Goal: Task Accomplishment & Management: Manage account settings

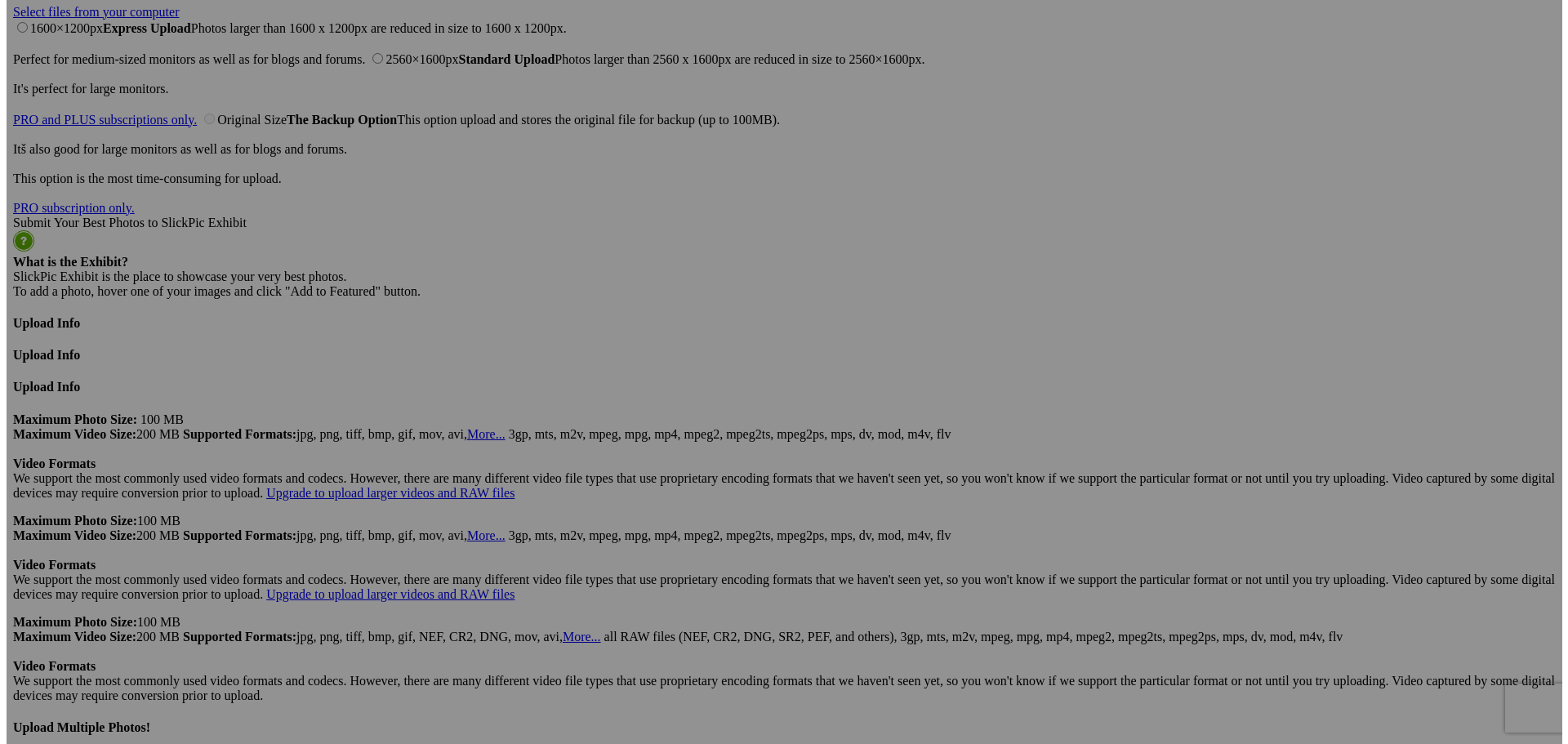
scroll to position [3653, 0]
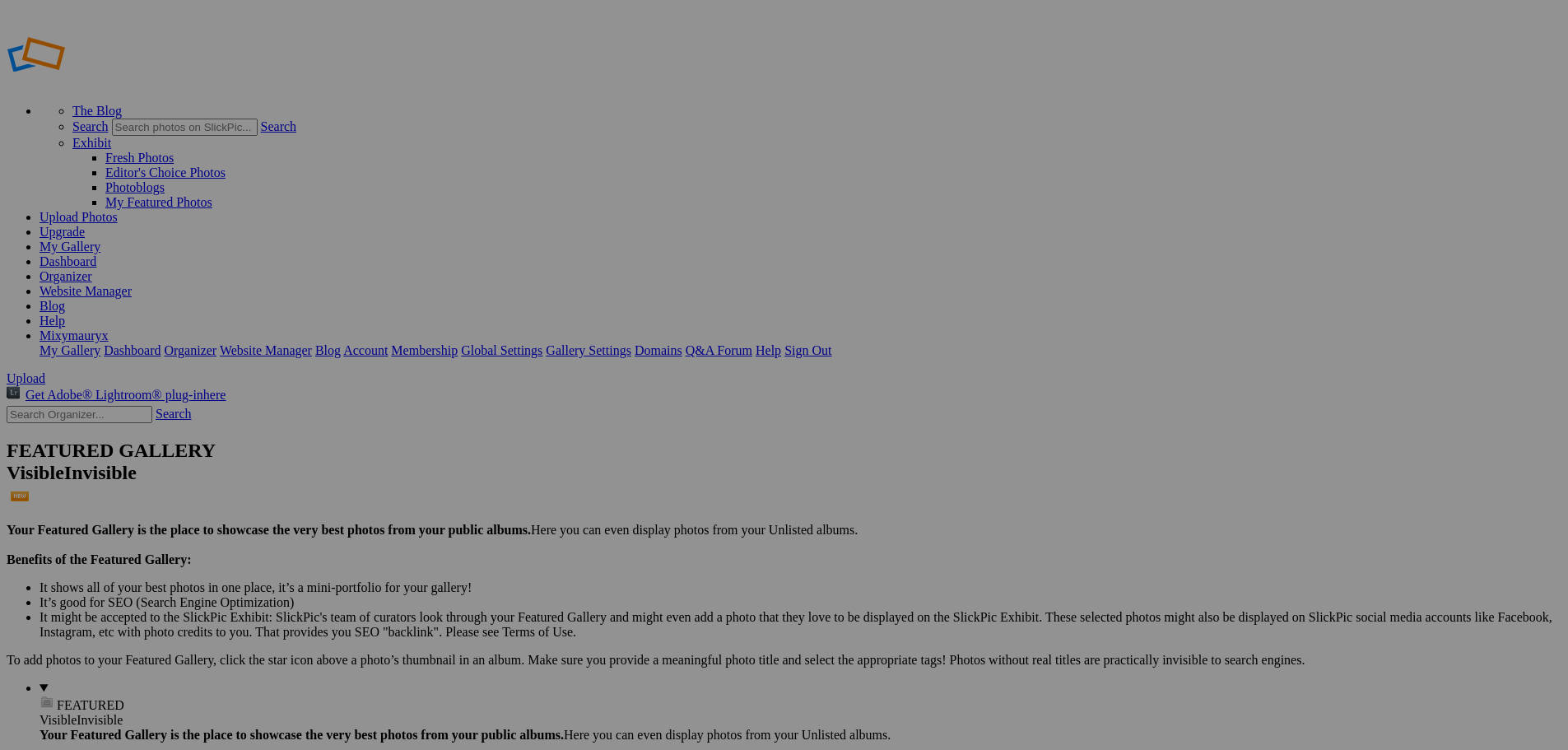
click at [97, 254] on link "Dashboard" at bounding box center [68, 262] width 57 height 14
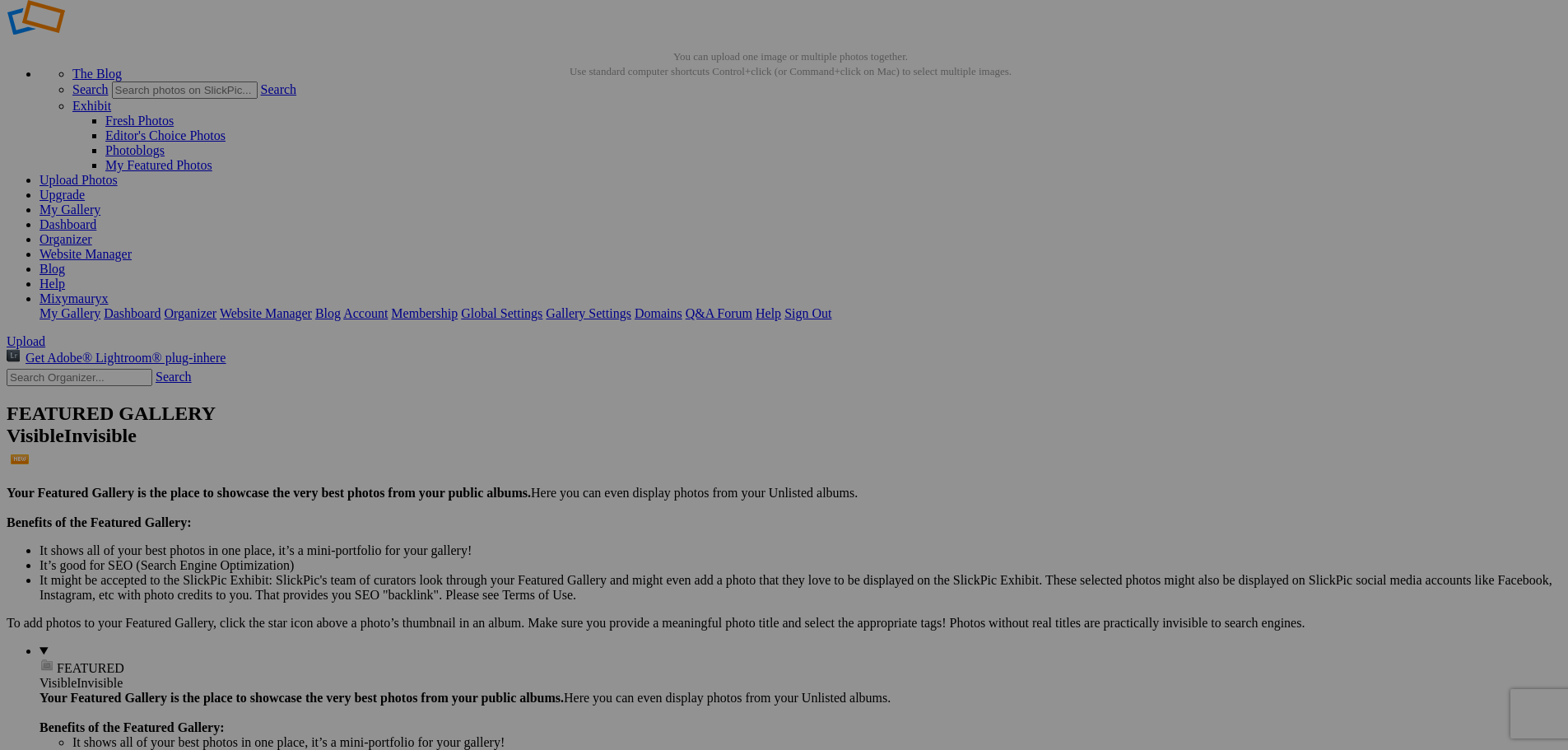
scroll to position [43, 0]
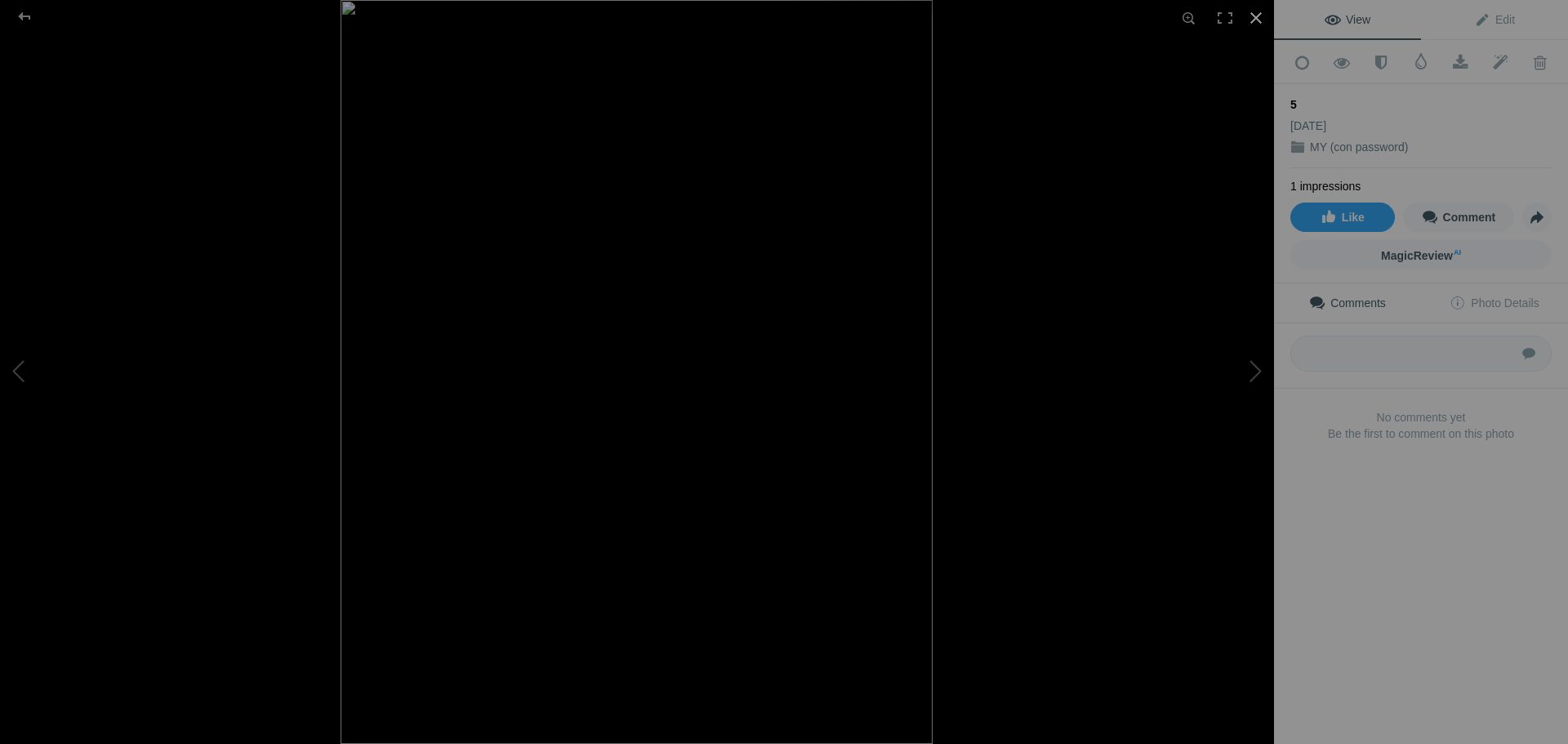
click at [1252, 19] on div at bounding box center [1256, 18] width 36 height 36
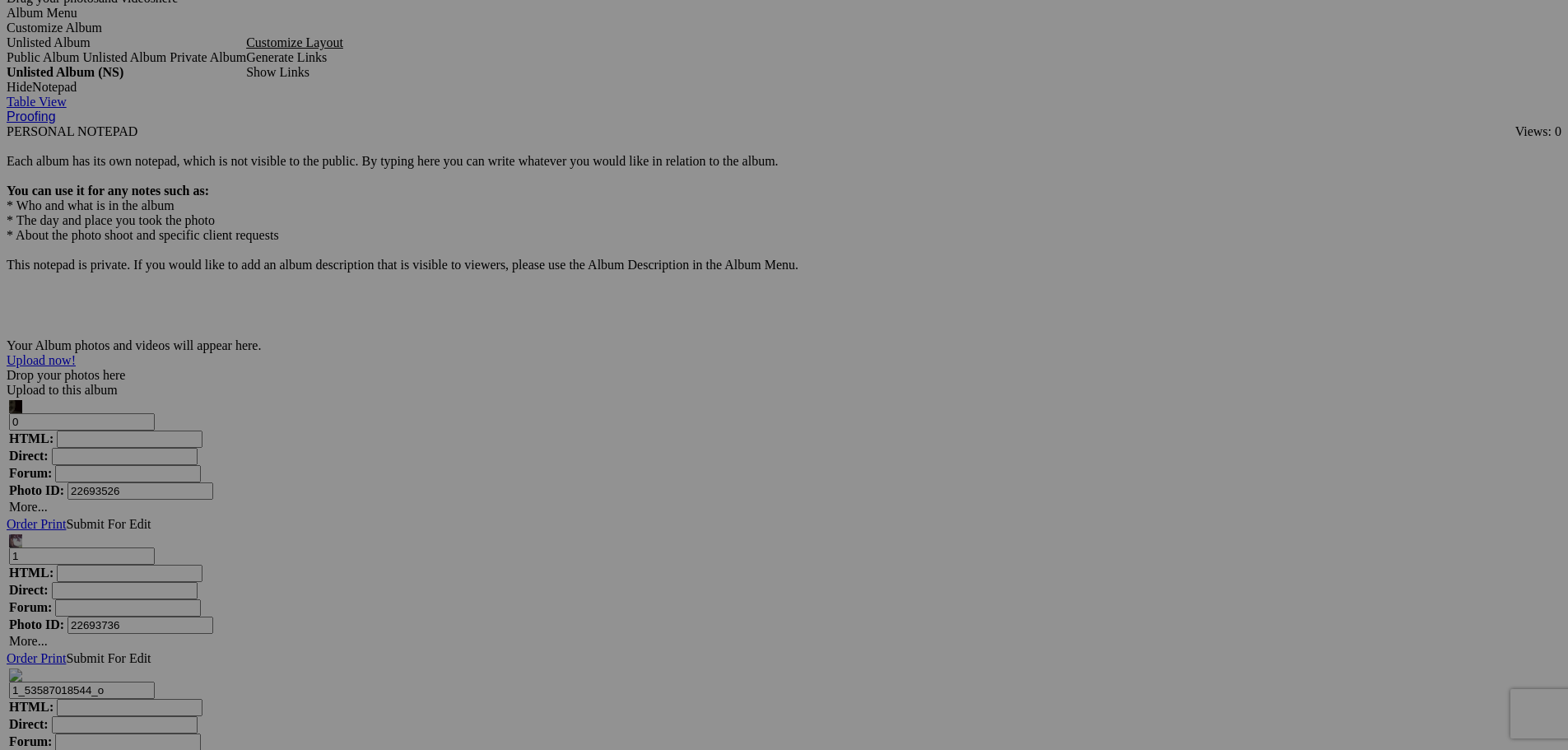
scroll to position [4559, 0]
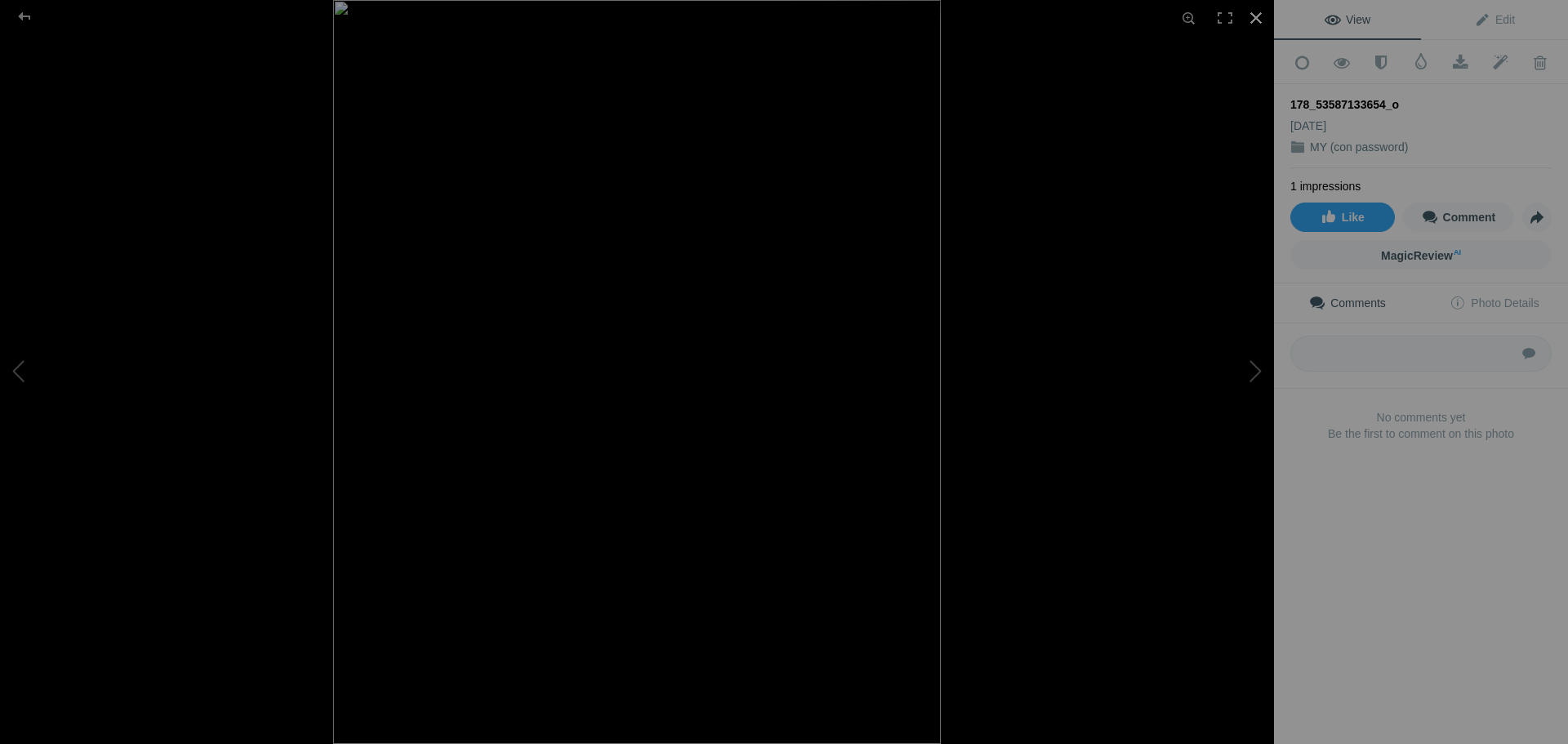
click at [1256, 17] on div at bounding box center [1256, 18] width 36 height 36
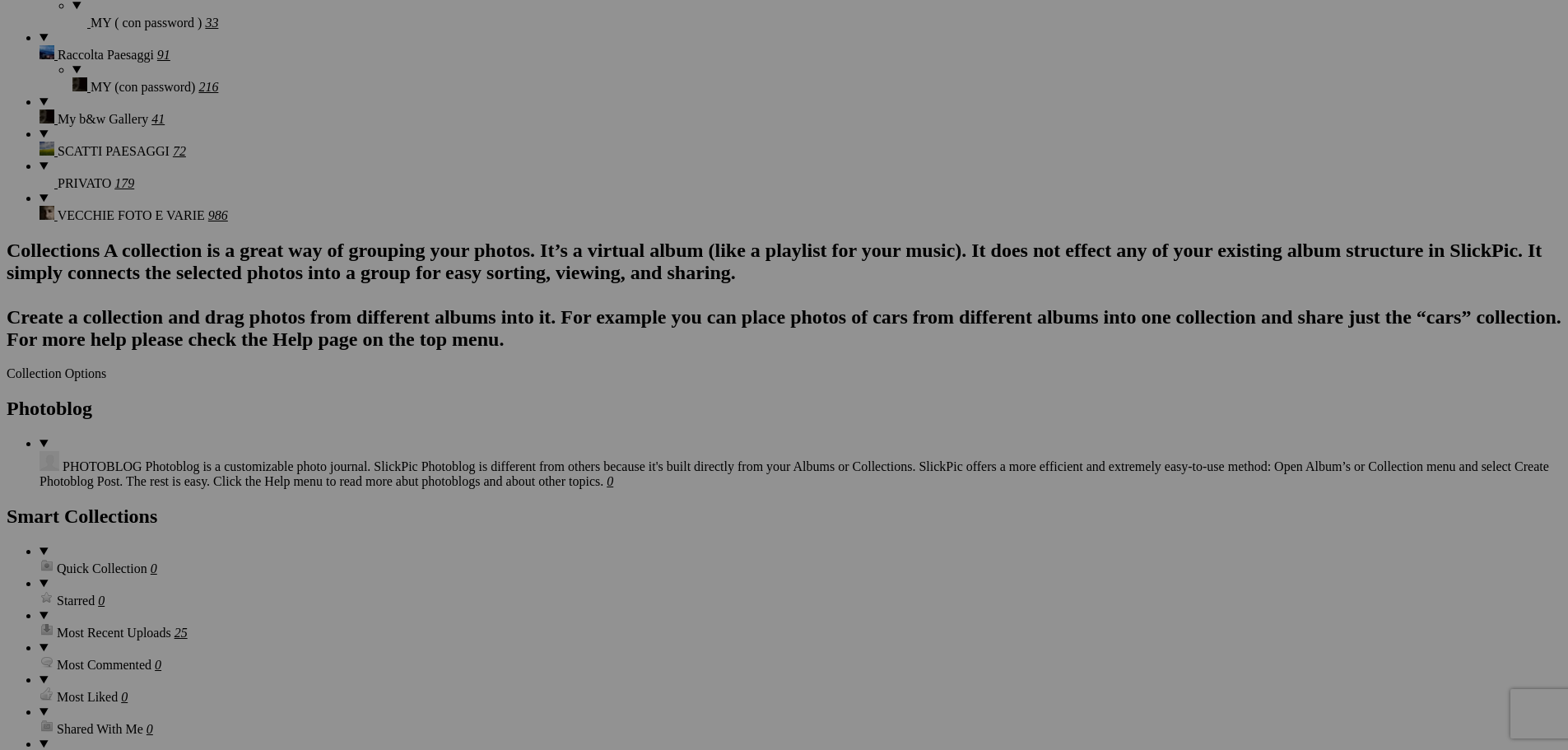
scroll to position [1321, 0]
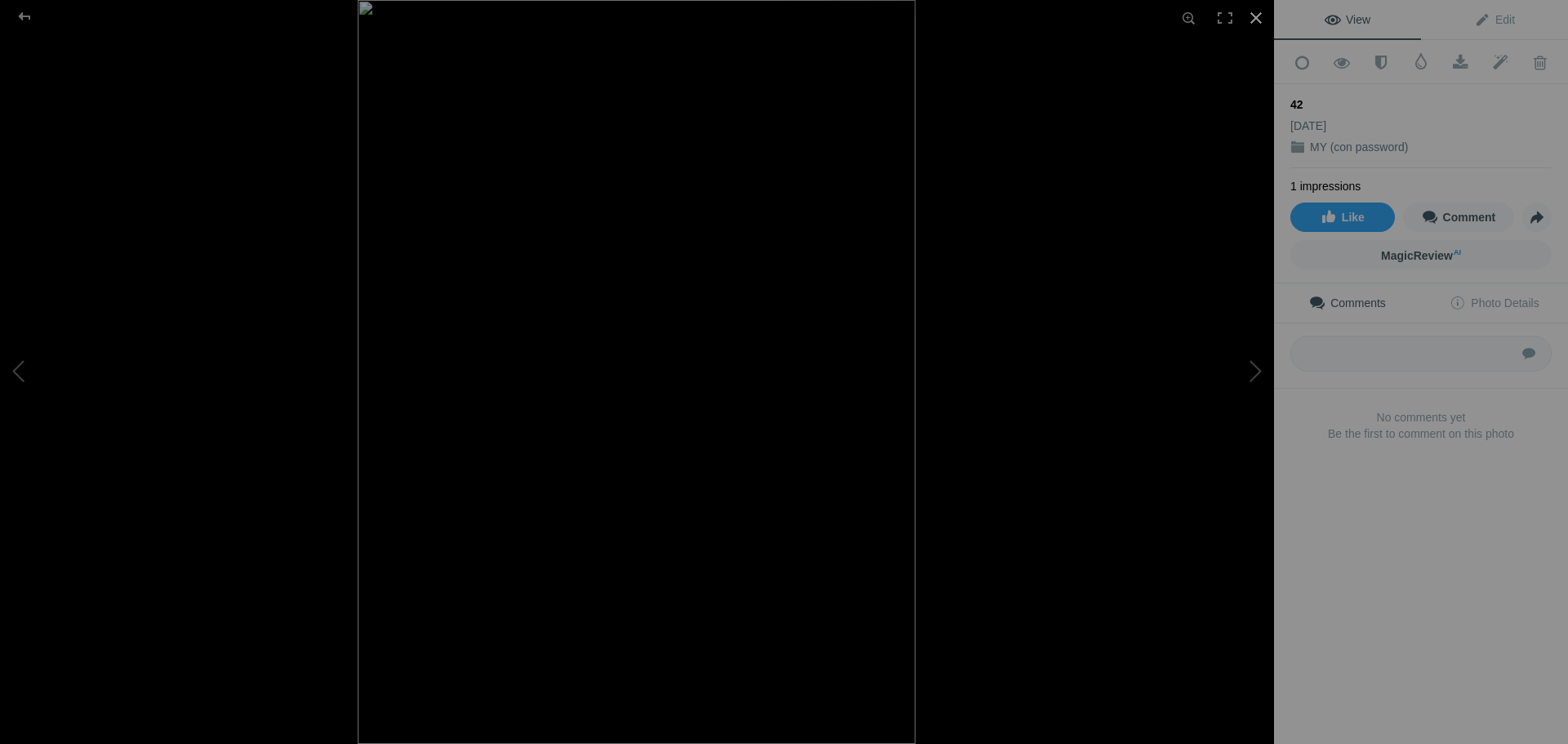
click at [1258, 15] on div at bounding box center [1256, 18] width 36 height 36
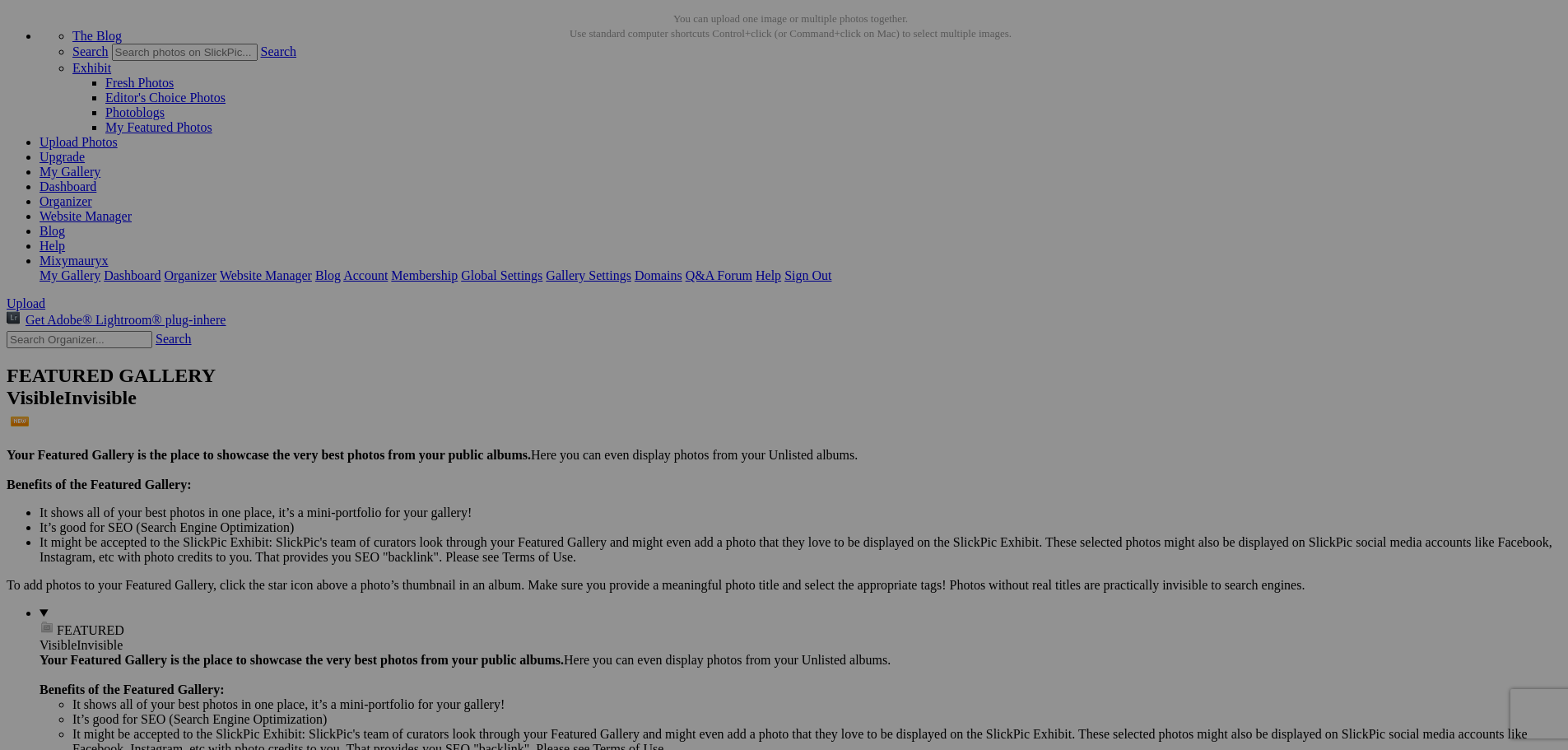
scroll to position [0, 0]
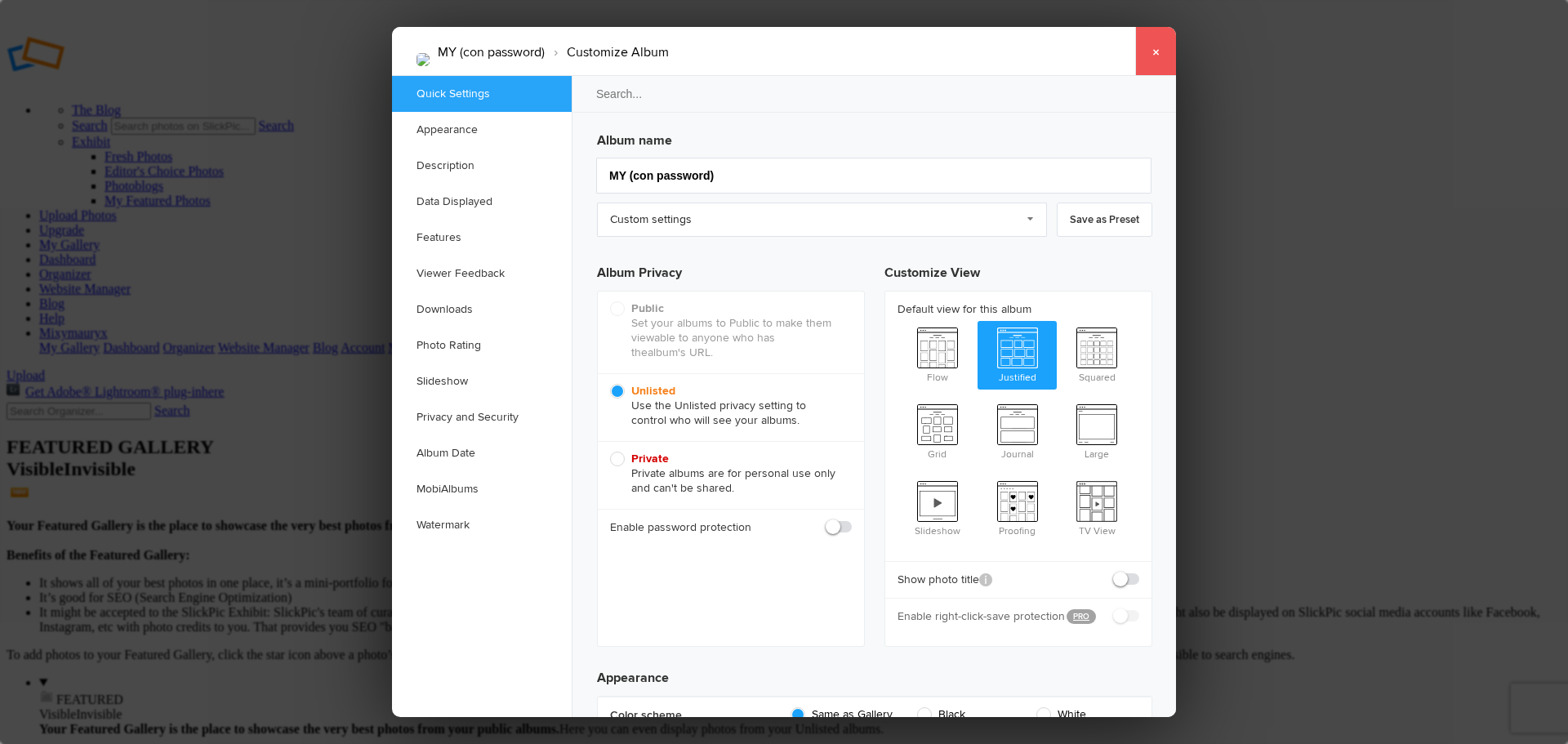
click at [1154, 54] on link "×" at bounding box center [1156, 52] width 40 height 49
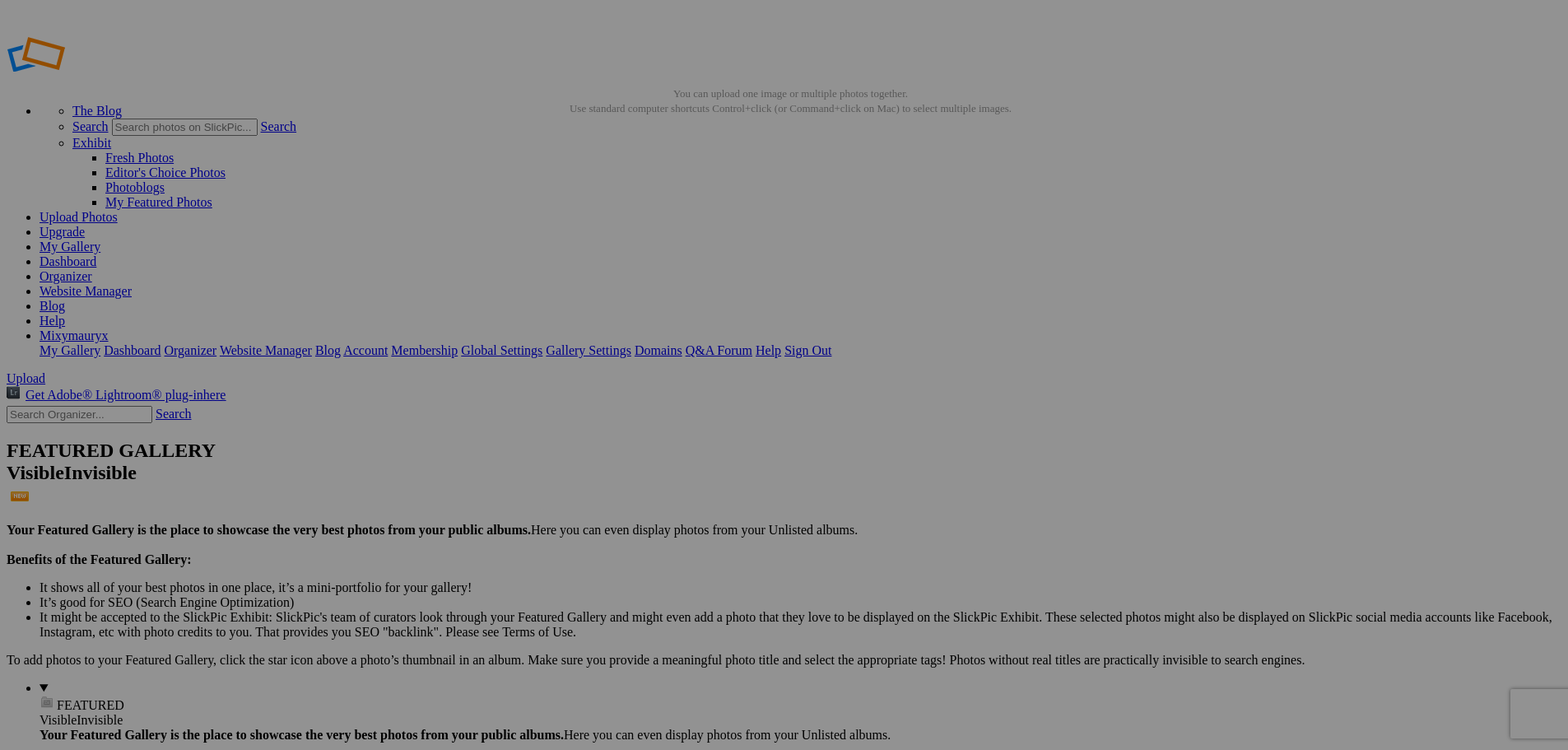
drag, startPoint x: 142, startPoint y: 666, endPoint x: 148, endPoint y: 567, distance: 99.2
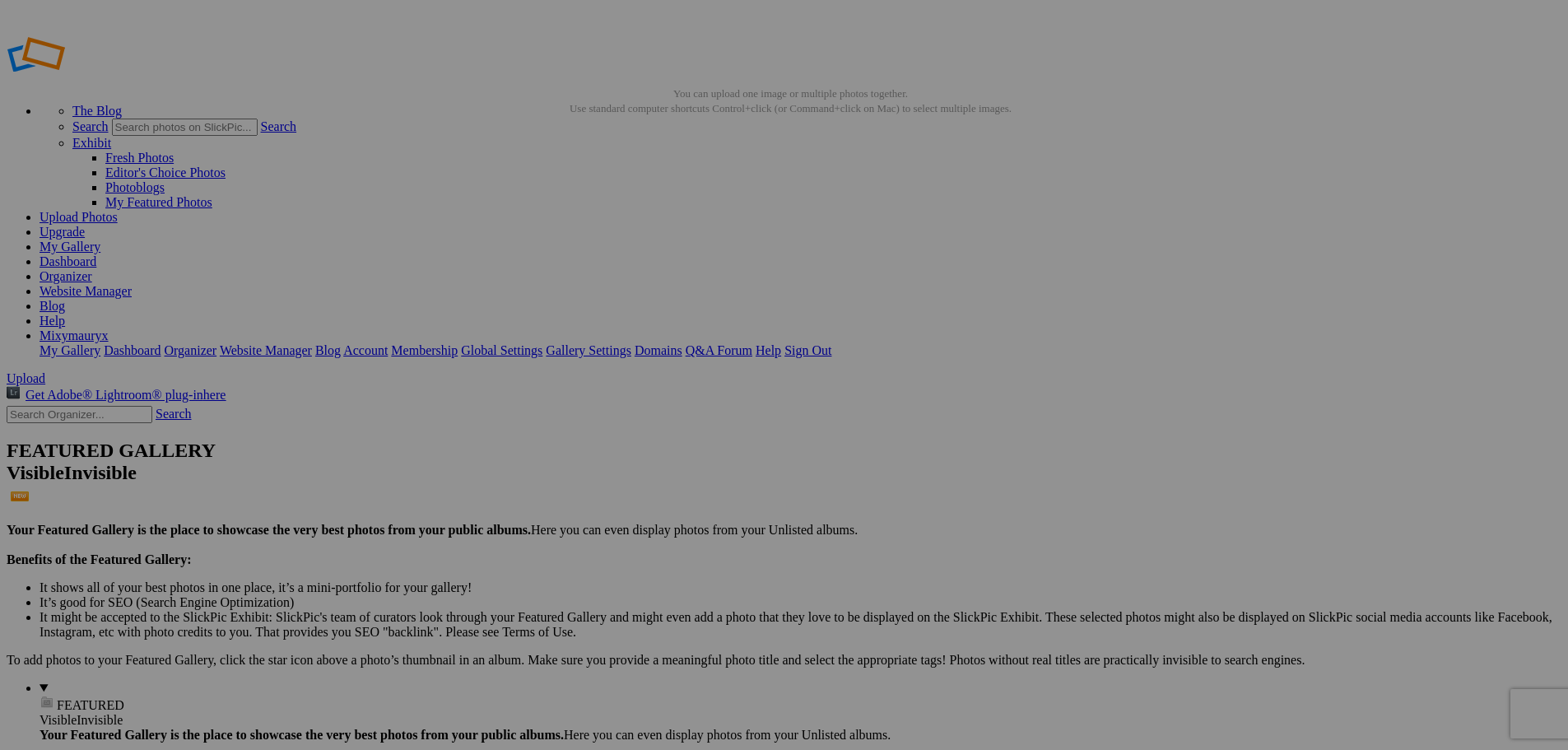
type input "FOTO PRIVATE"
click at [637, 457] on span "Create" at bounding box center [620, 465] width 35 height 14
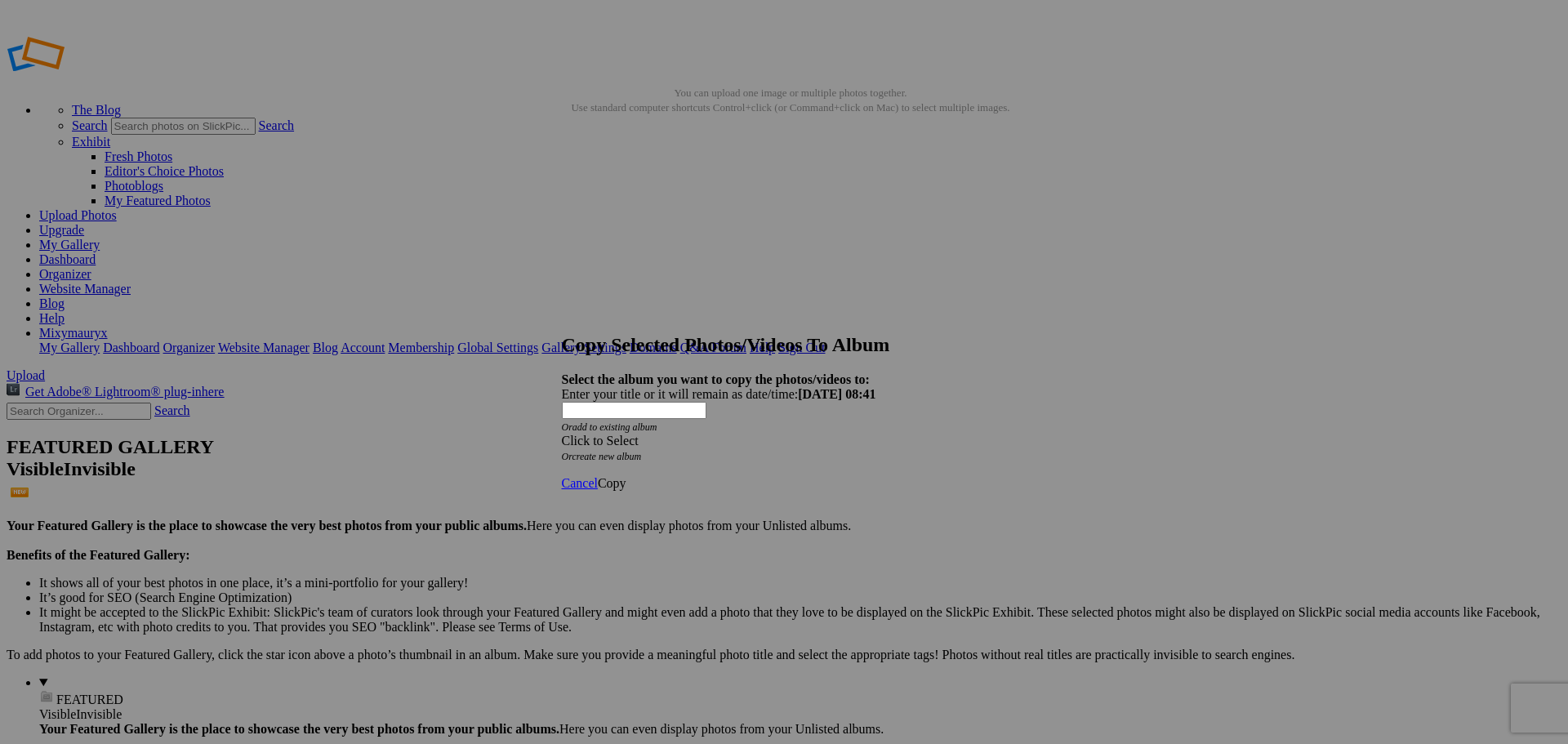
click at [638, 434] on span "Click to Select" at bounding box center [600, 441] width 77 height 14
click at [641, 427] on link "FOTO PRIVATE" at bounding box center [675, 420] width 89 height 14
click at [626, 476] on span "Copy" at bounding box center [612, 483] width 29 height 14
click at [614, 431] on link "Ok" at bounding box center [606, 425] width 17 height 14
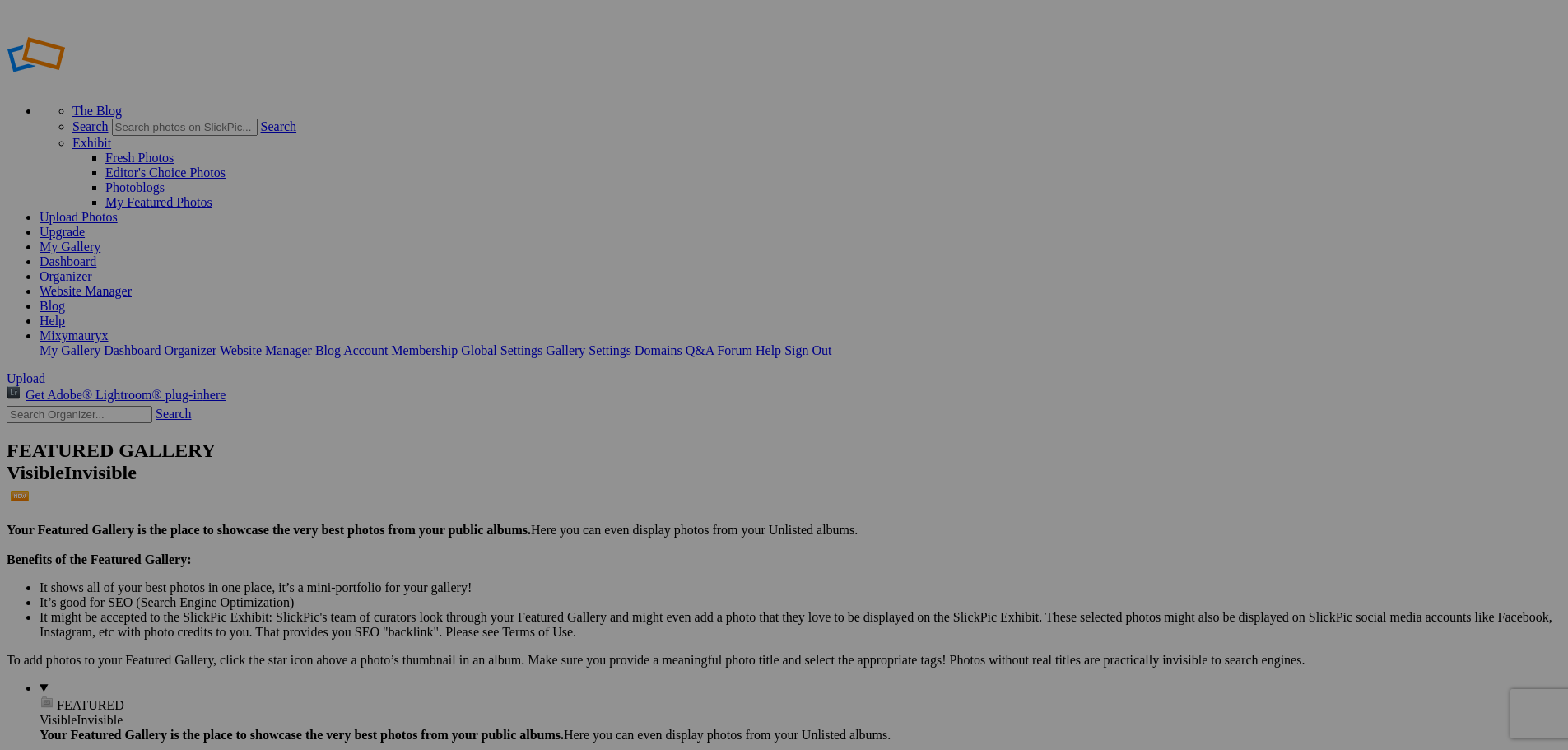
type input "FOTO PRIVATE"
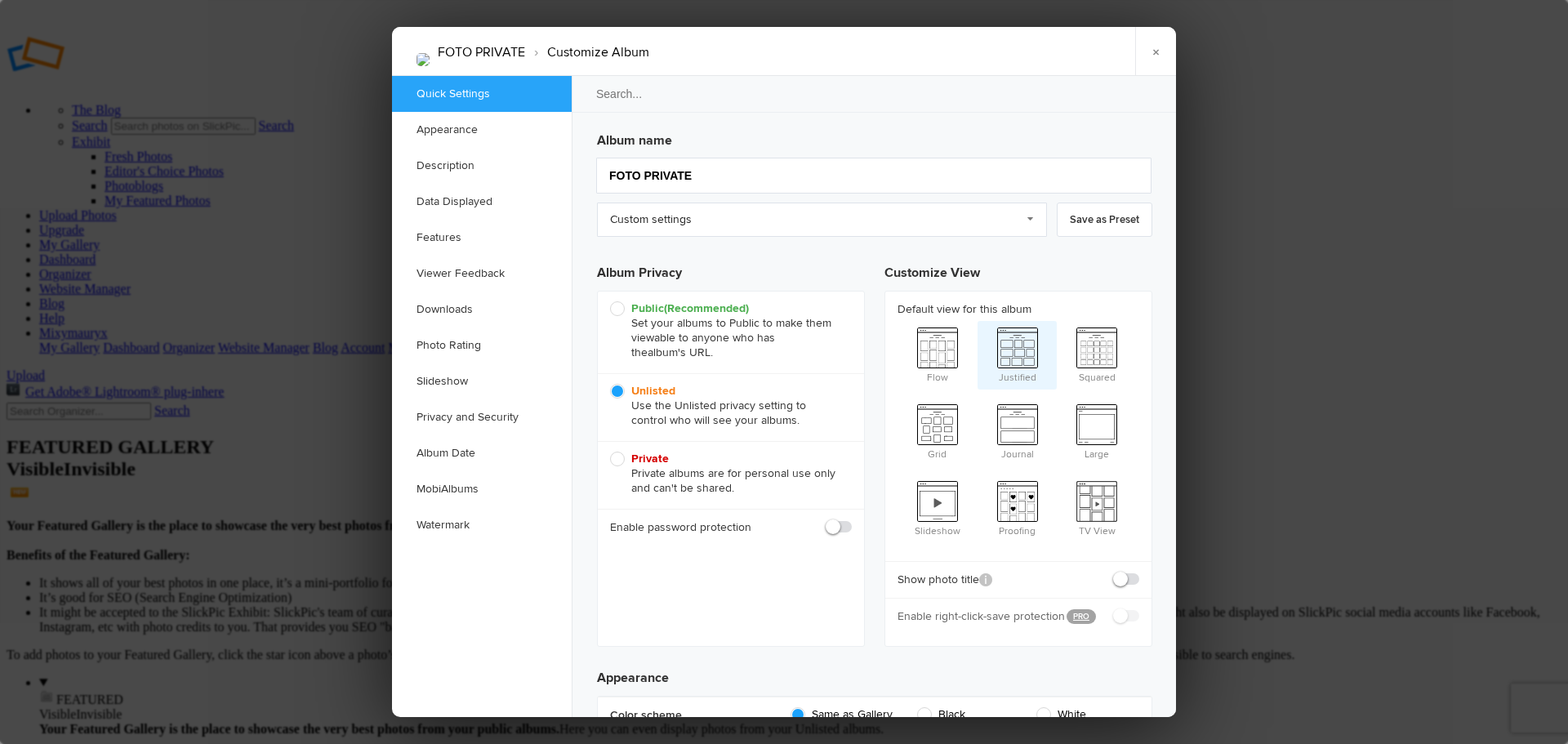
click at [1019, 349] on span "Justified" at bounding box center [1017, 354] width 80 height 65
click at [978, 321] on input "Justified" at bounding box center [977, 320] width 1 height 1
radio input "true"
click at [1162, 49] on link "×" at bounding box center [1156, 52] width 40 height 49
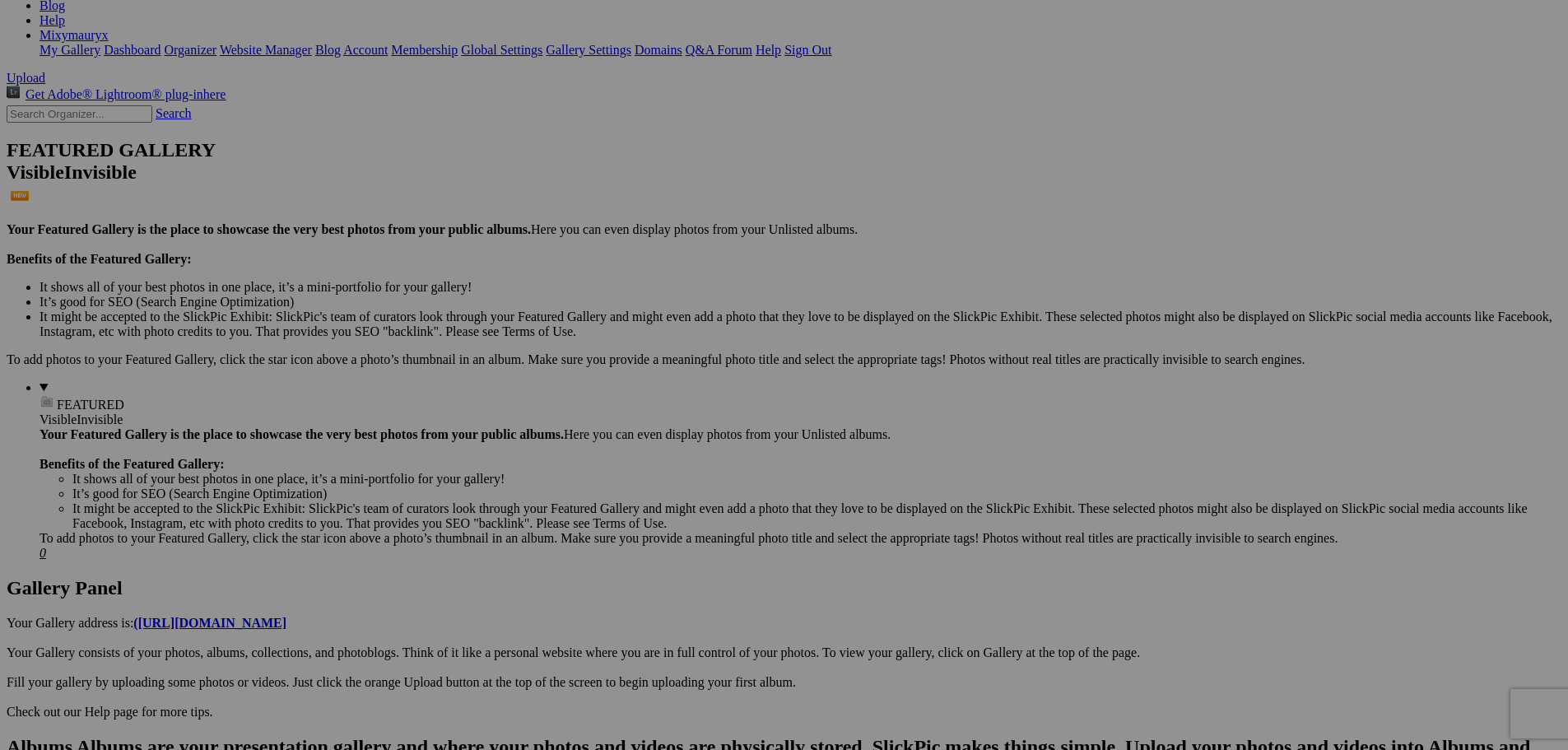
scroll to position [306, 0]
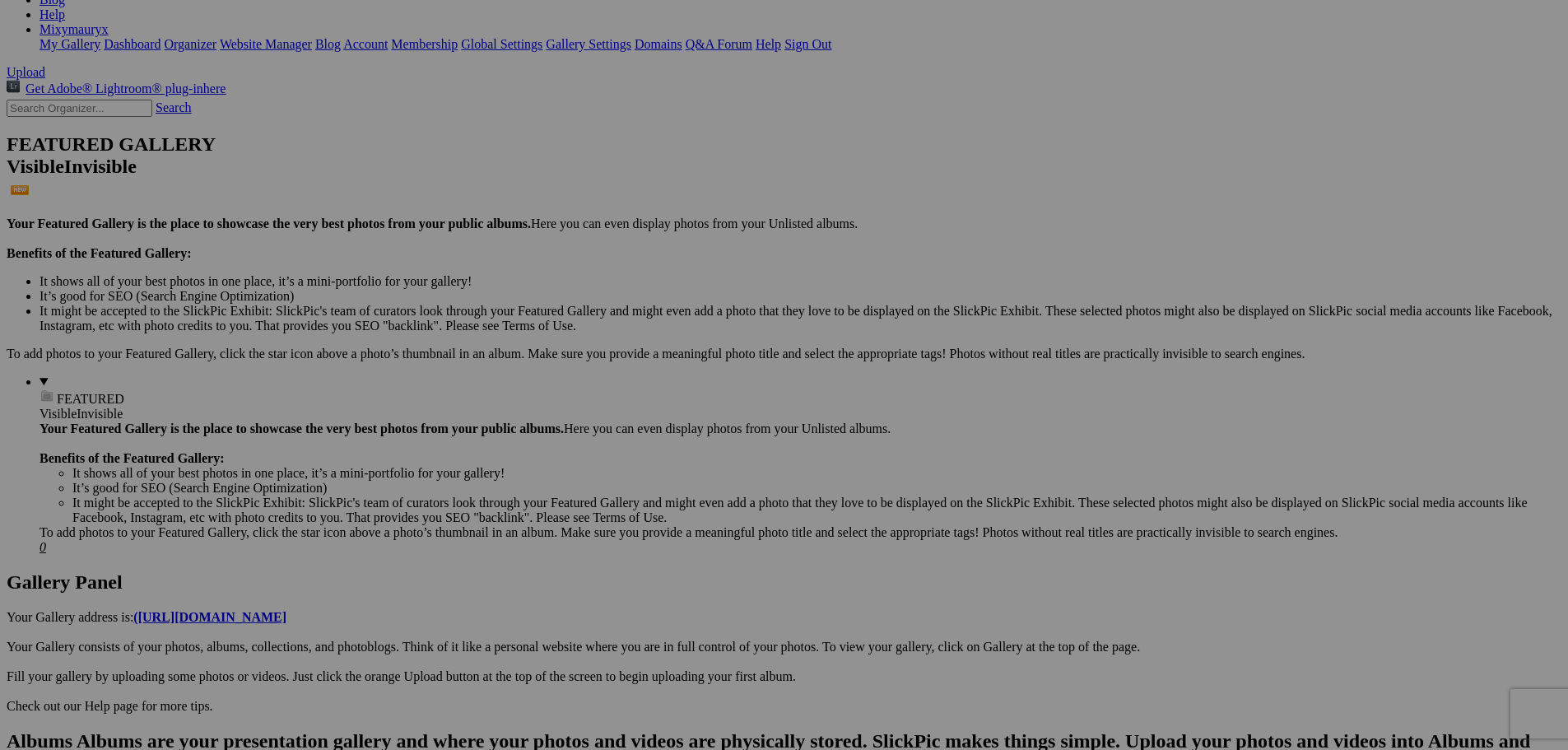
click at [675, 487] on link "Yes" at bounding box center [665, 483] width 19 height 14
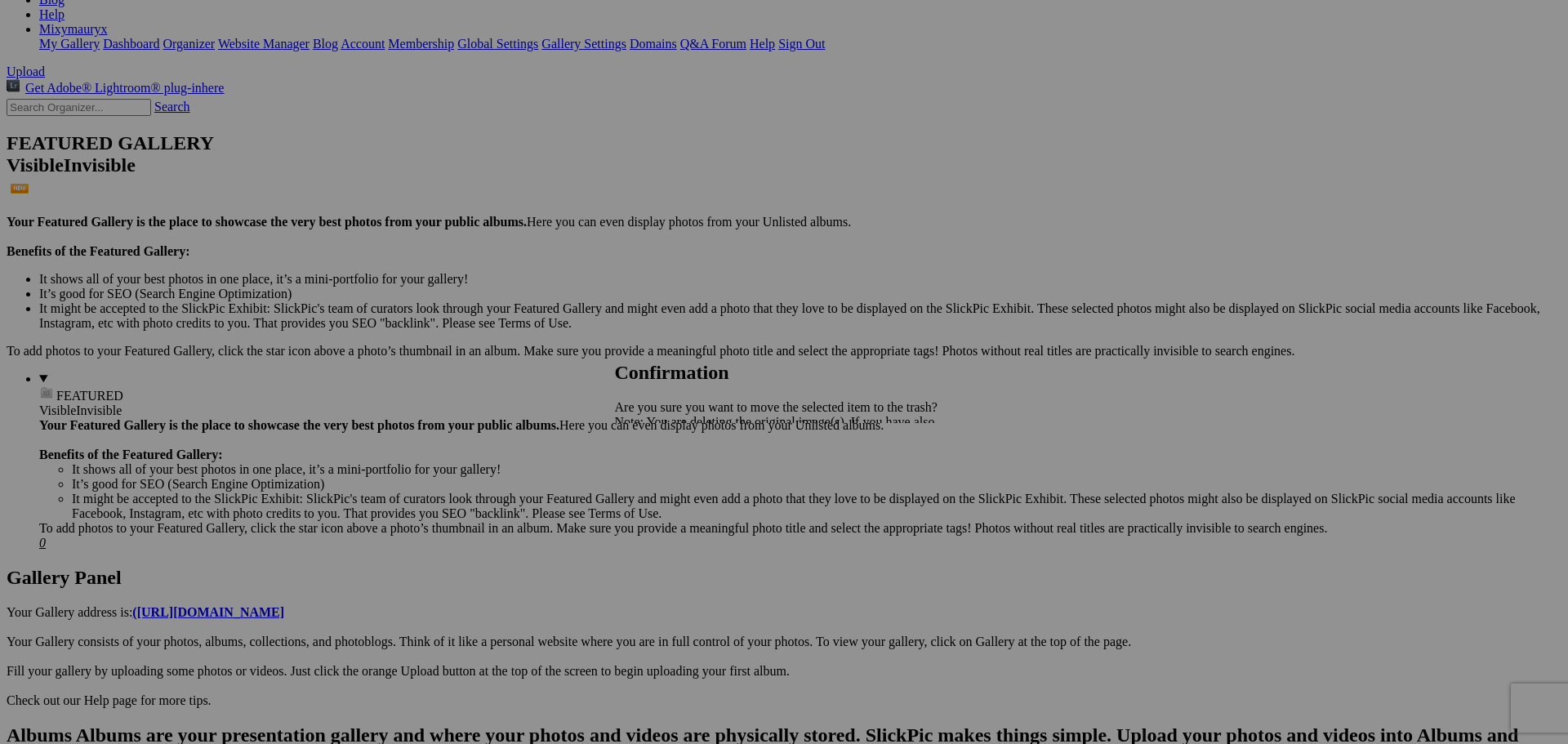
click at [669, 481] on span "Yes" at bounding box center [660, 479] width 18 height 14
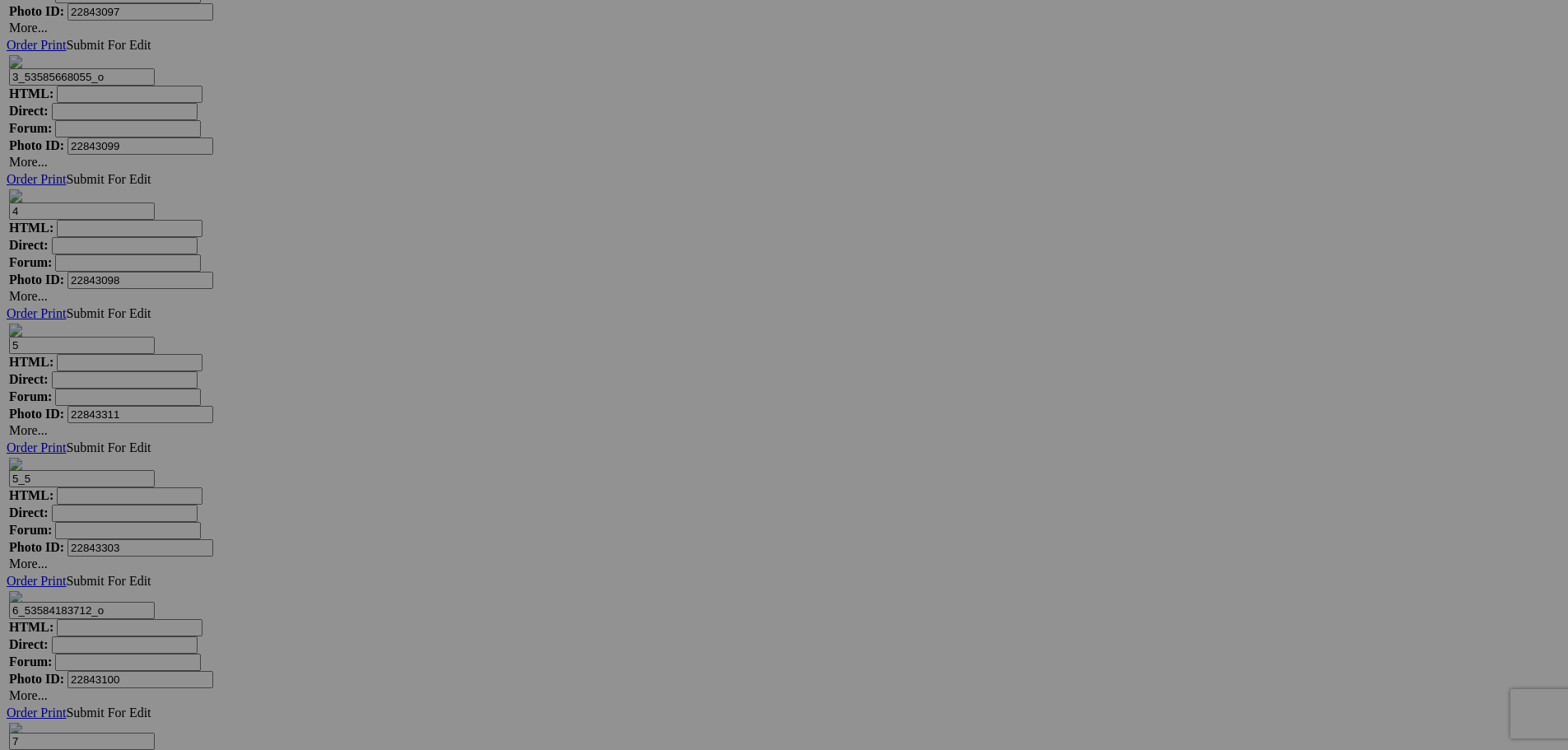
scroll to position [3903, 0]
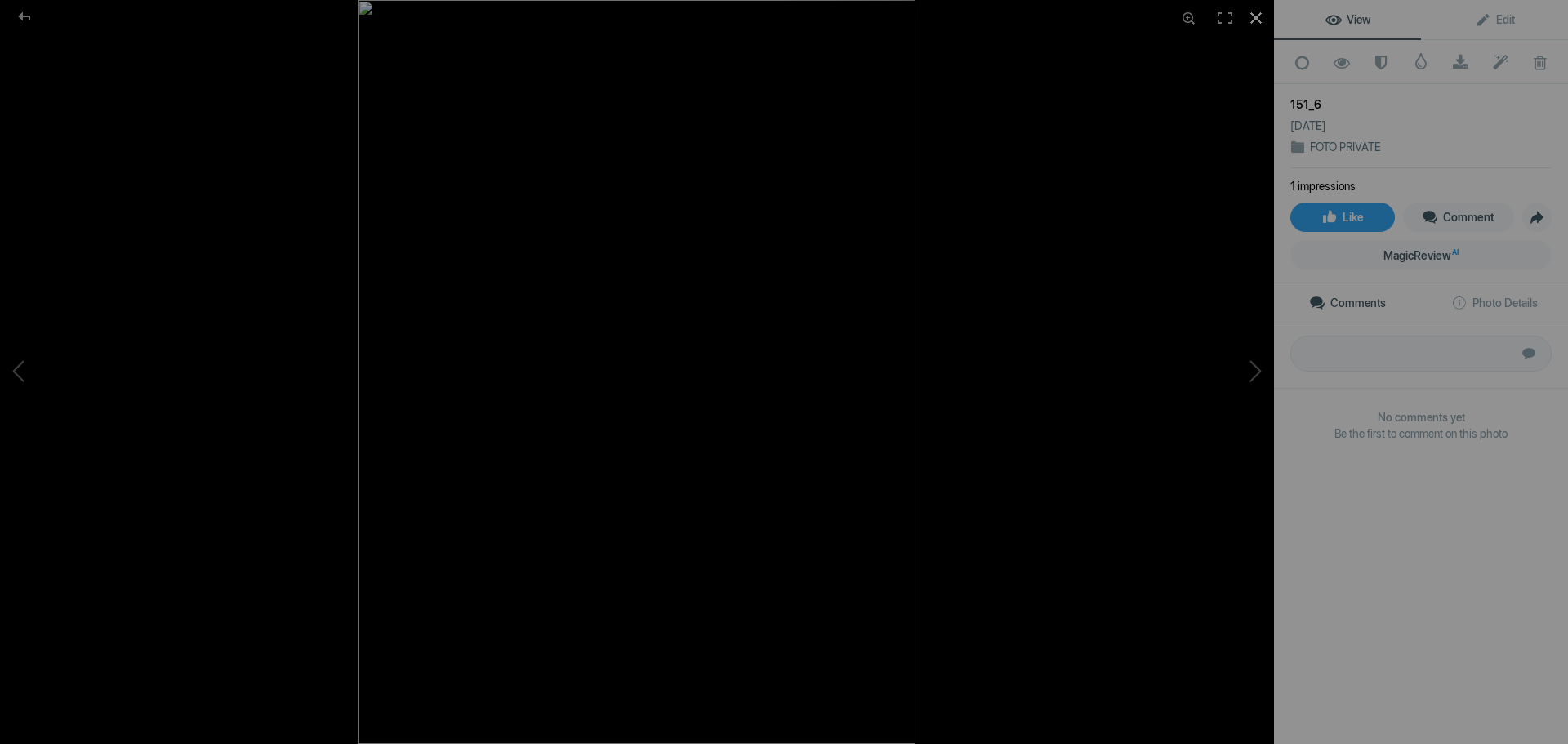
click at [1258, 15] on div at bounding box center [1256, 18] width 36 height 36
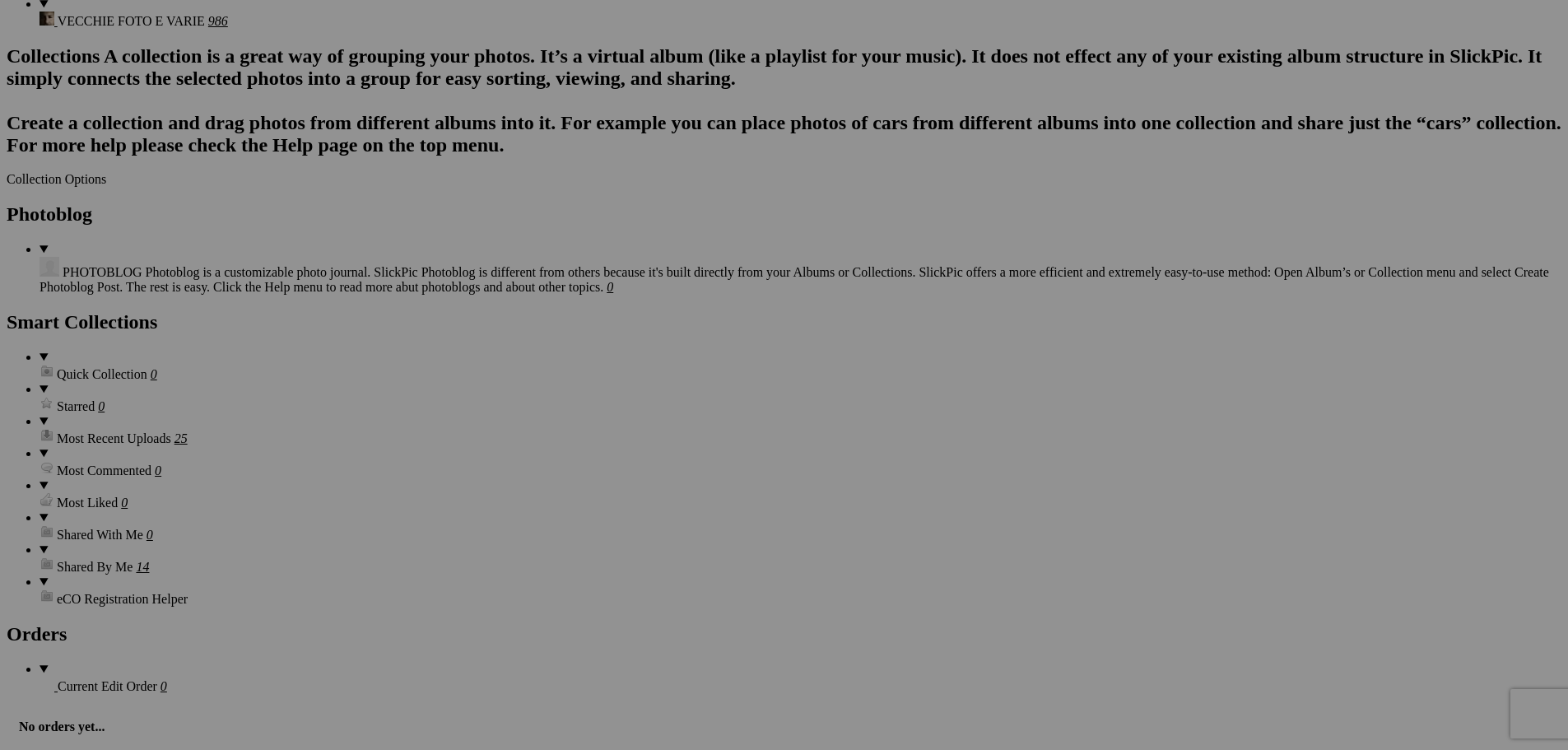
scroll to position [0, 0]
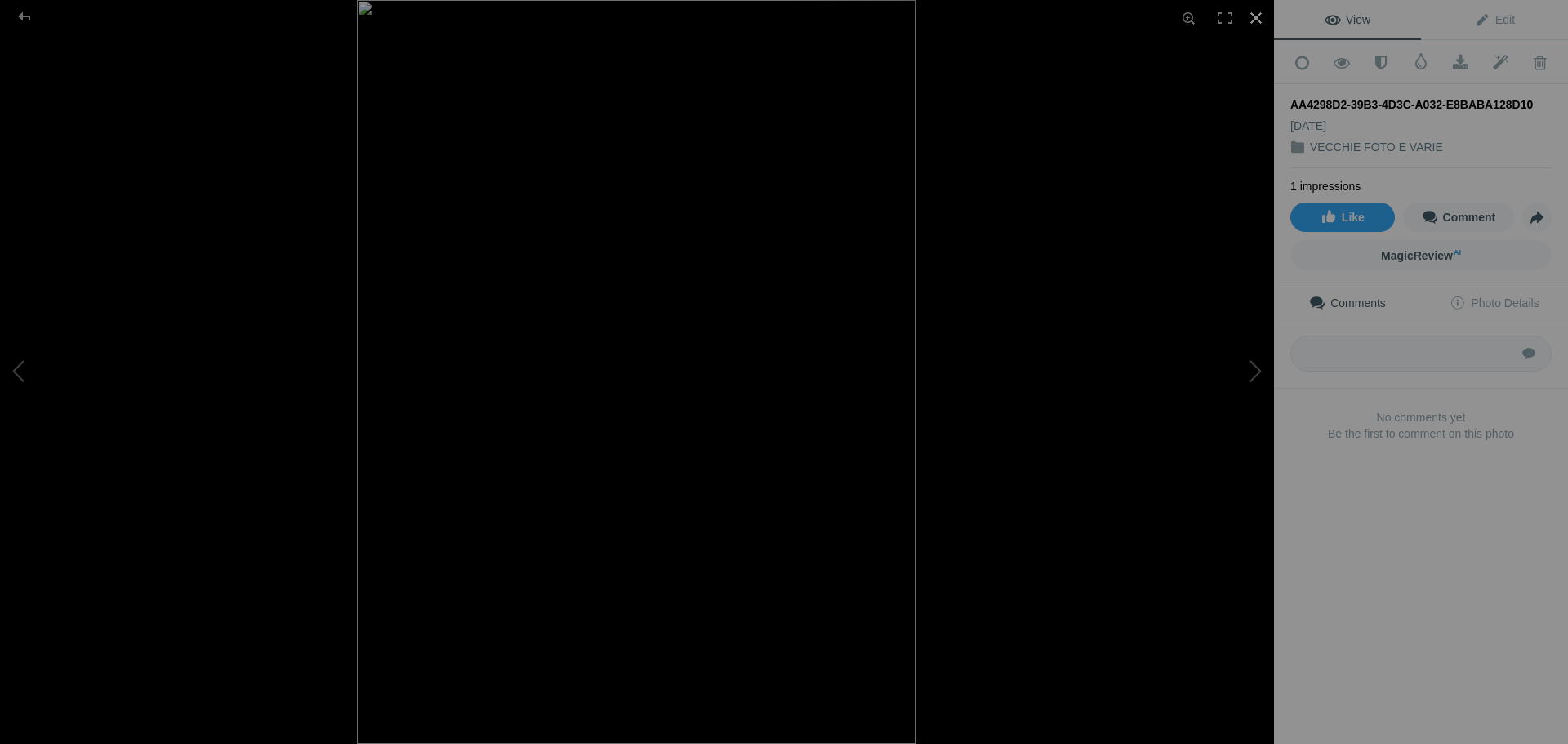
click at [1258, 17] on div at bounding box center [1256, 18] width 36 height 36
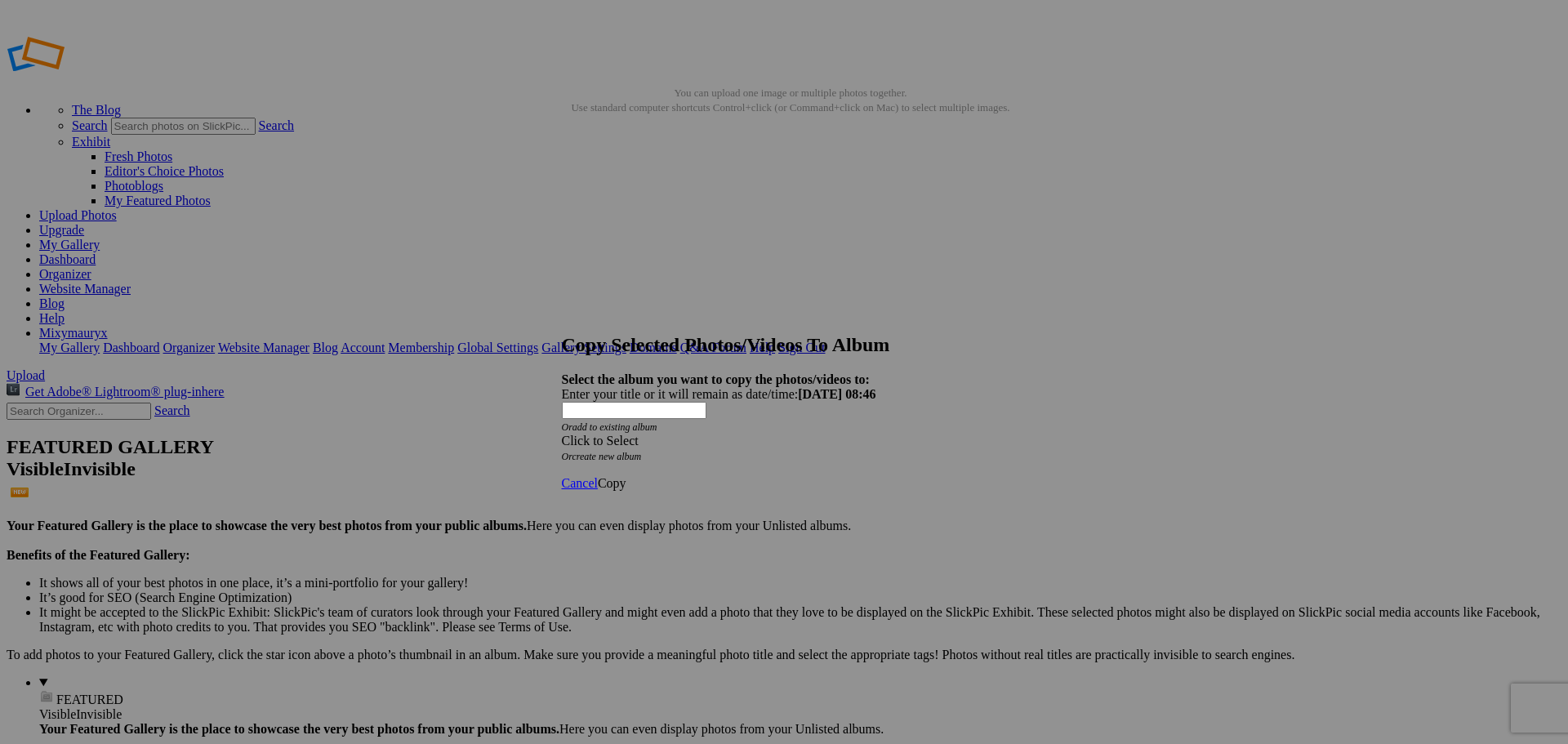
click at [622, 434] on span "Click to Select" at bounding box center [600, 441] width 77 height 14
click at [635, 427] on link "FOTO PRIVATE" at bounding box center [675, 420] width 89 height 14
click at [626, 476] on span "Copy" at bounding box center [612, 483] width 29 height 14
click at [872, 432] on div "Cancel Ok" at bounding box center [717, 425] width 310 height 15
click at [614, 431] on span "Ok" at bounding box center [606, 425] width 17 height 14
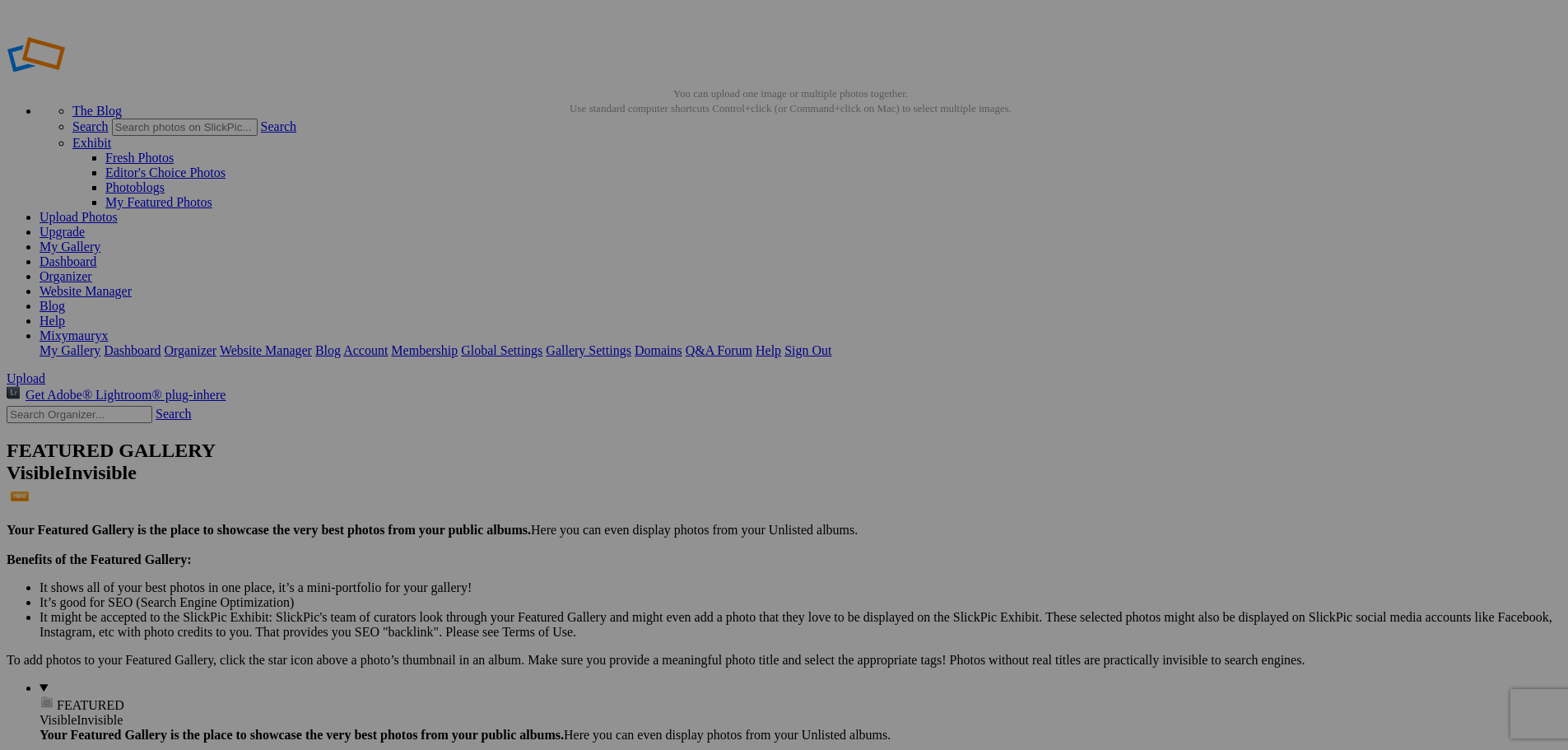
scroll to position [0, 77]
drag, startPoint x: 546, startPoint y: 317, endPoint x: 800, endPoint y: 342, distance: 255.2
type input "151_6"
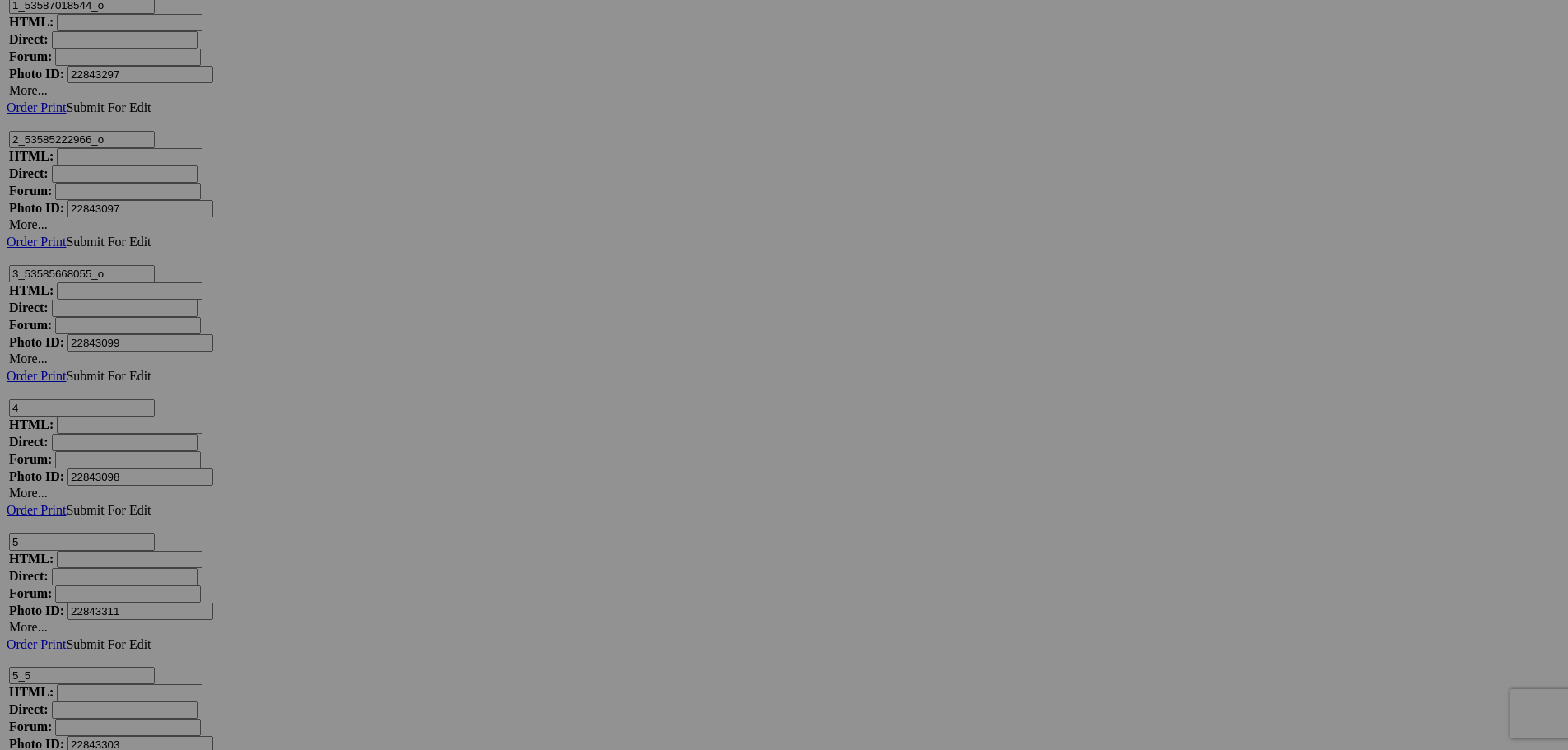
scroll to position [3705, 0]
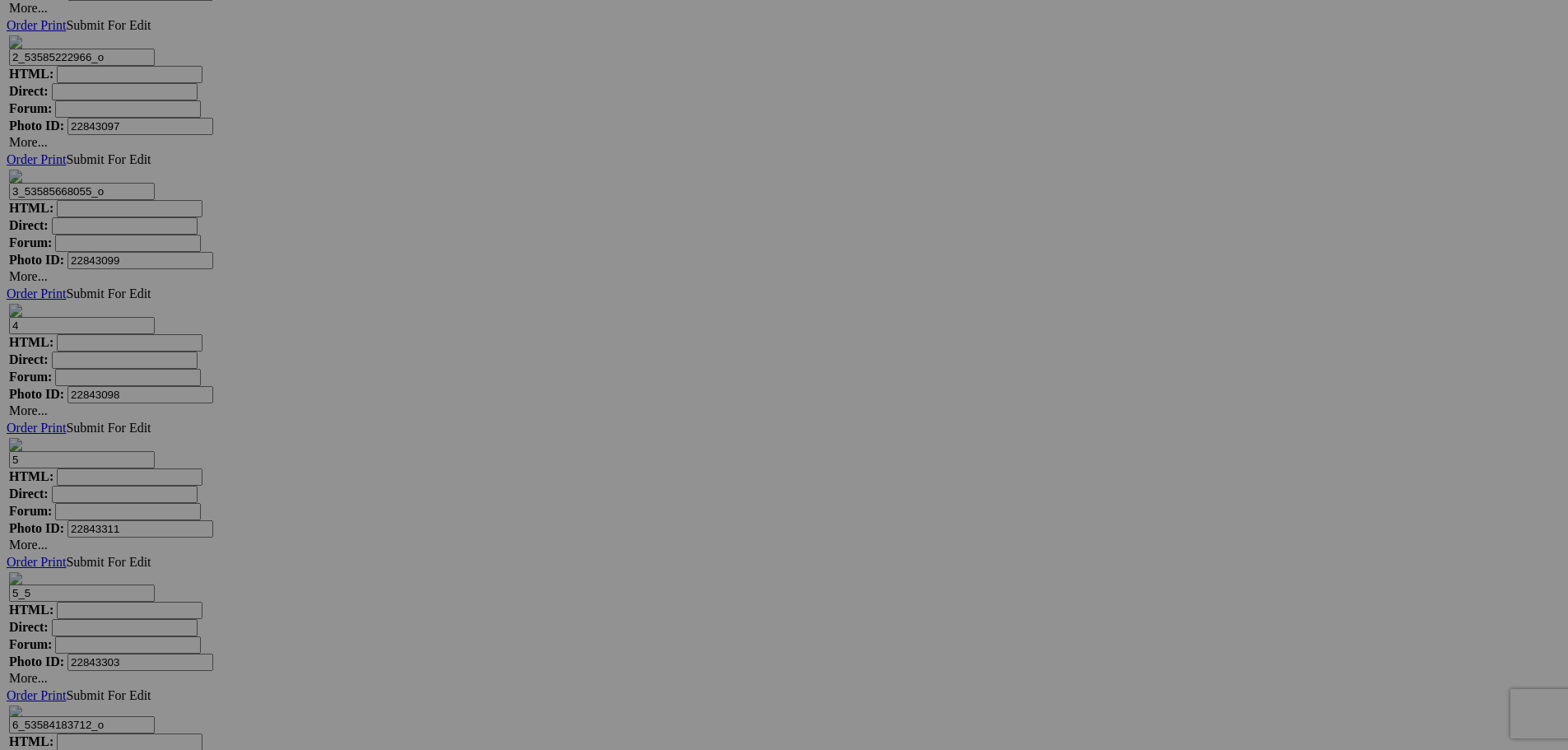
click at [675, 488] on span "Yes" at bounding box center [665, 483] width 19 height 14
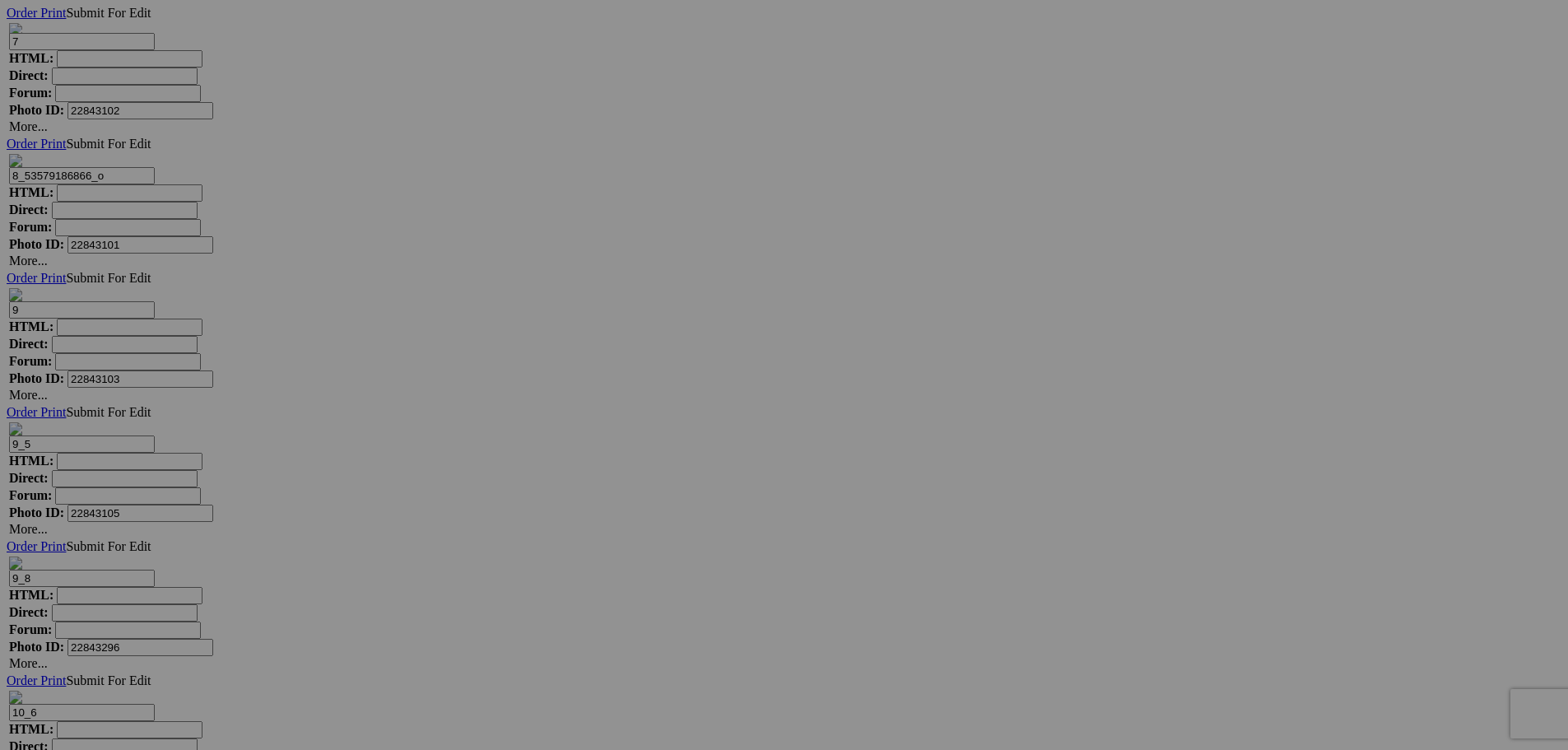
scroll to position [0, 0]
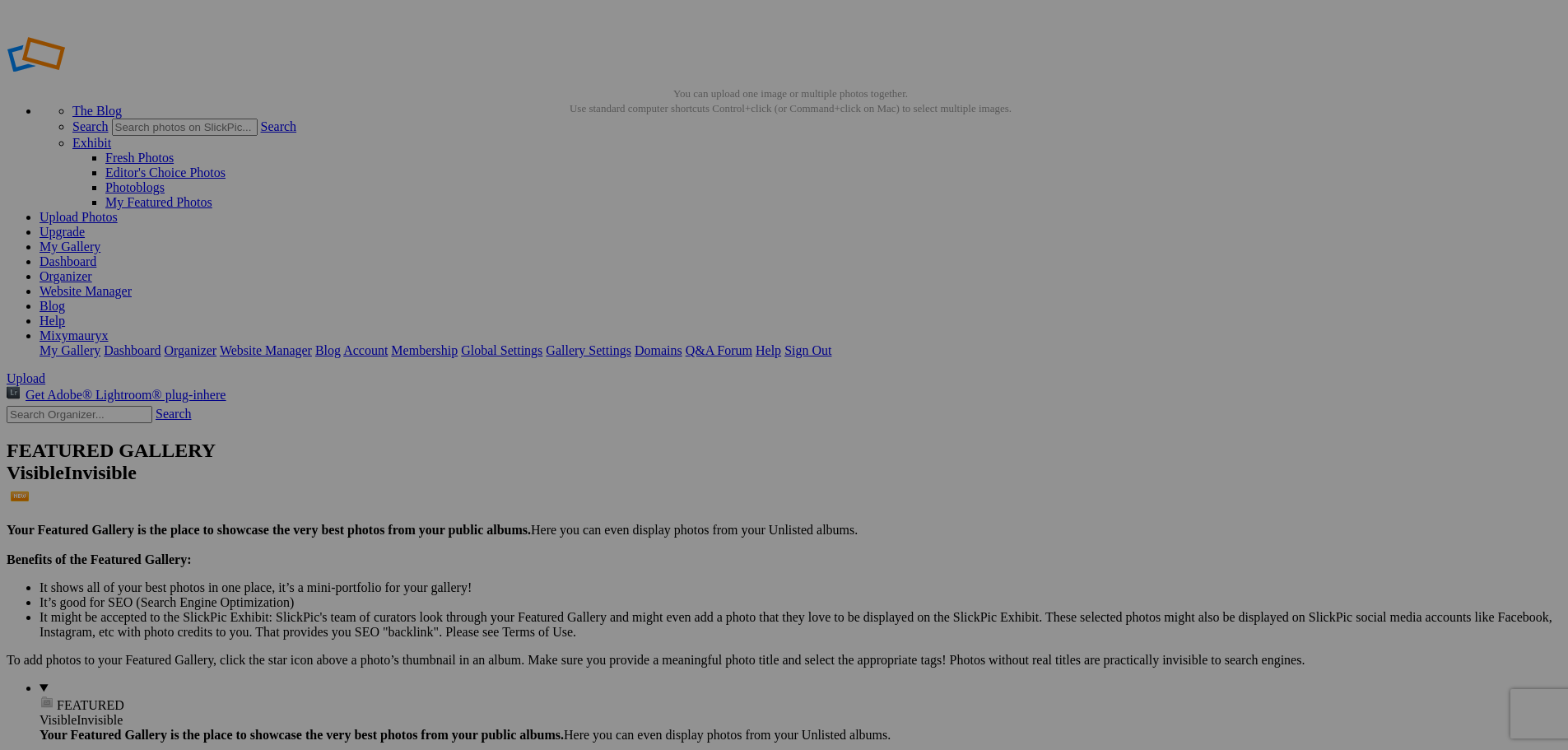
drag, startPoint x: 680, startPoint y: 98, endPoint x: 686, endPoint y: 85, distance: 14.3
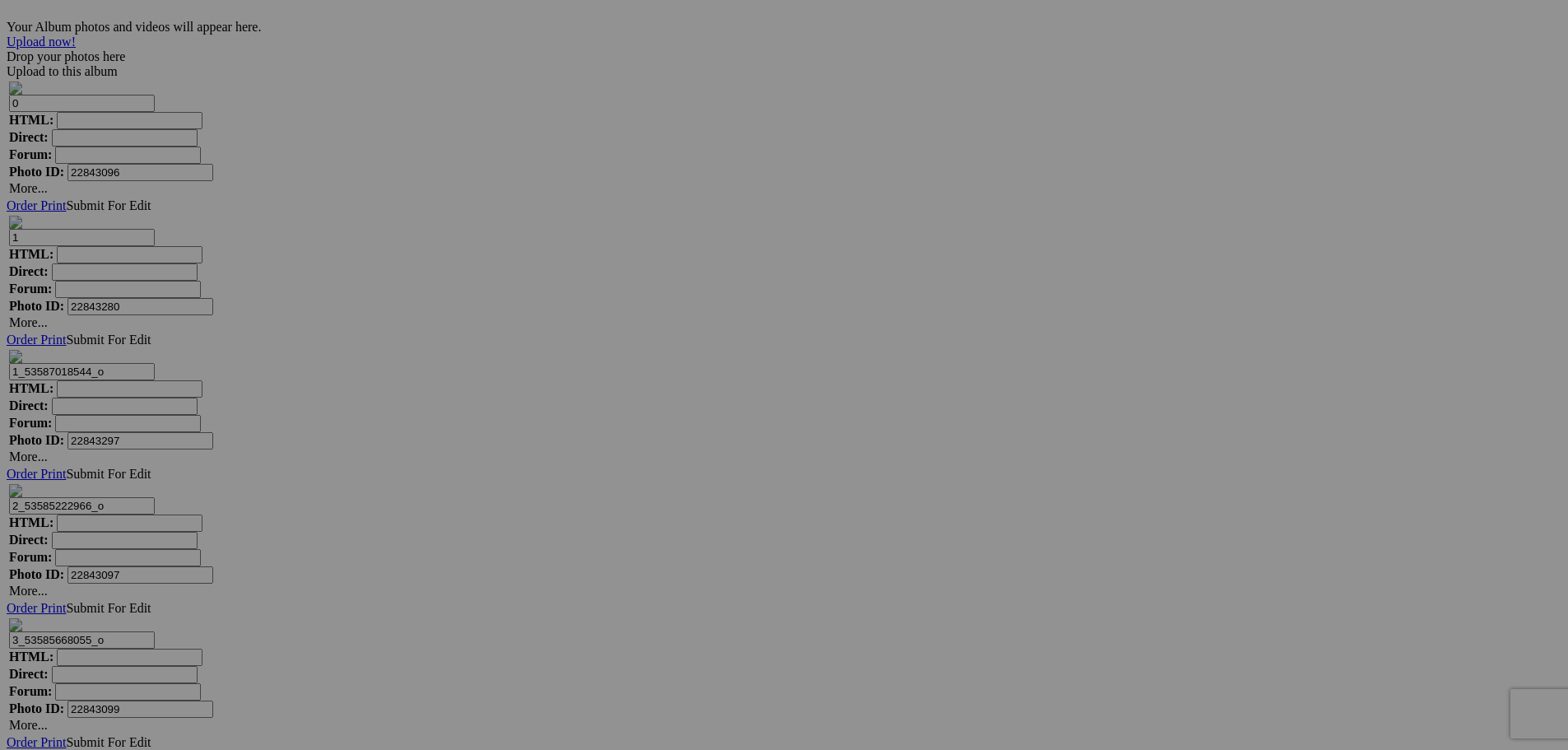
scroll to position [4519, 0]
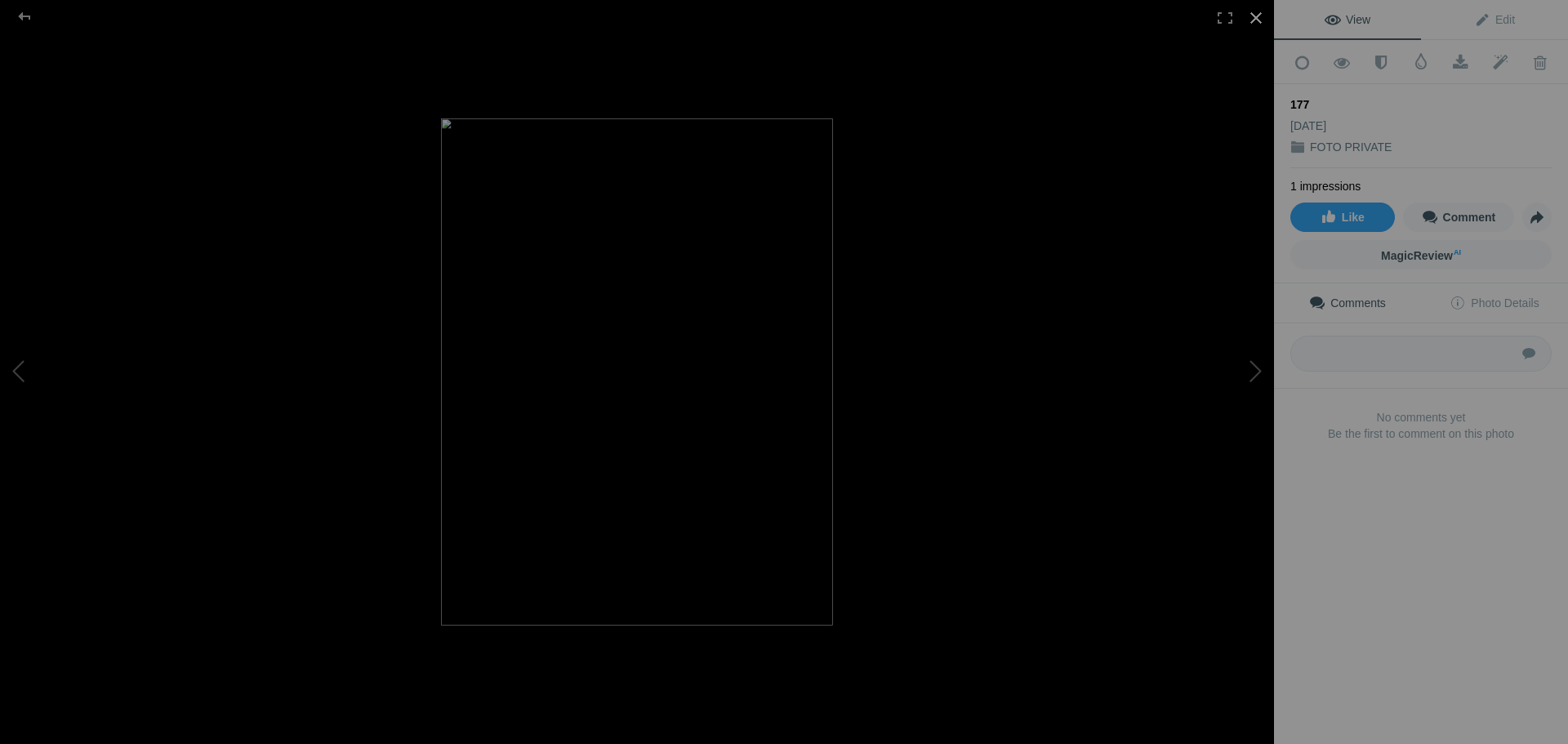
click at [1253, 22] on div at bounding box center [1256, 18] width 36 height 36
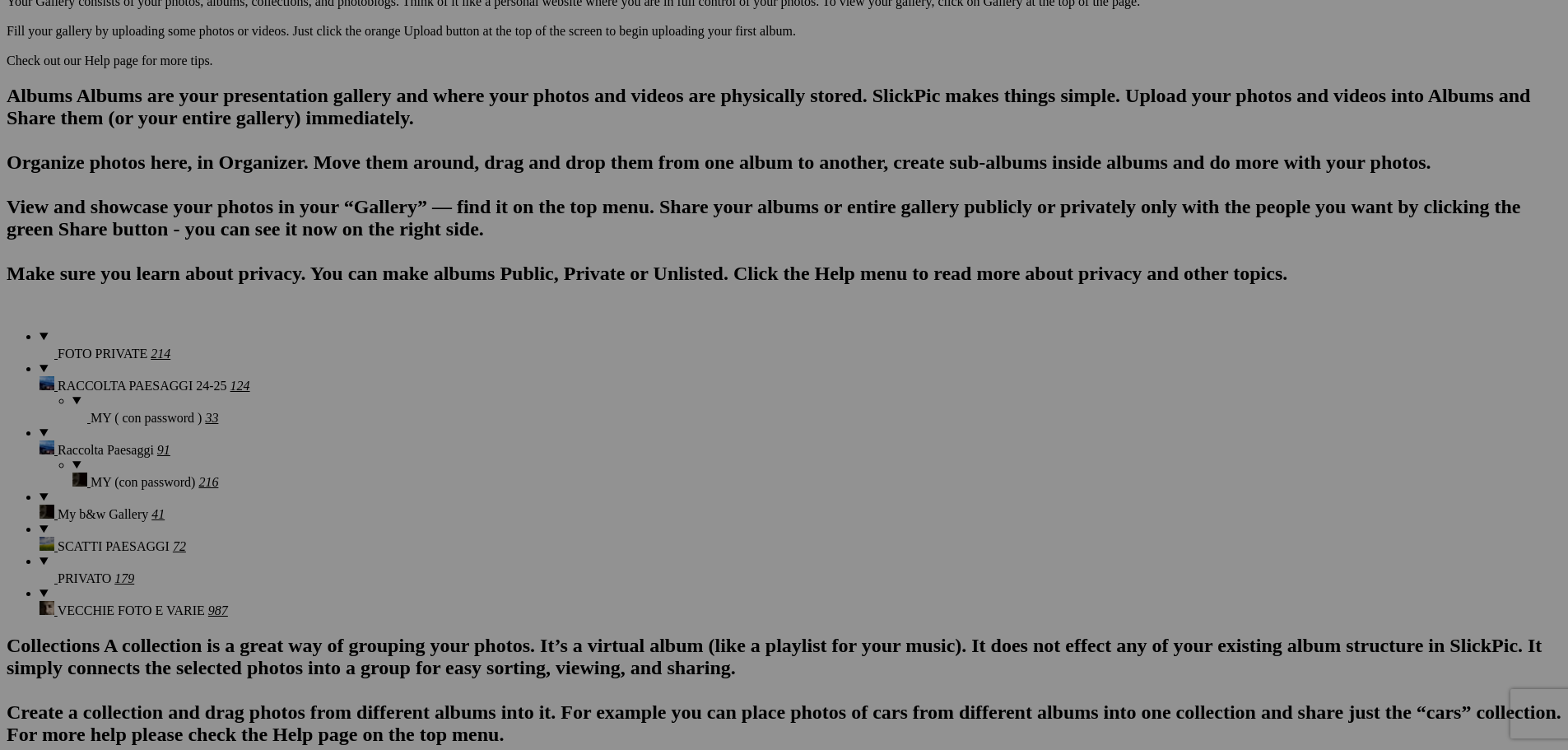
scroll to position [0, 0]
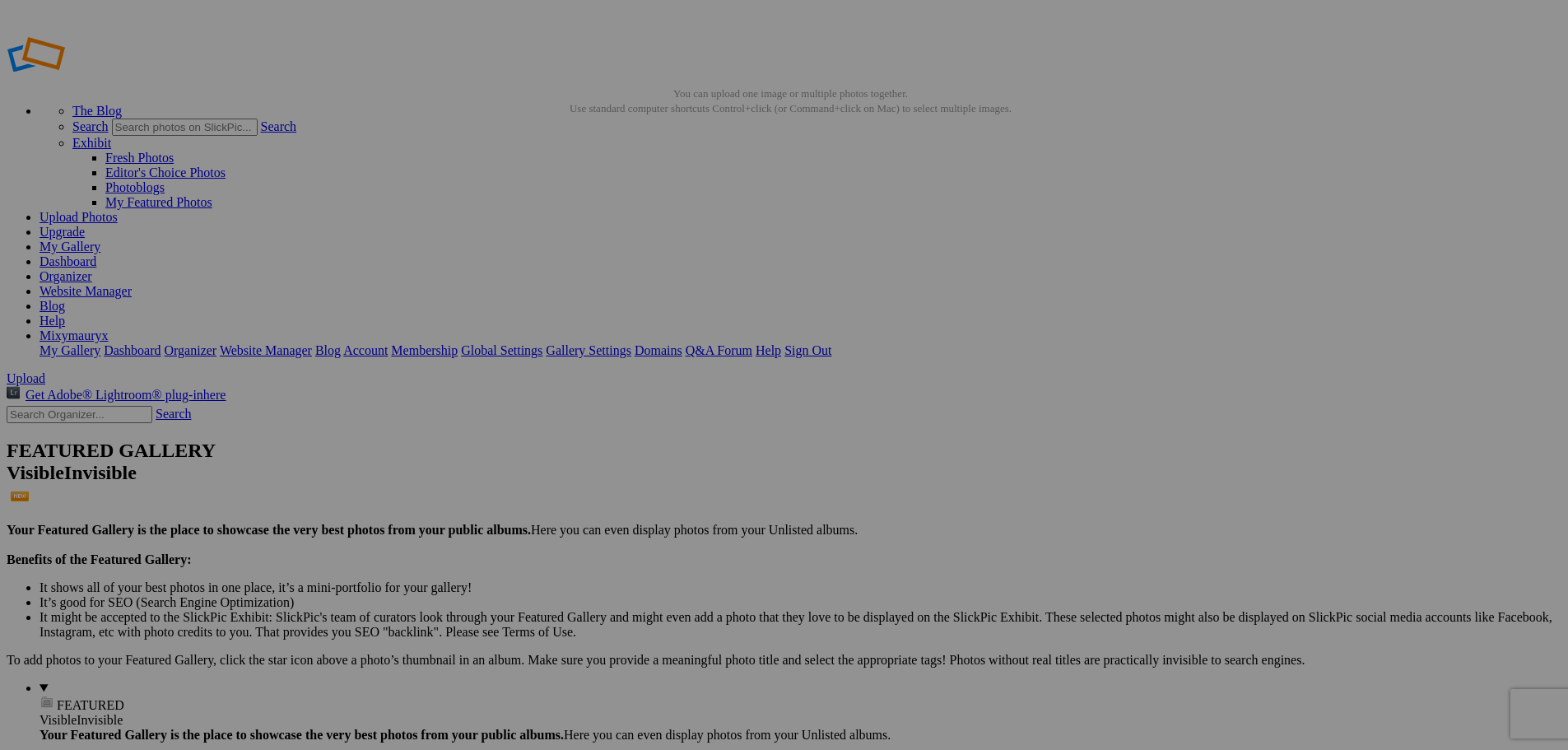
drag, startPoint x: 400, startPoint y: 316, endPoint x: 660, endPoint y: 324, distance: 260.1
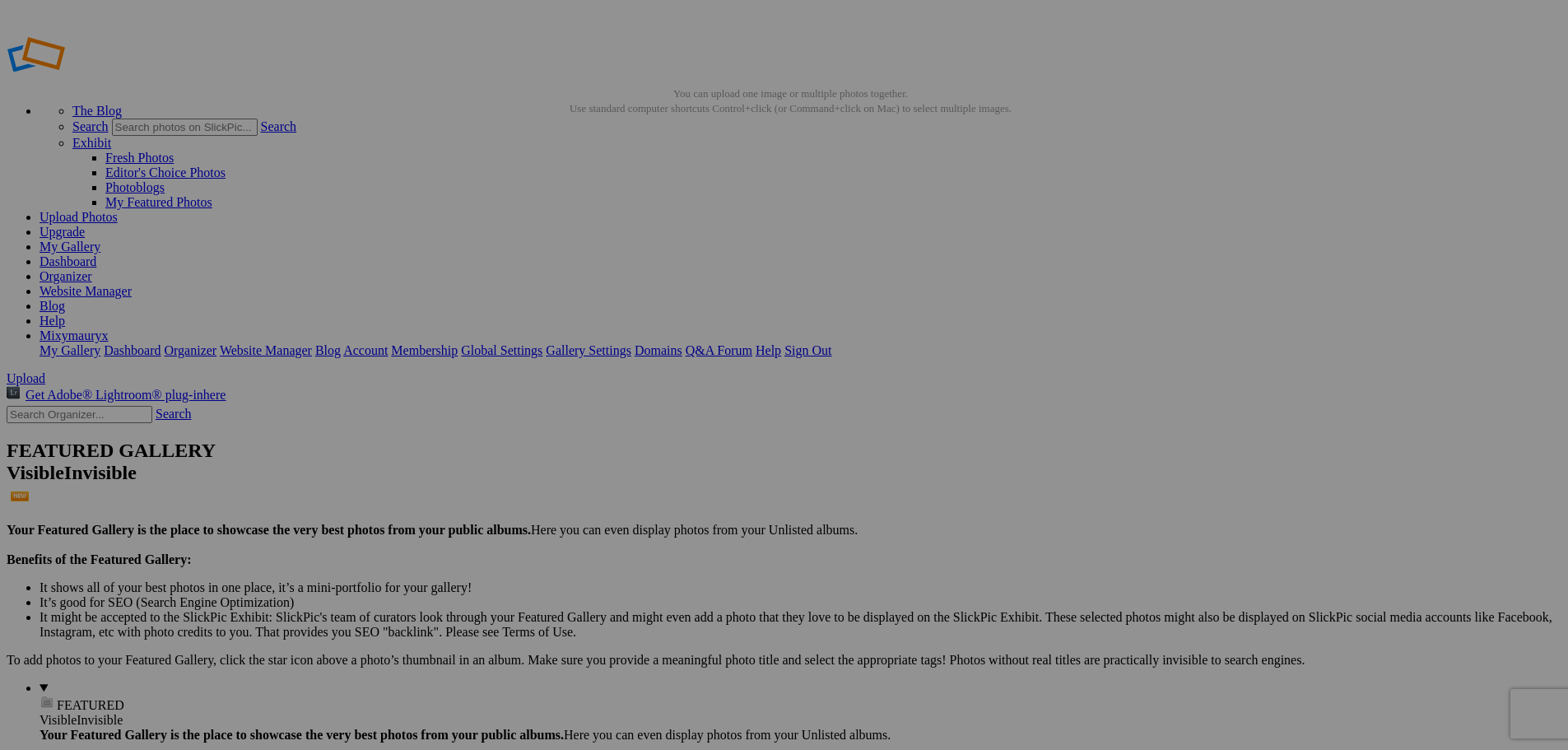
type input "177"
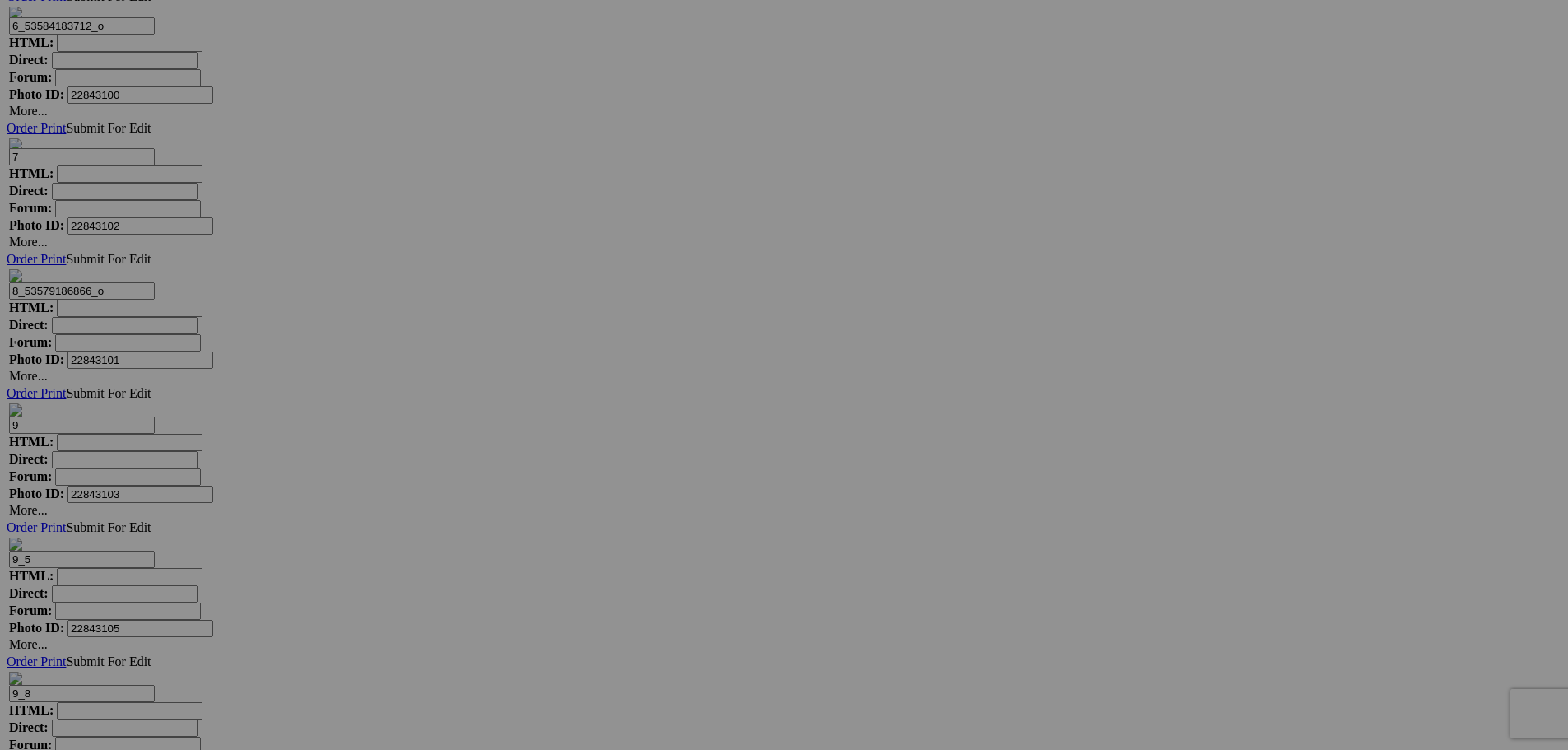
scroll to position [4405, 0]
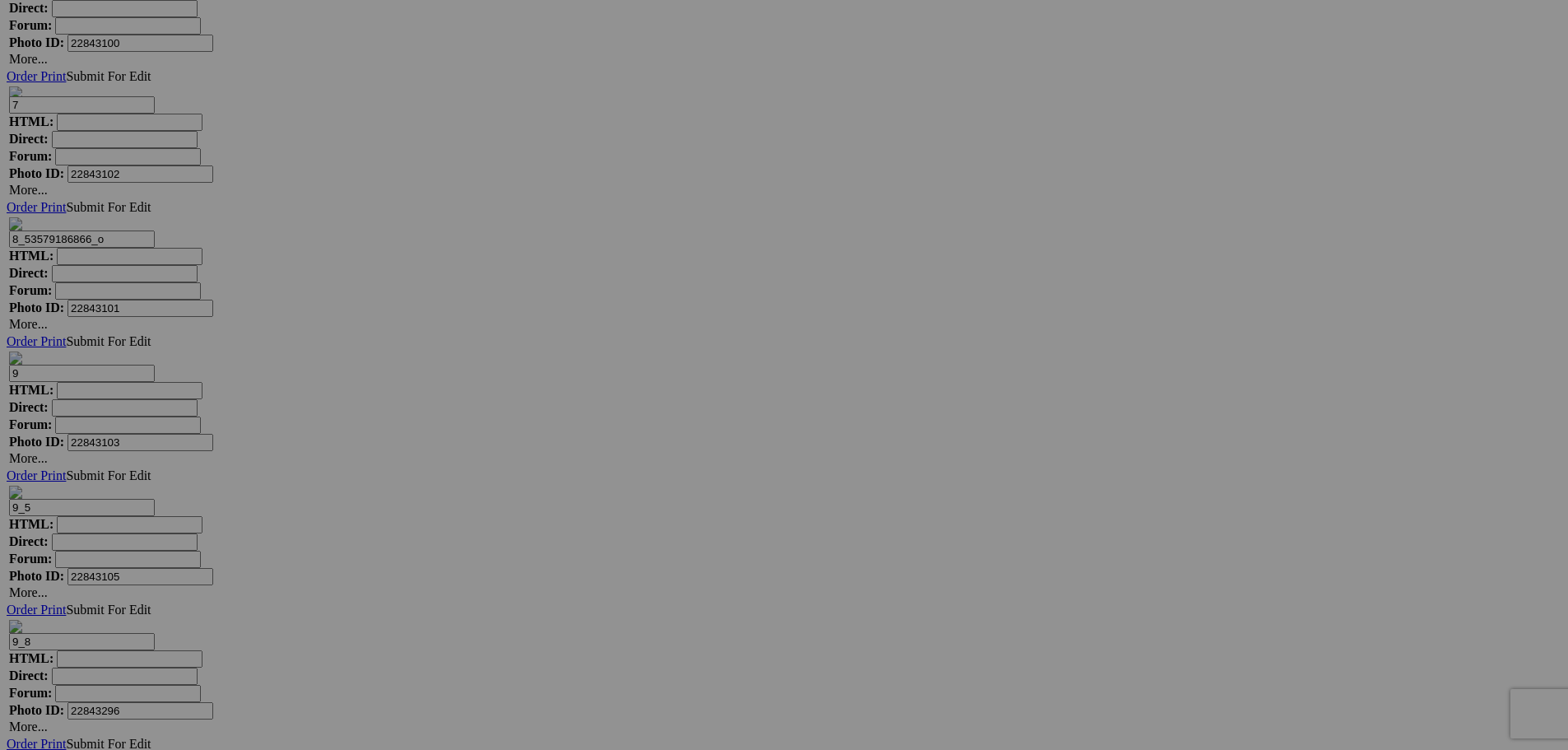
scroll to position [4519, 0]
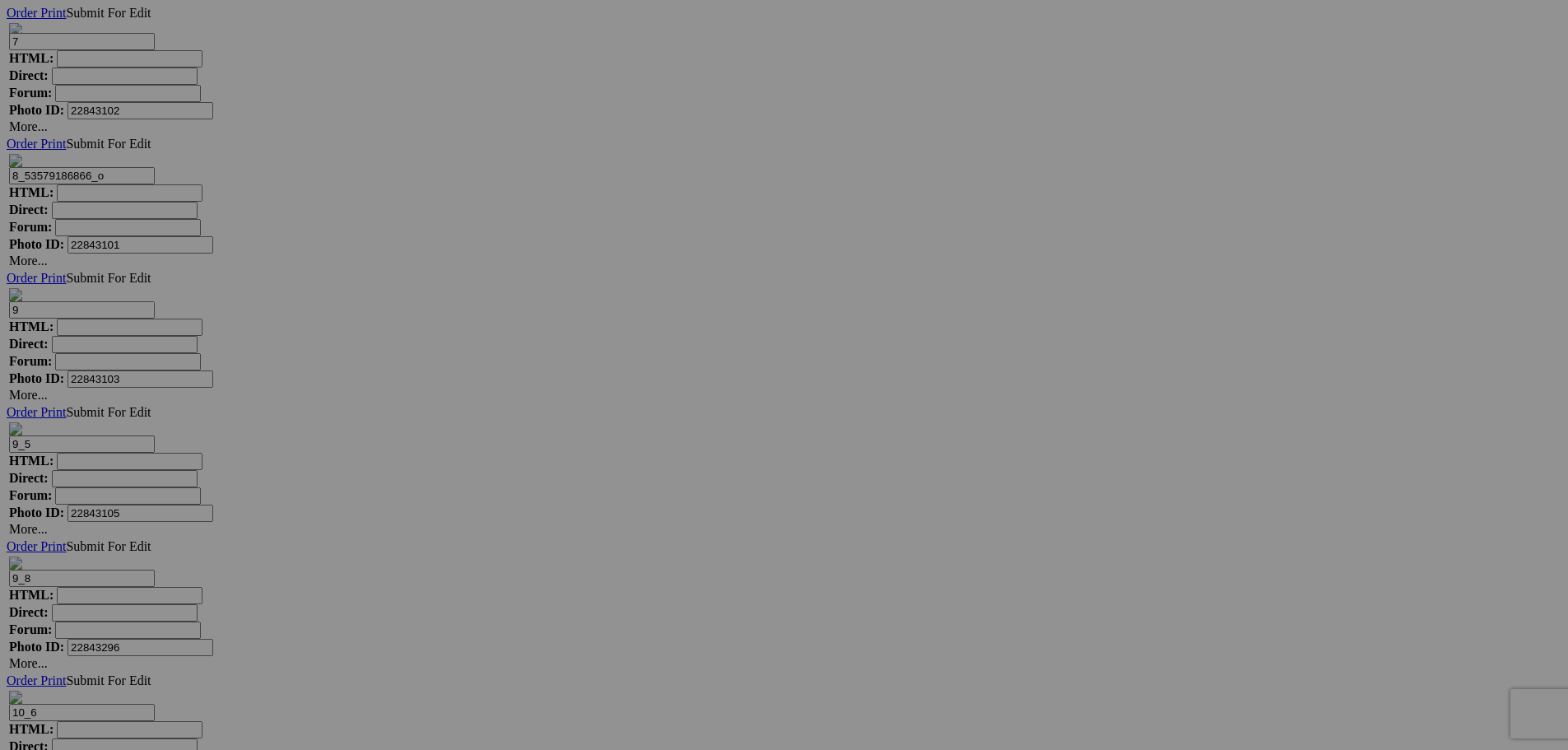
type input "178_7"
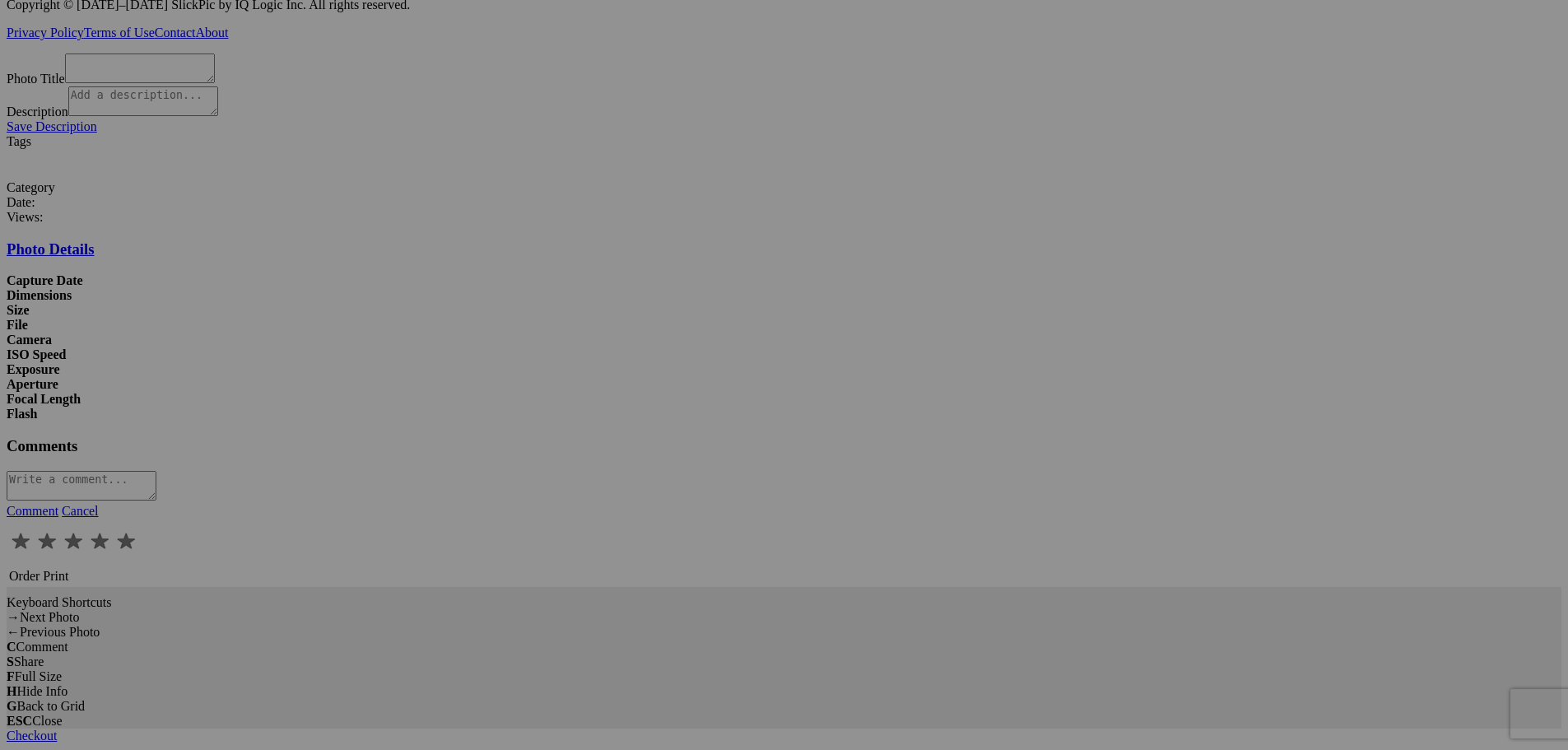
scroll to position [0, 0]
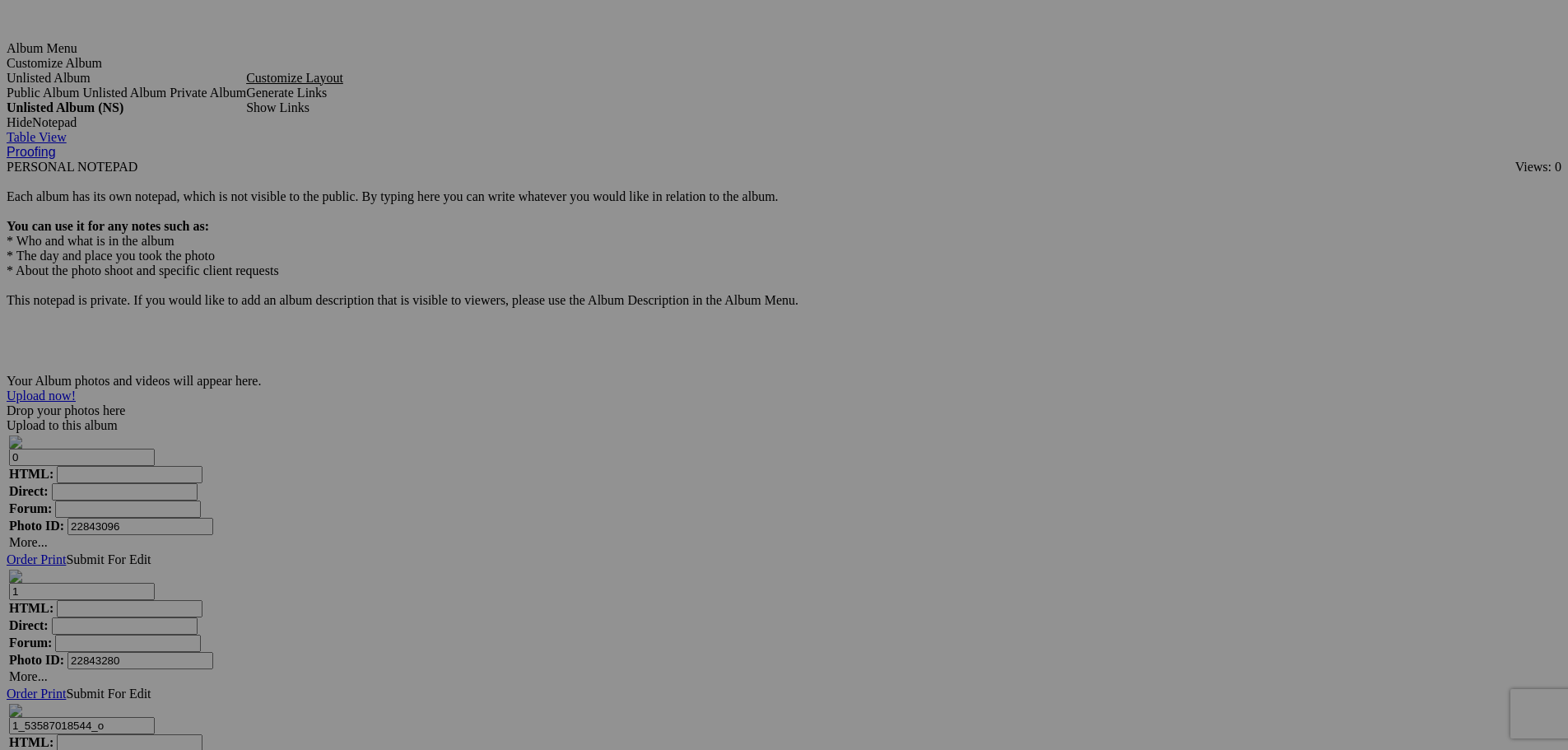
scroll to position [3046, 0]
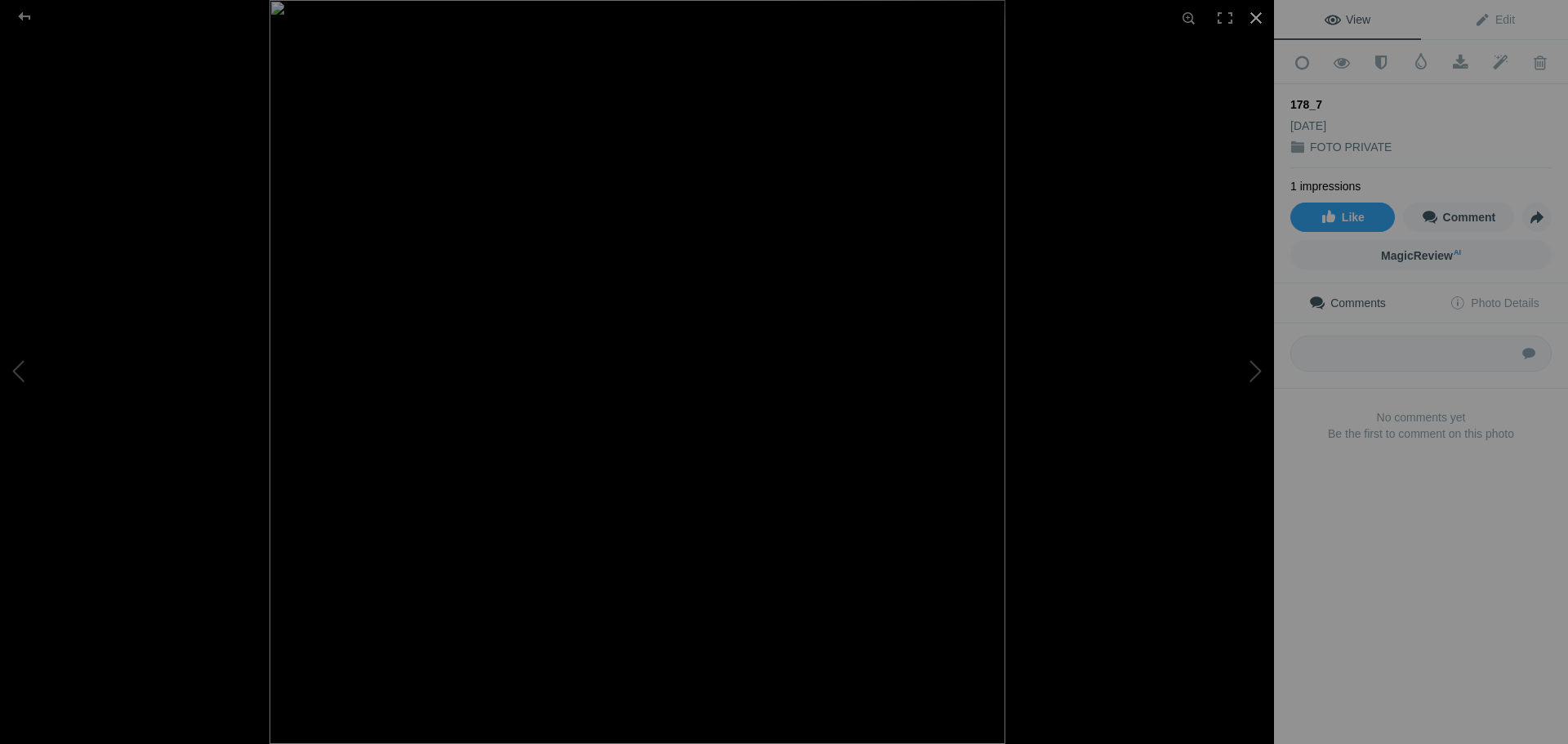
click at [1255, 18] on div at bounding box center [1256, 18] width 36 height 36
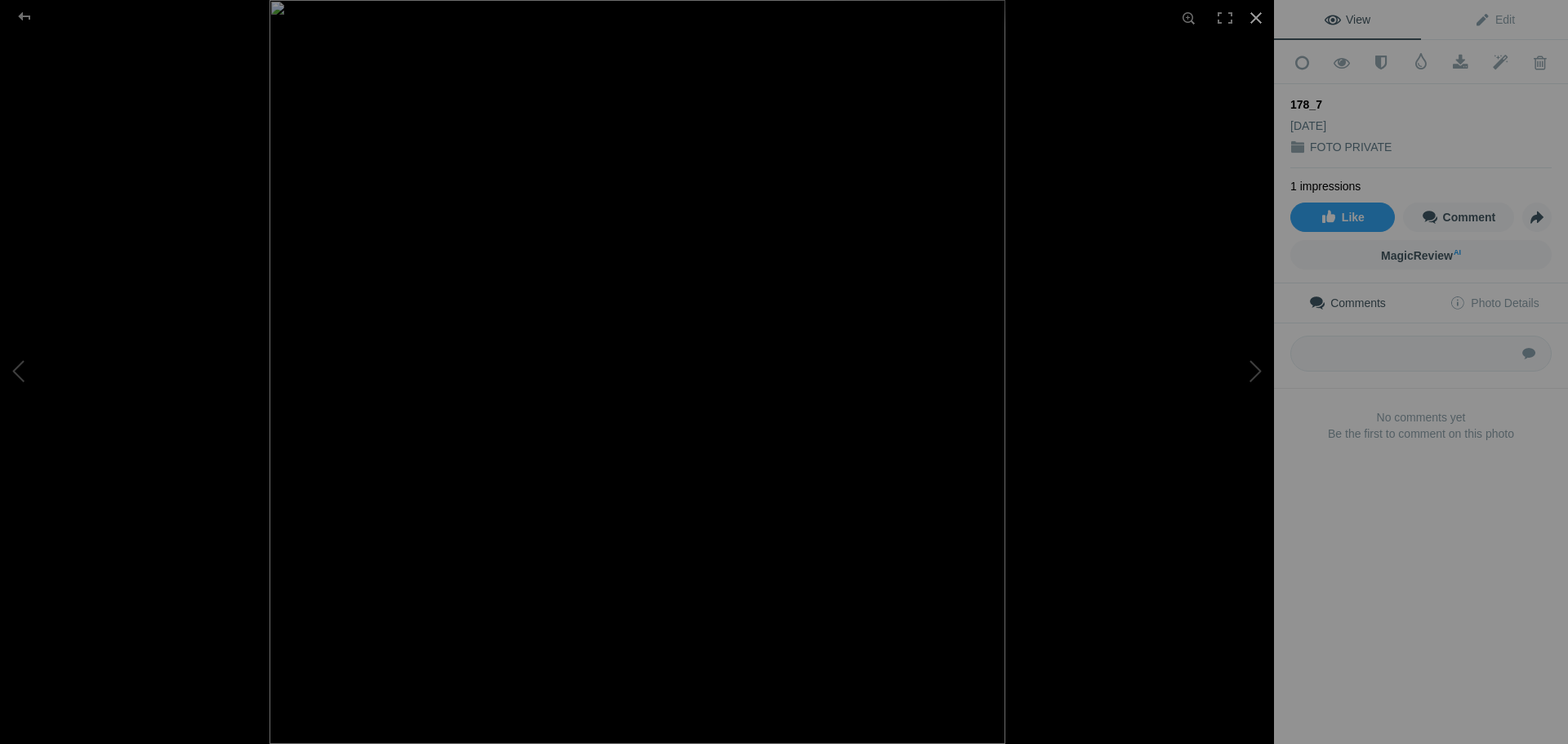
click at [1257, 15] on div at bounding box center [1256, 18] width 36 height 36
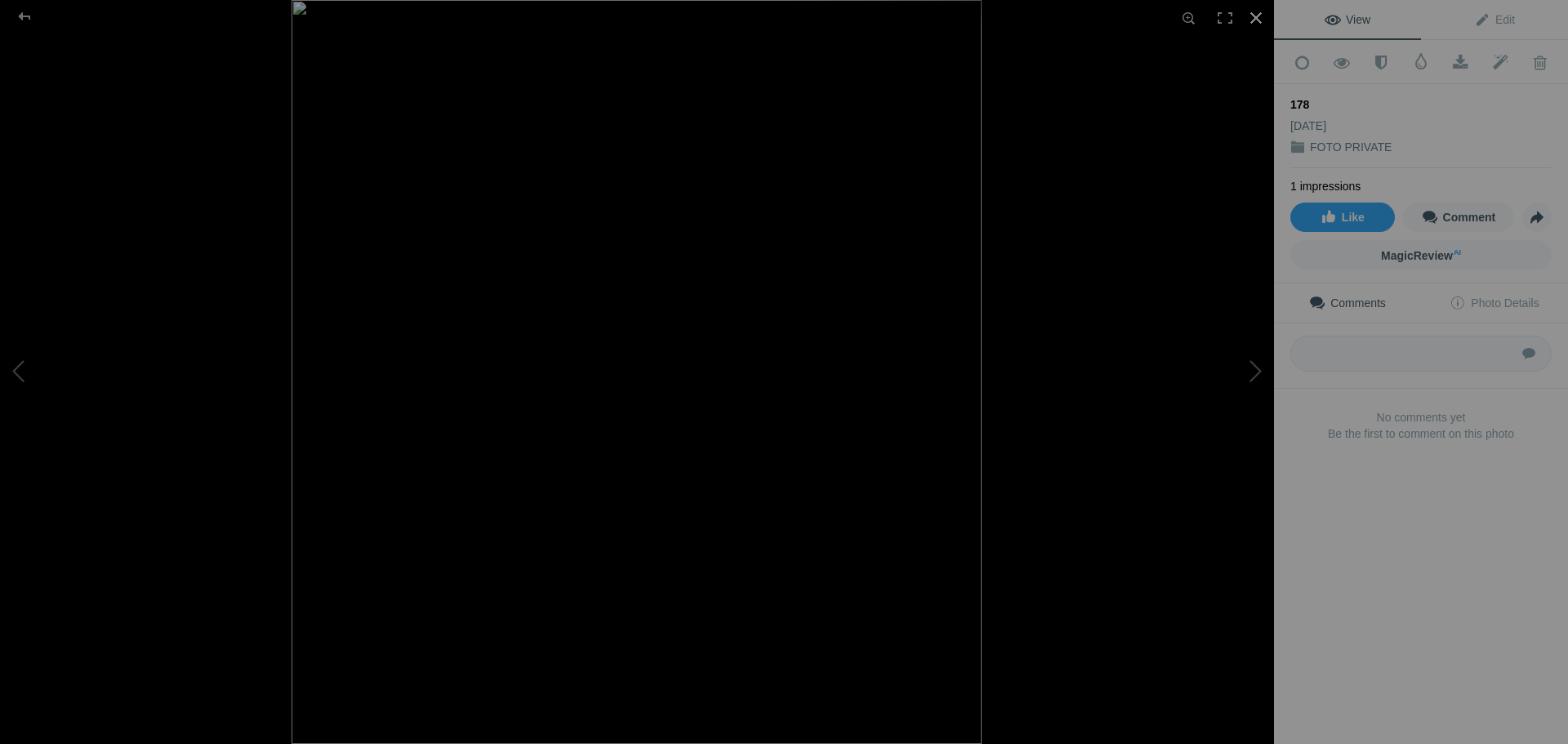
click at [1253, 14] on div at bounding box center [1256, 18] width 36 height 36
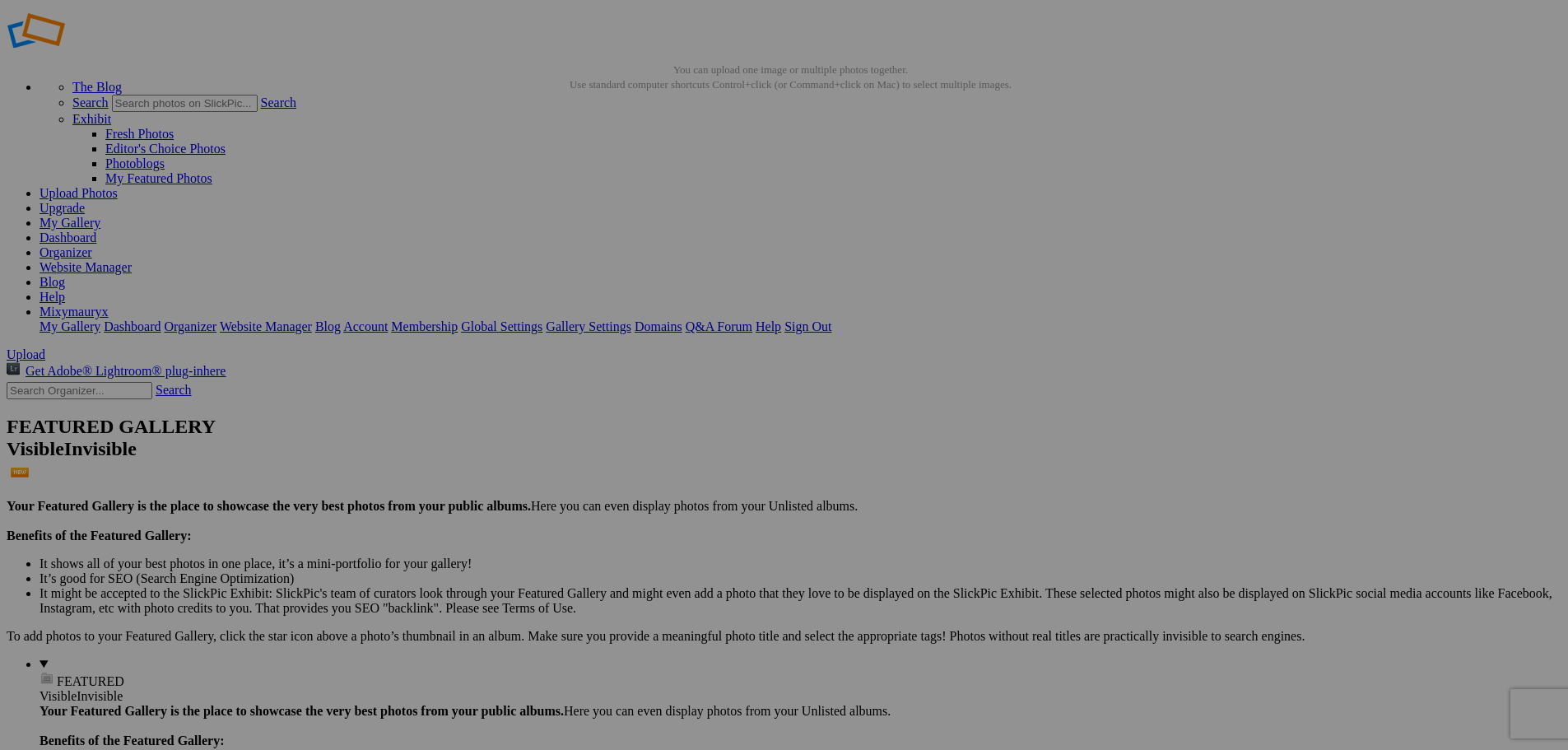
scroll to position [0, 0]
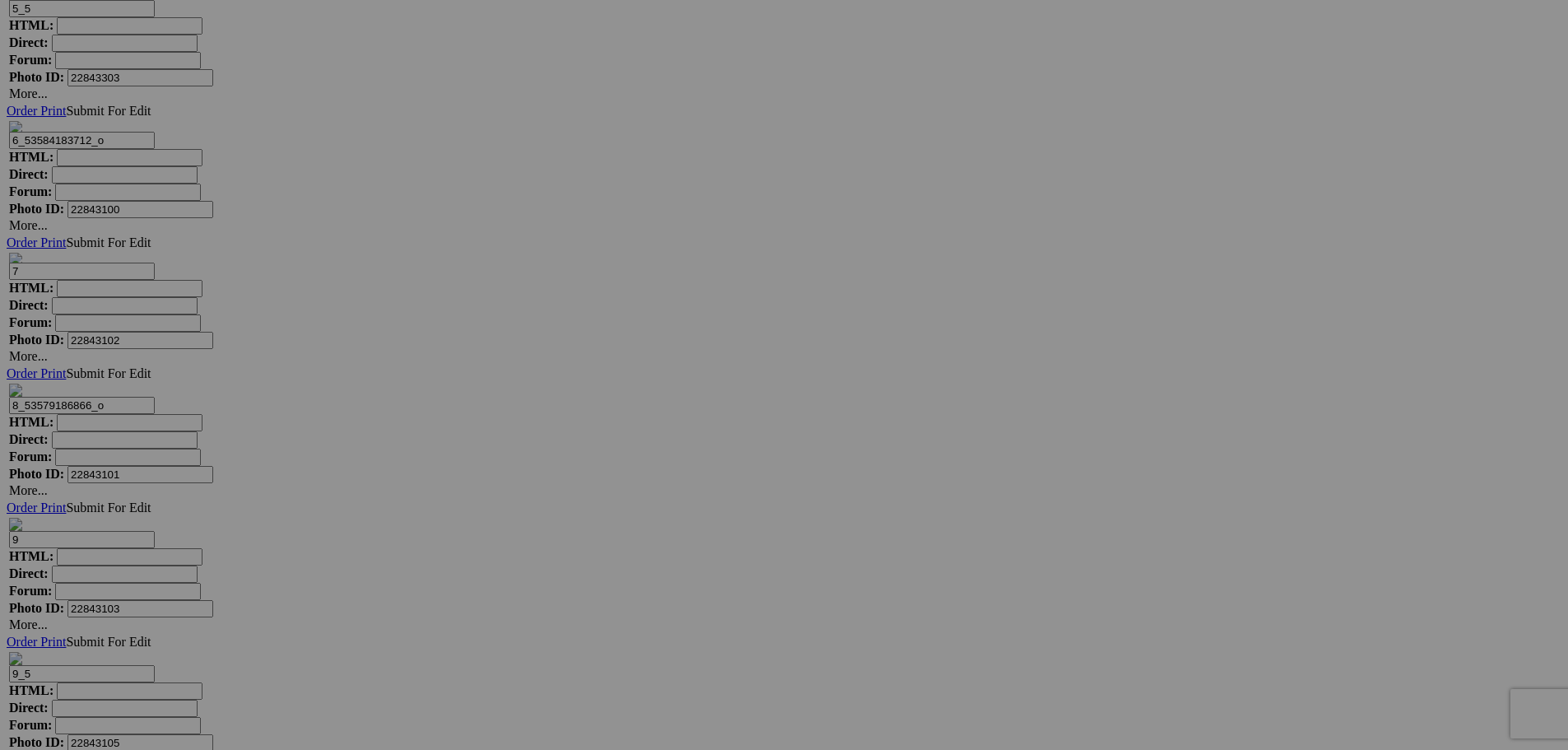
scroll to position [4519, 0]
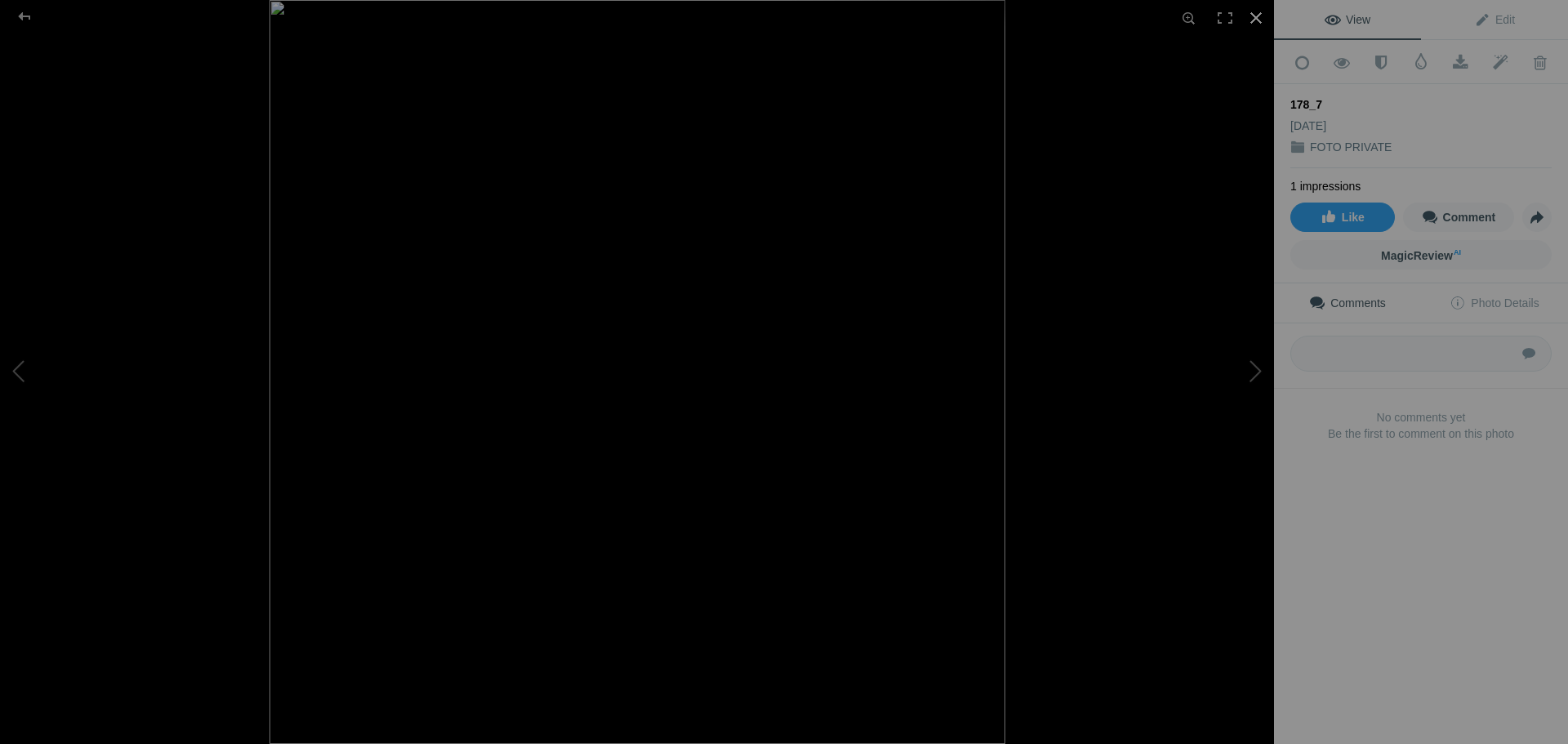
click at [1261, 18] on div at bounding box center [1256, 18] width 36 height 36
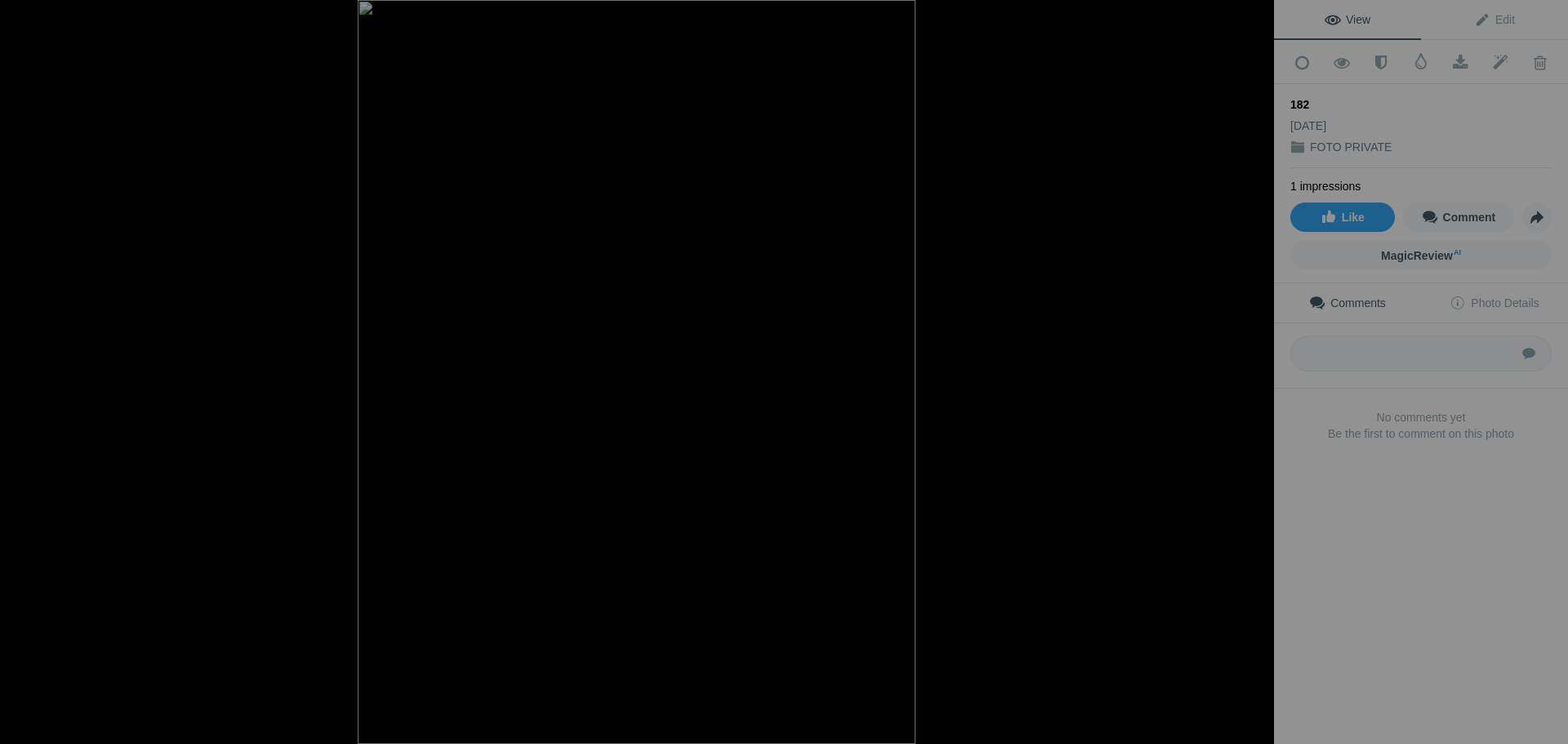
click at [1256, 11] on div at bounding box center [1256, 18] width 36 height 36
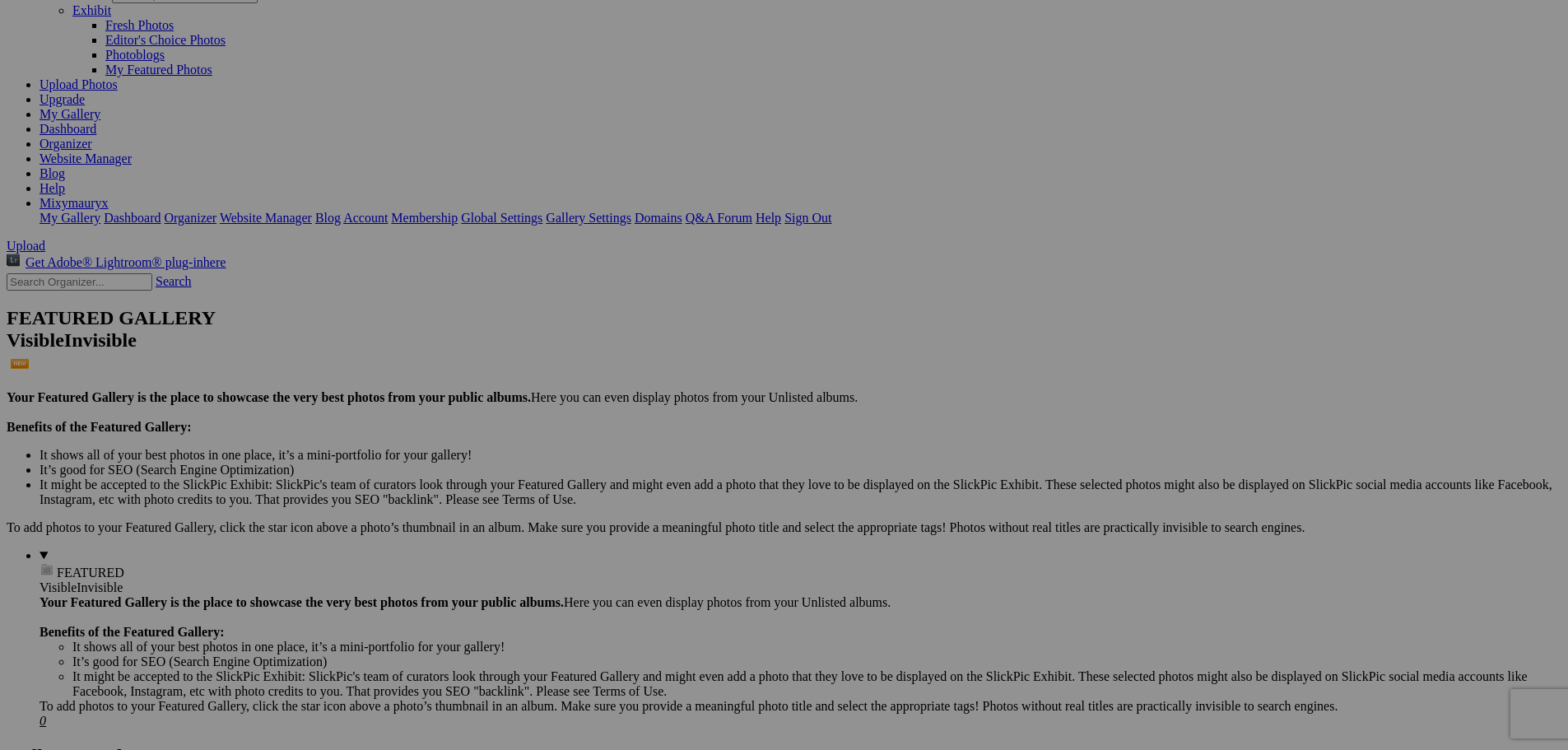
scroll to position [0, 0]
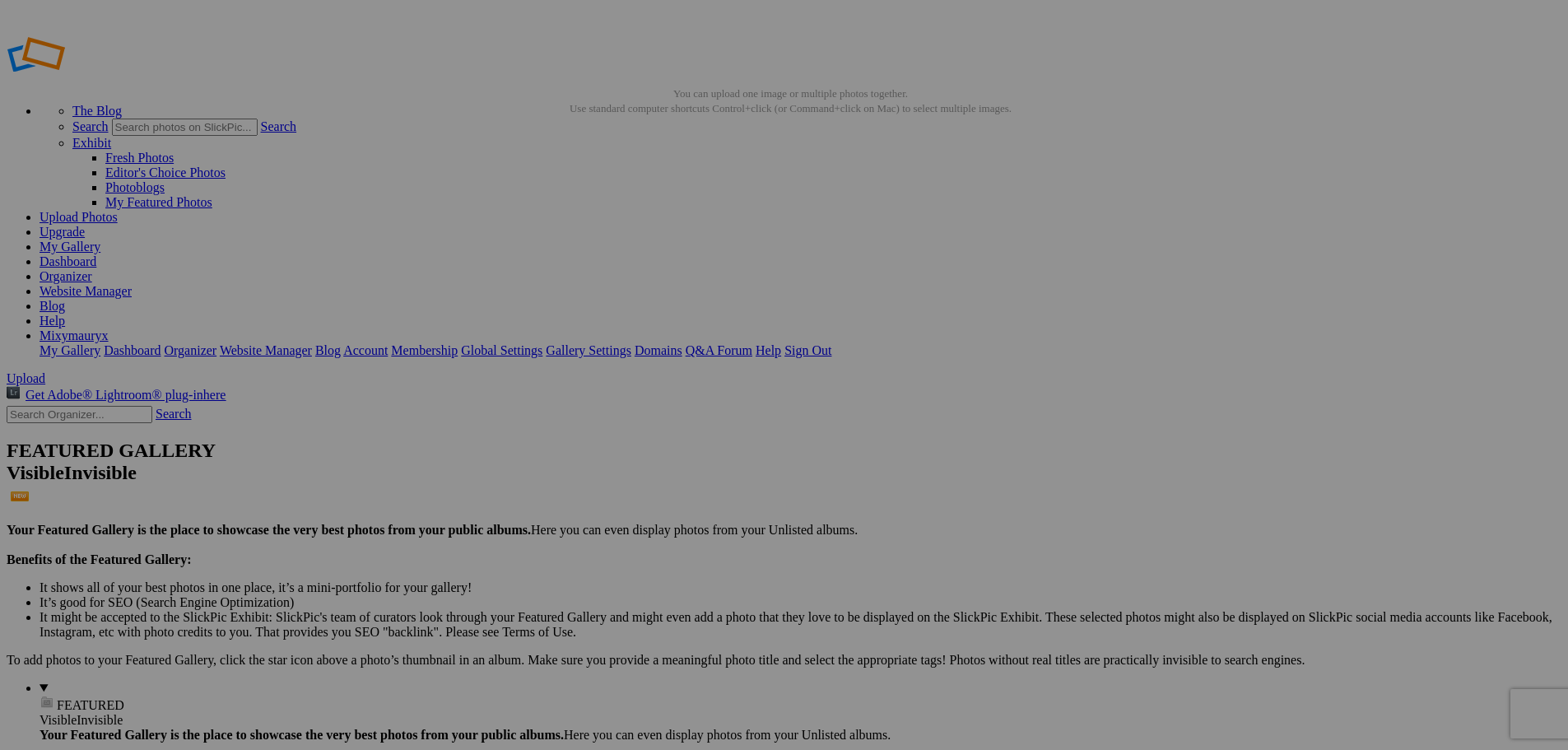
drag, startPoint x: 421, startPoint y: 58, endPoint x: 417, endPoint y: 38, distance: 20.4
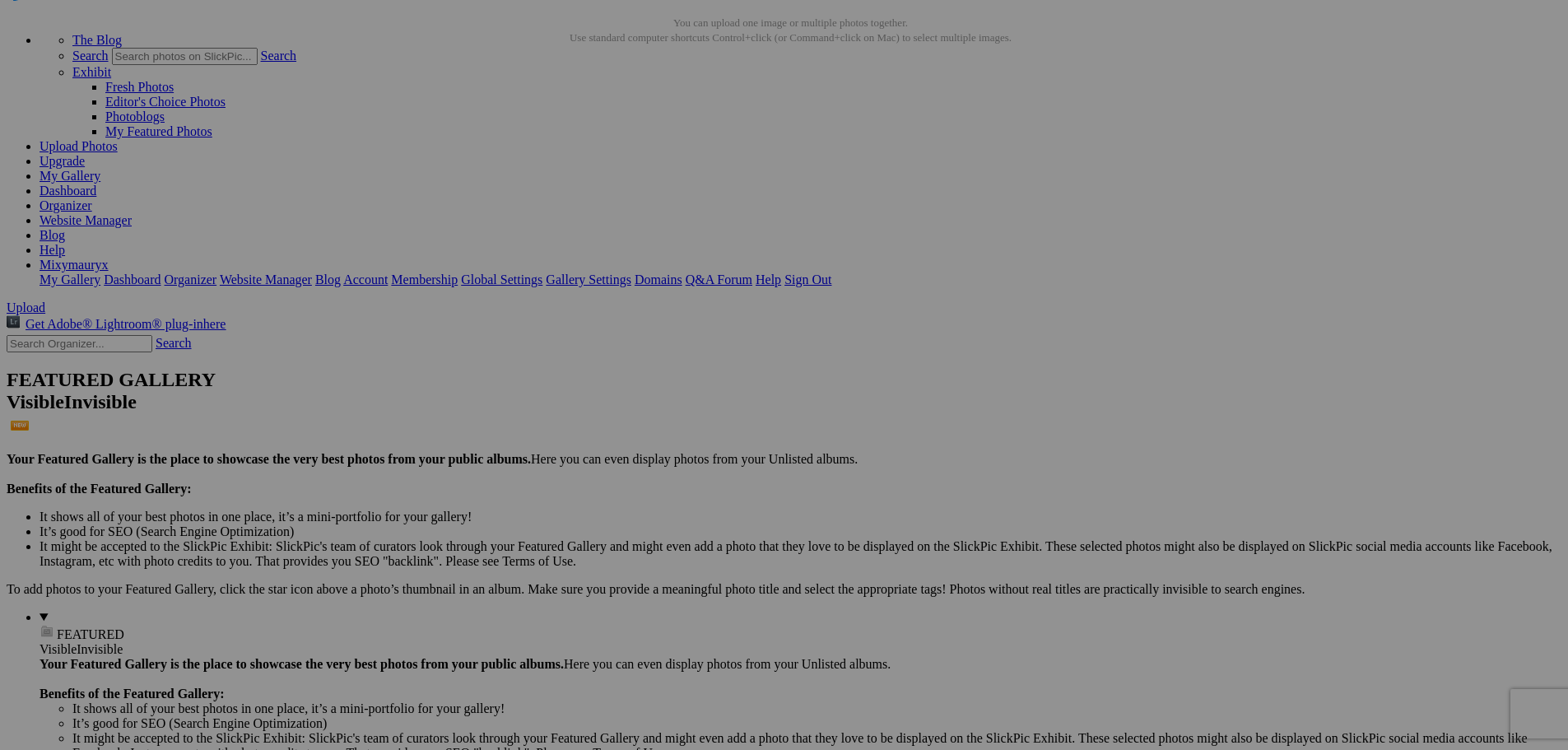
scroll to position [329, 0]
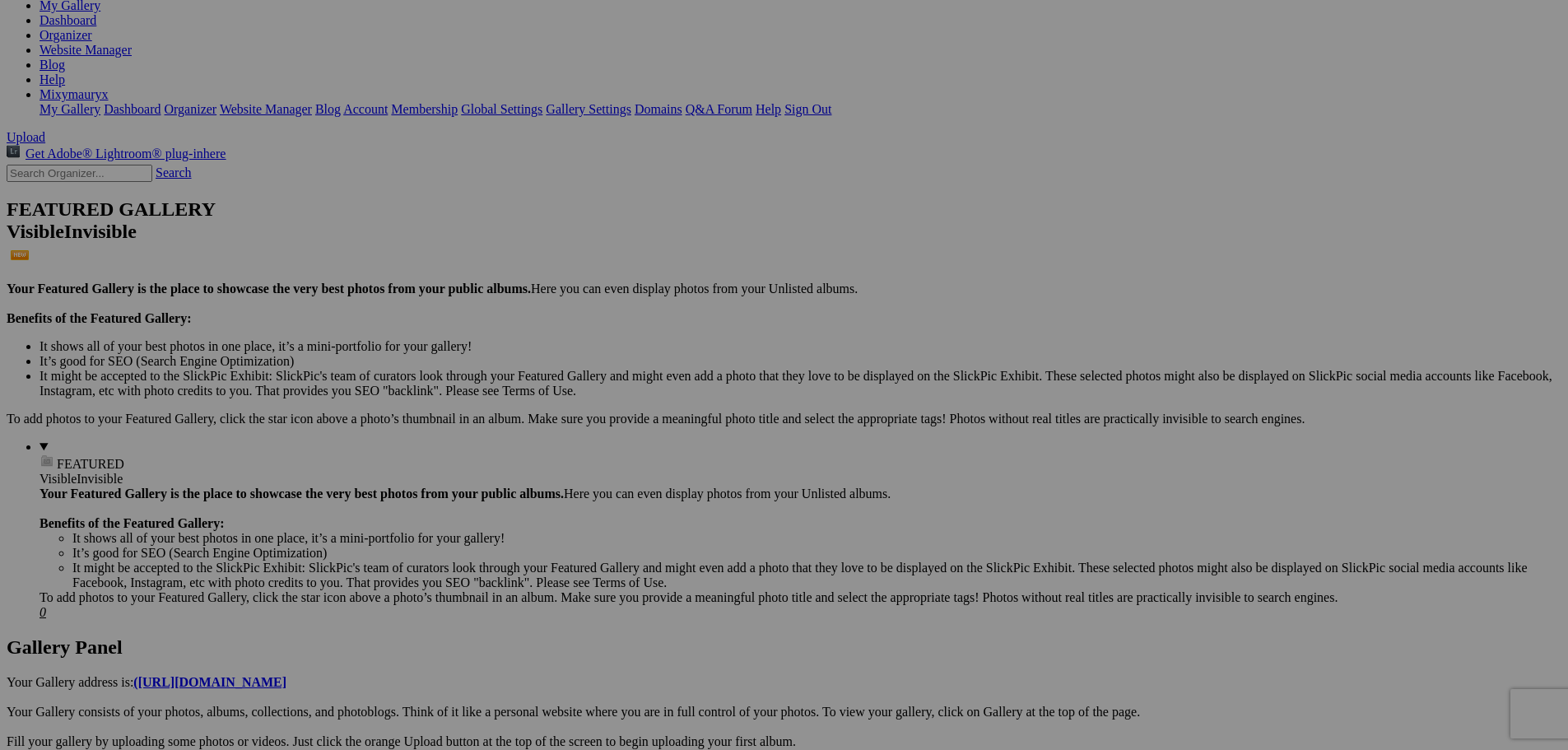
scroll to position [0, 0]
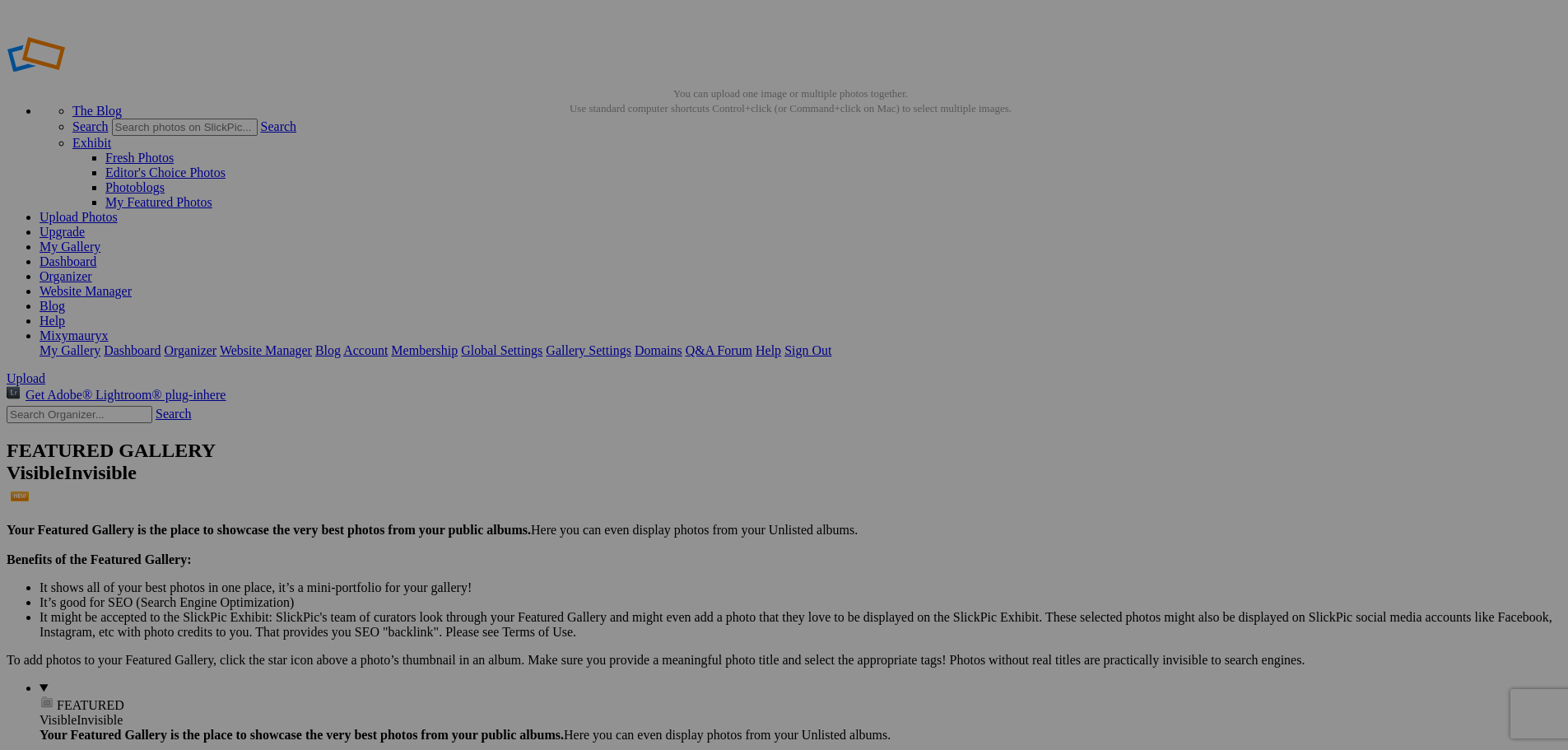
drag, startPoint x: 128, startPoint y: 636, endPoint x: 157, endPoint y: 559, distance: 82.3
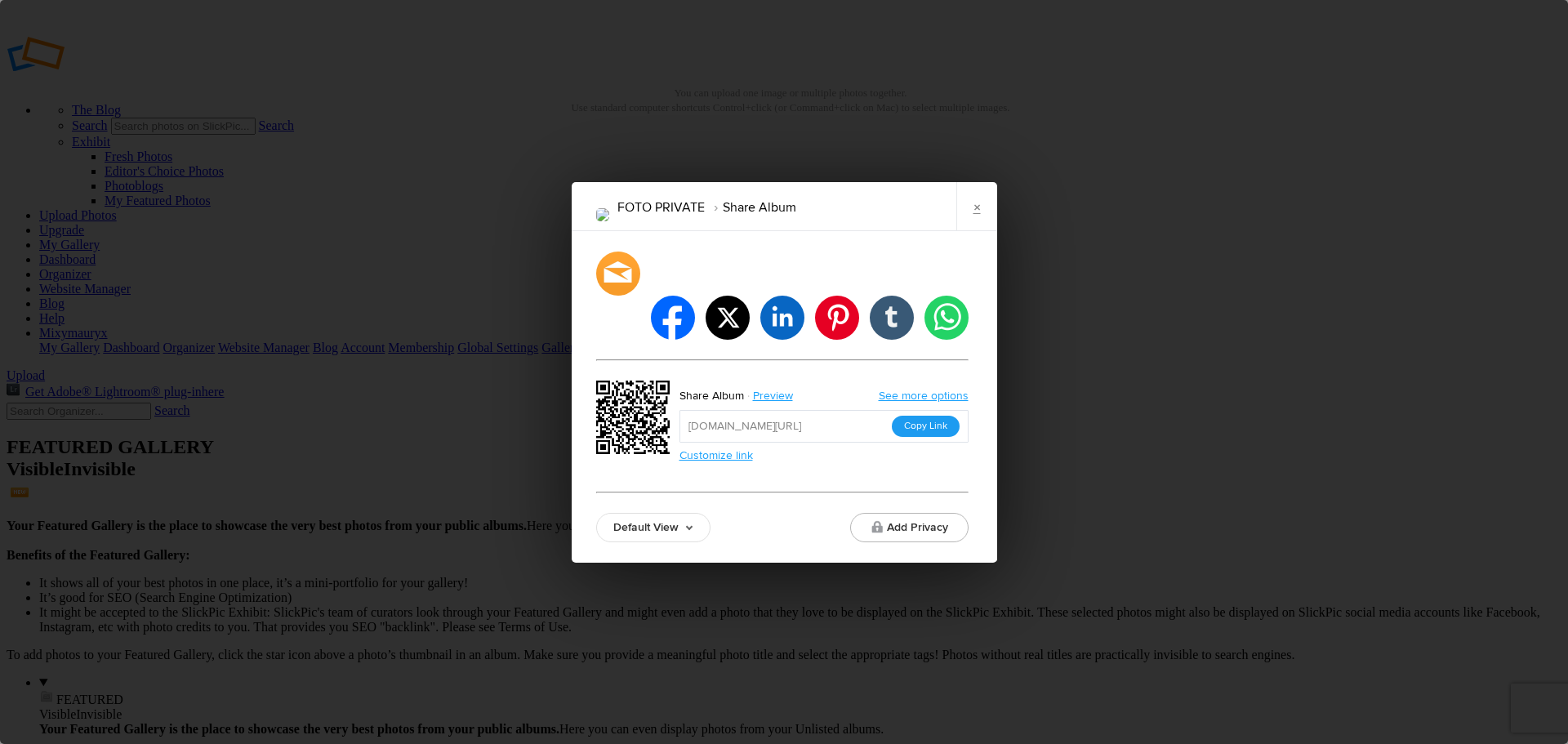
click at [924, 416] on button "Copy Link" at bounding box center [925, 427] width 68 height 21
click at [982, 225] on link "×" at bounding box center [976, 207] width 40 height 49
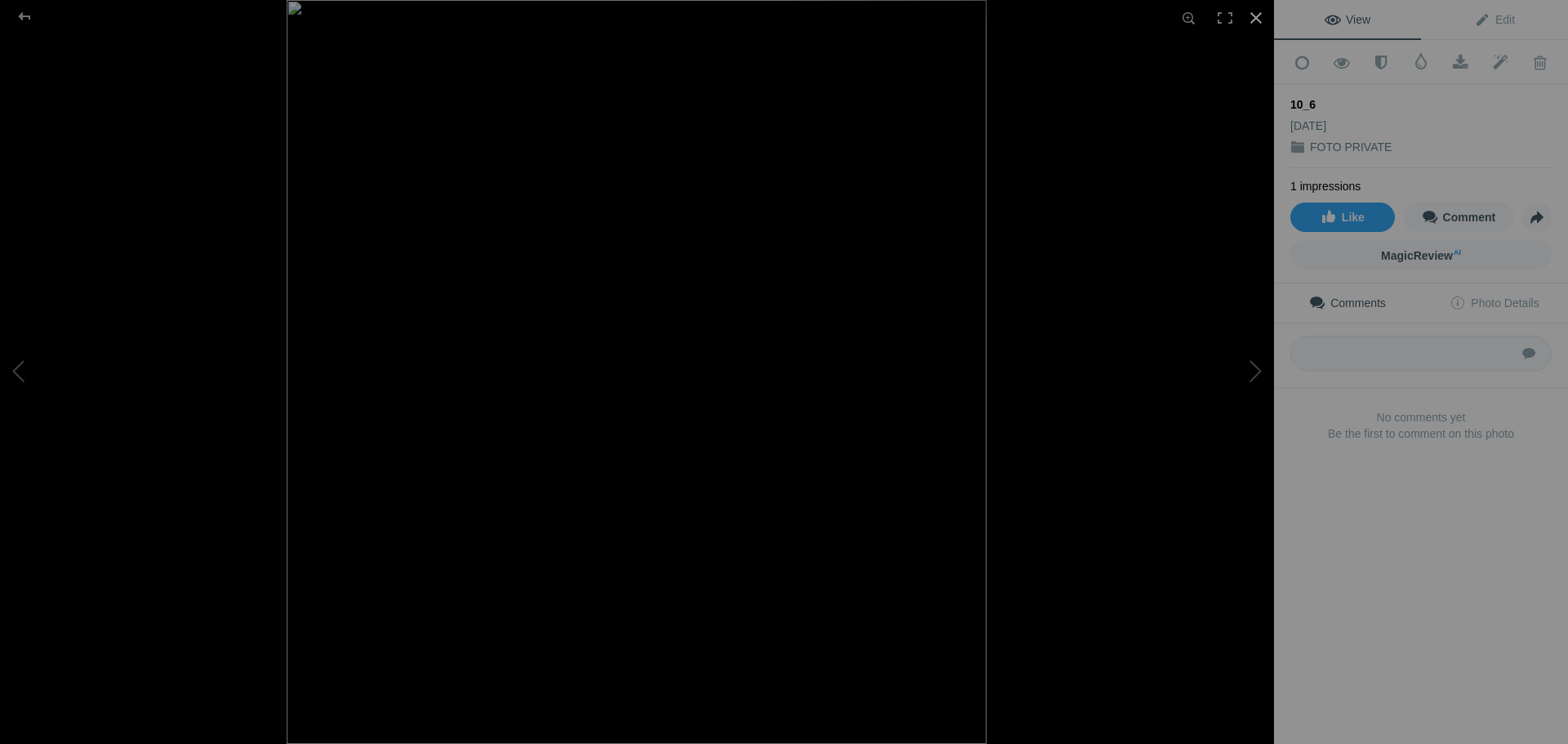
click at [1253, 18] on div at bounding box center [1256, 18] width 36 height 36
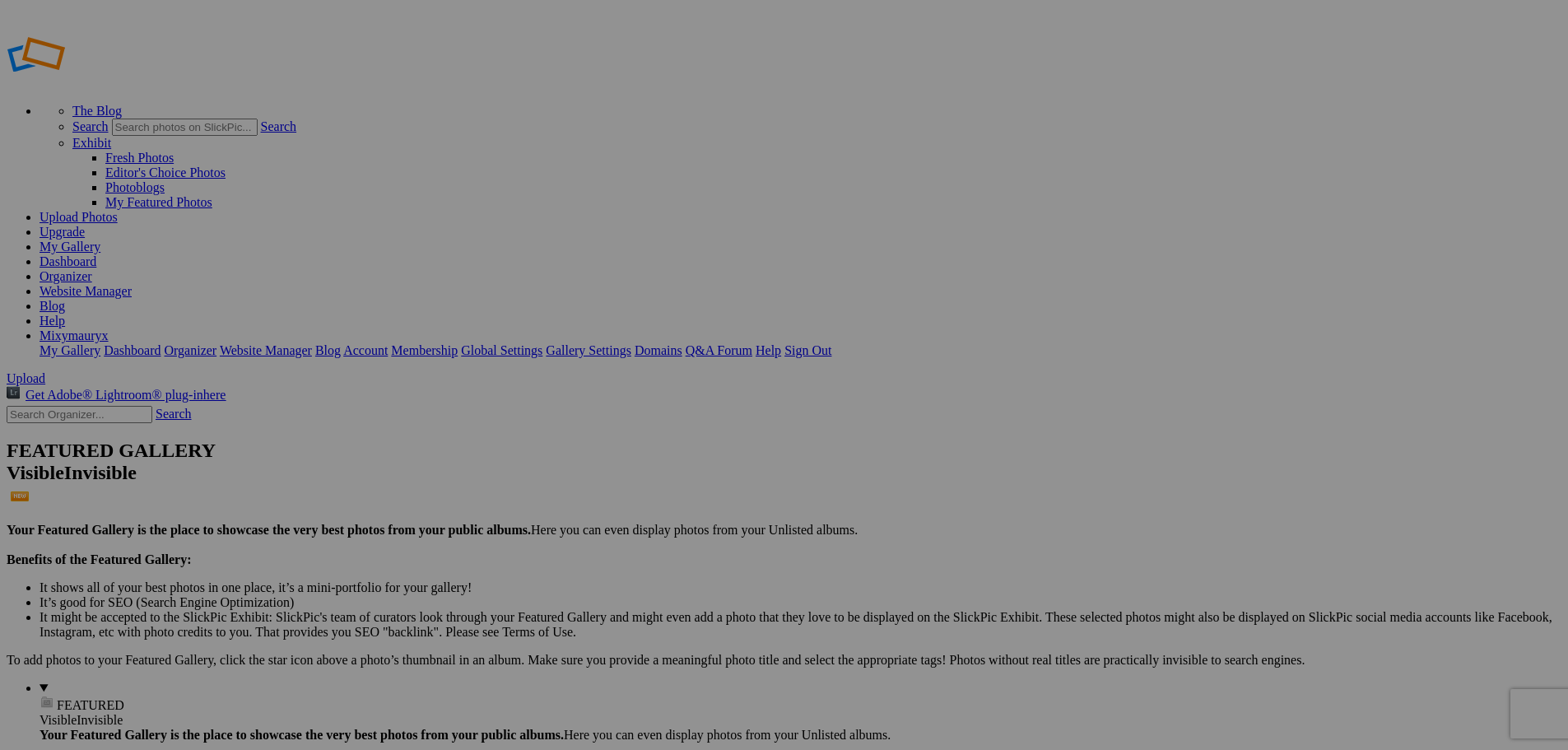
type input "PRIVATO"
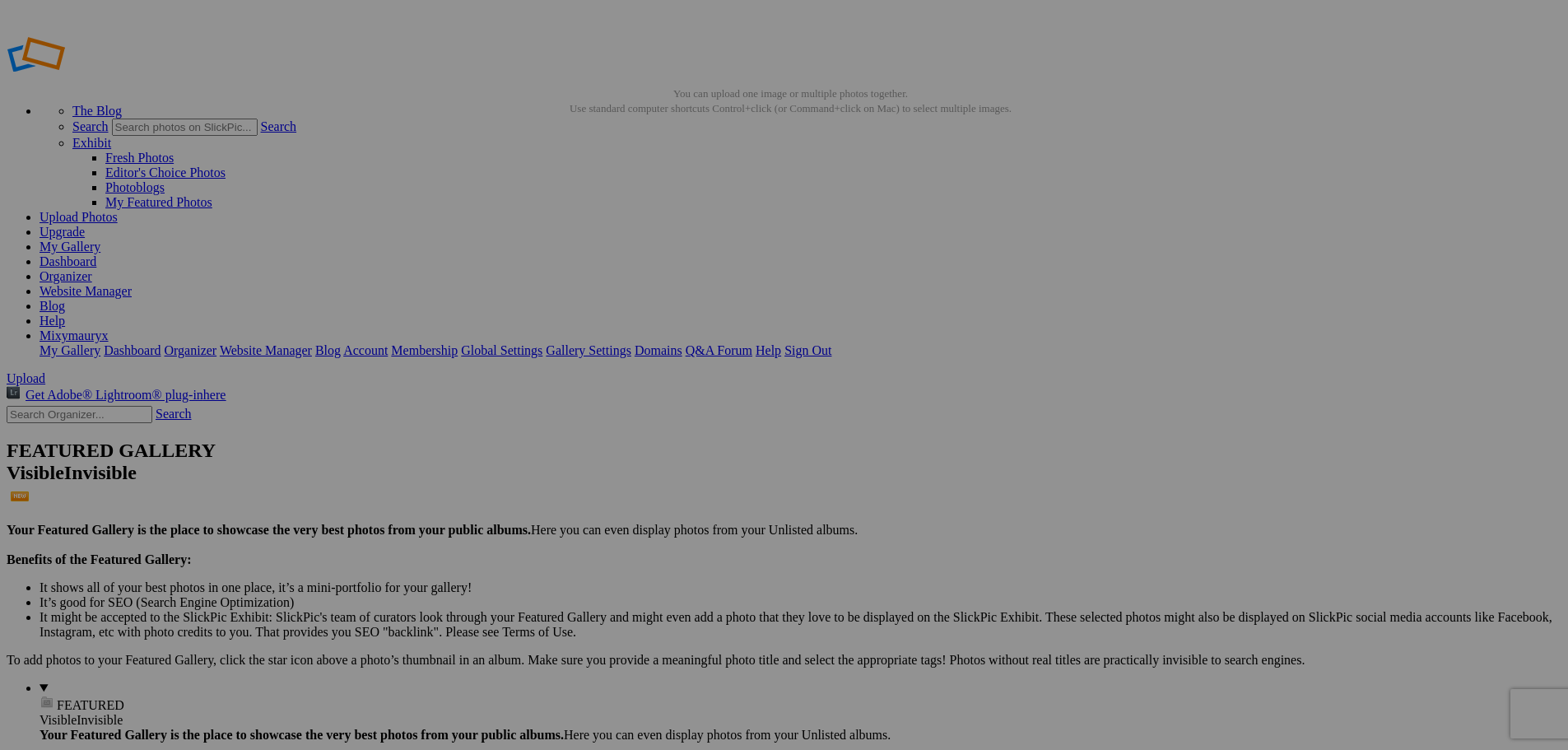
type input "VECCHIE FOTO E VARIE"
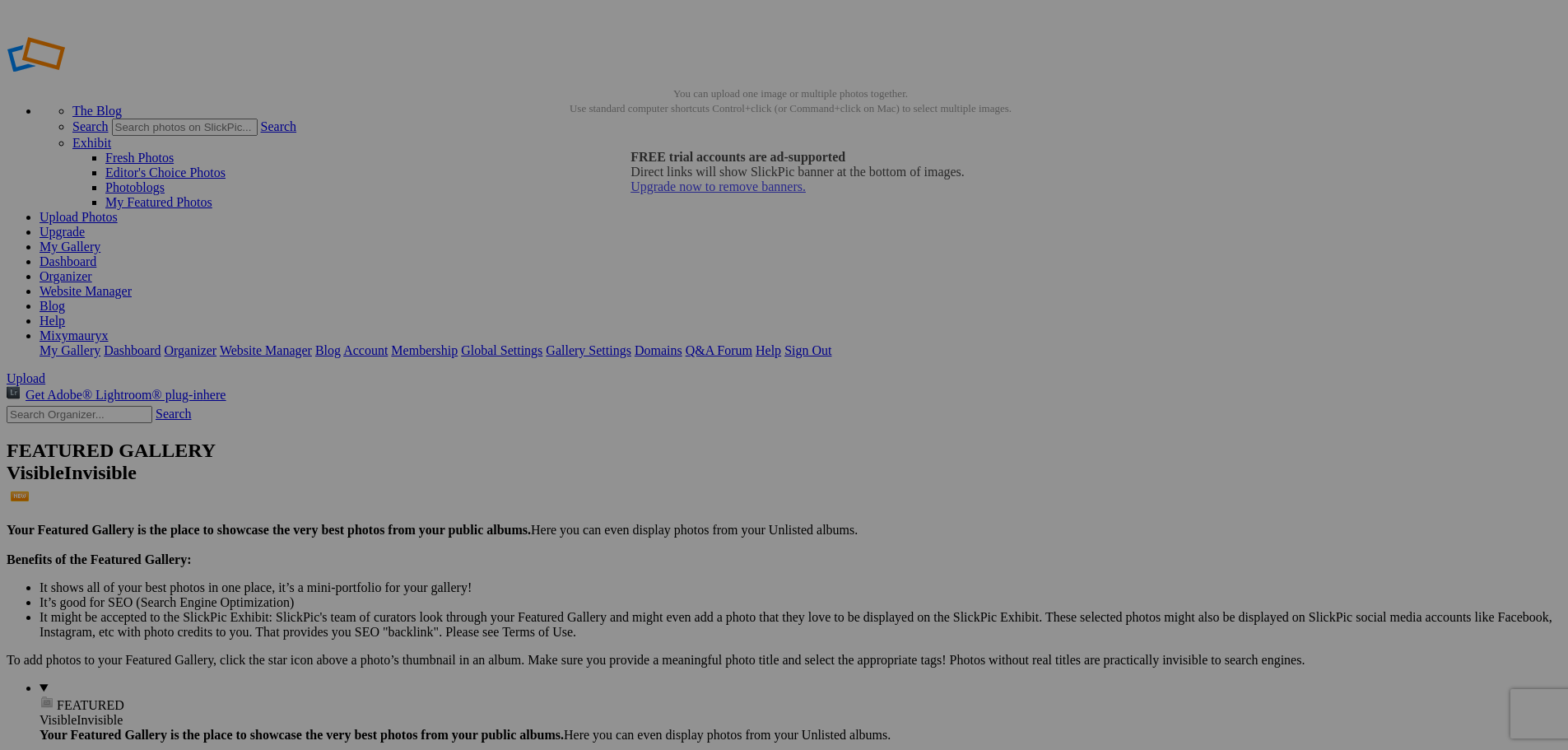
drag, startPoint x: 425, startPoint y: 322, endPoint x: 573, endPoint y: 339, distance: 149.0
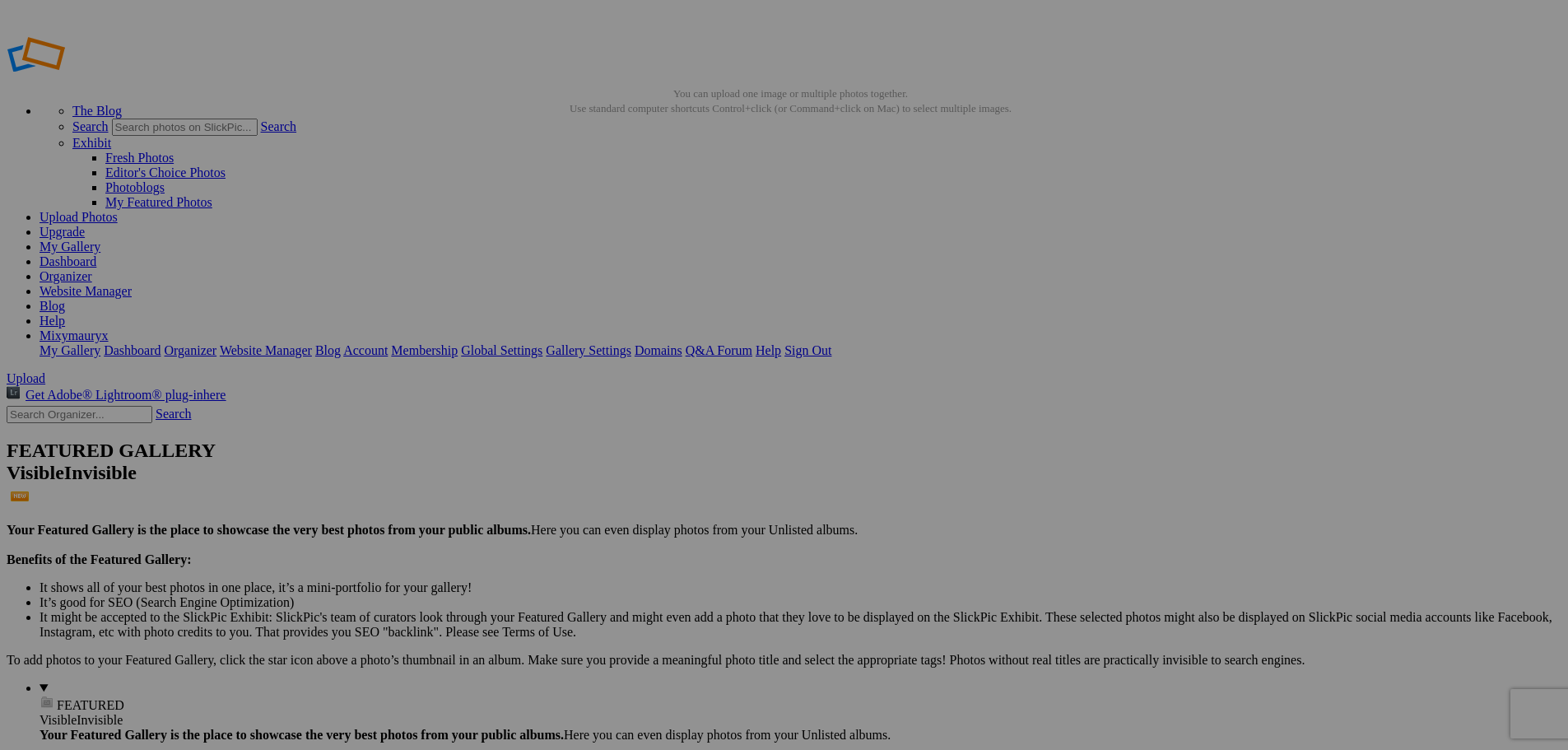
type input "10_6"
click span "Item Title"
click span
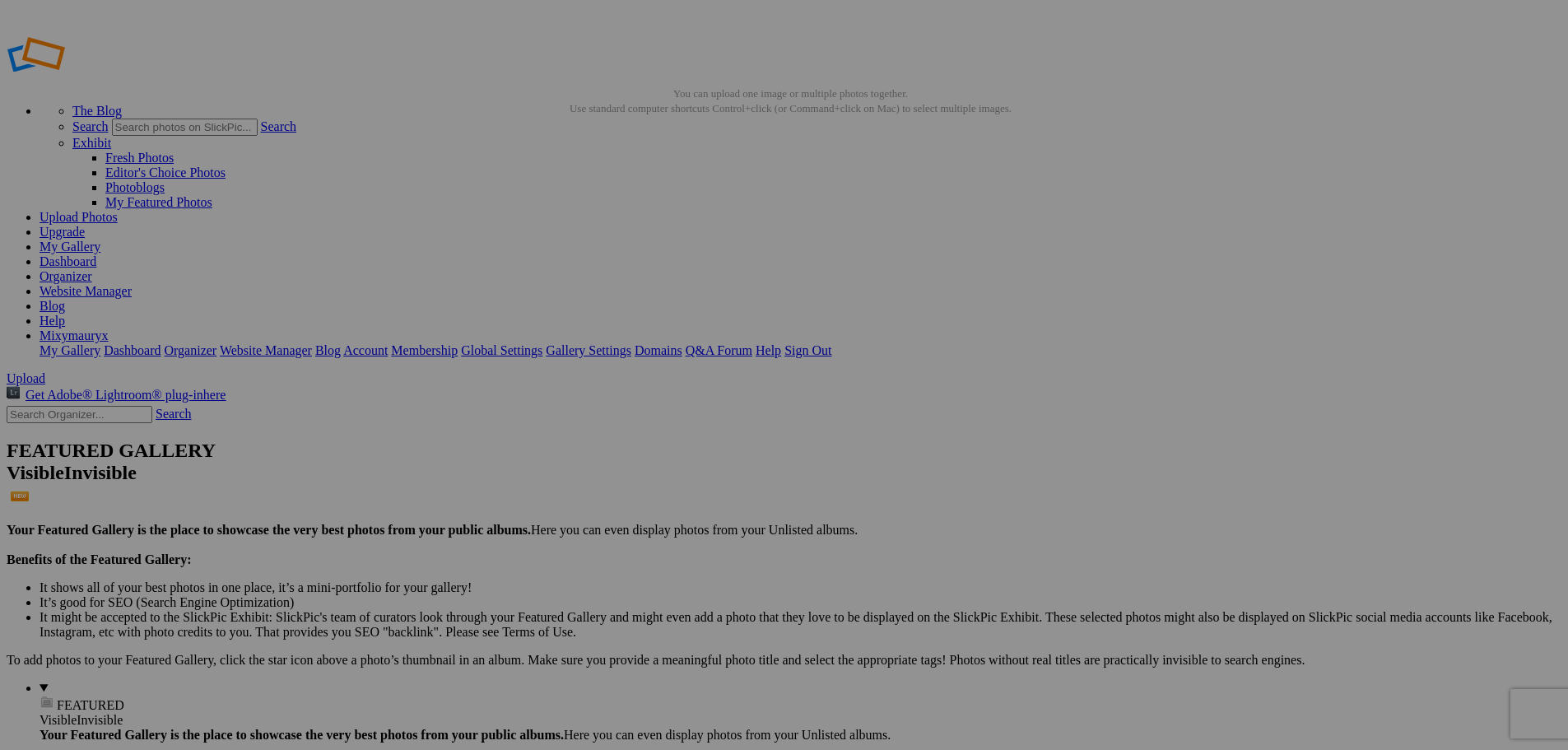
click span "Delete"
click span "Yes"
click img
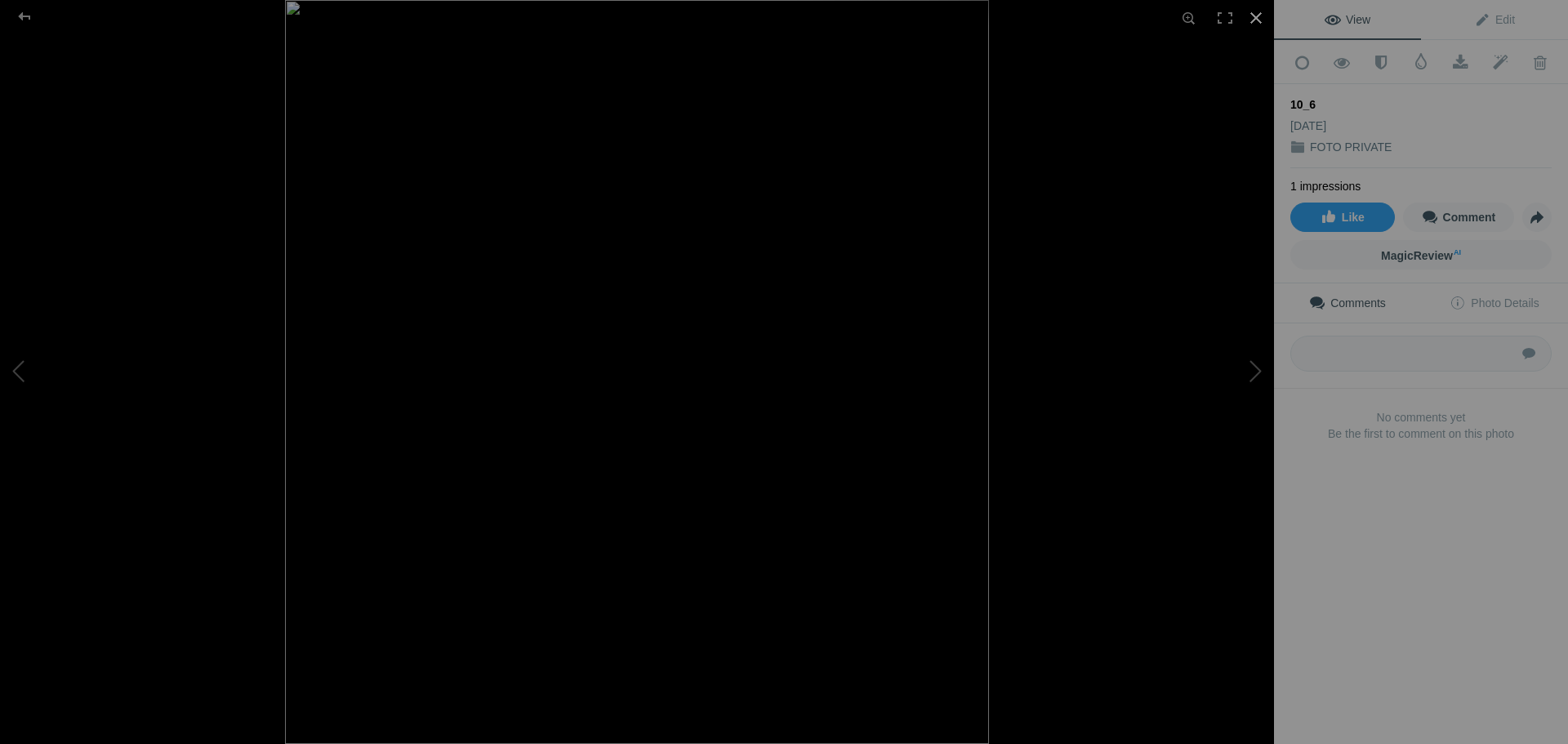
click div
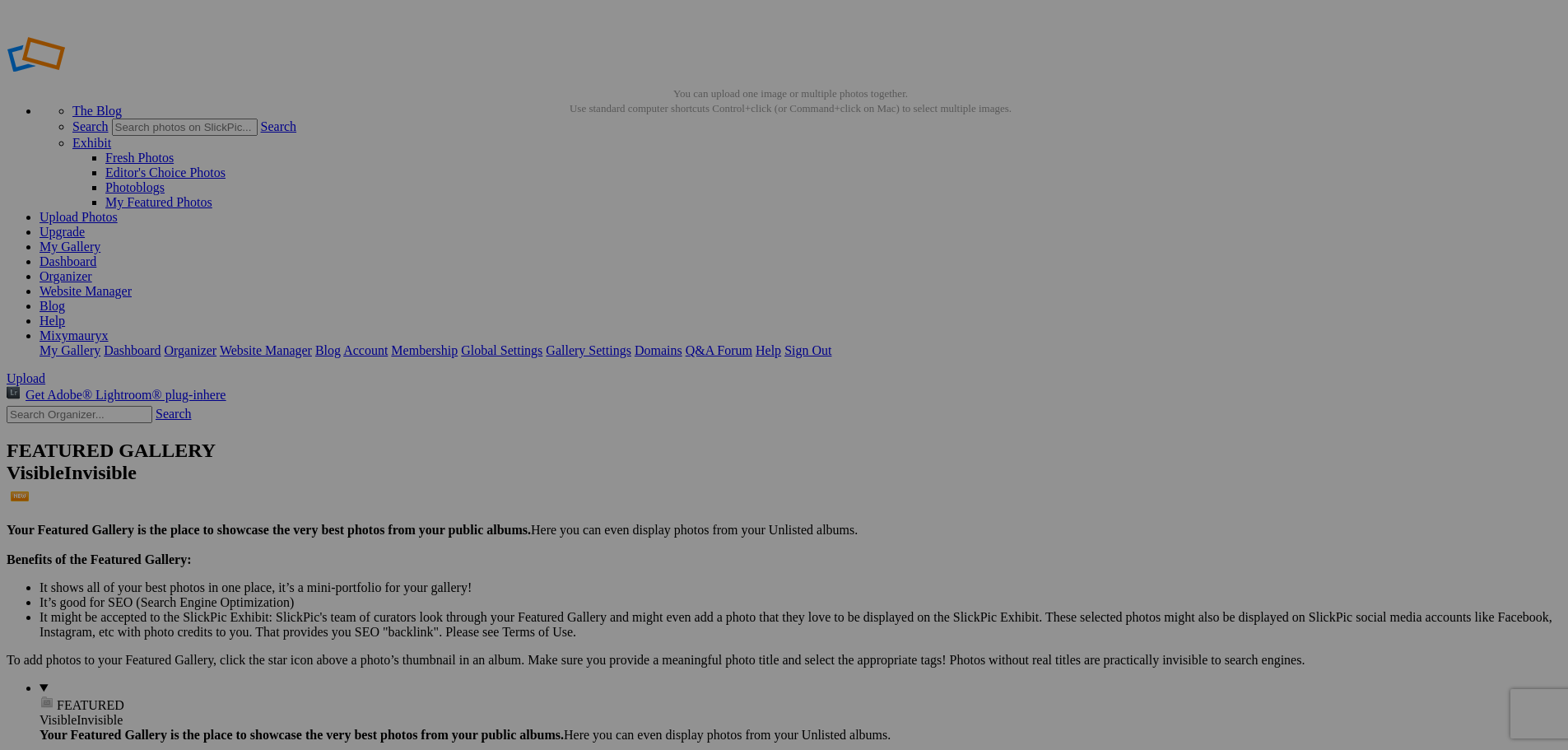
click img
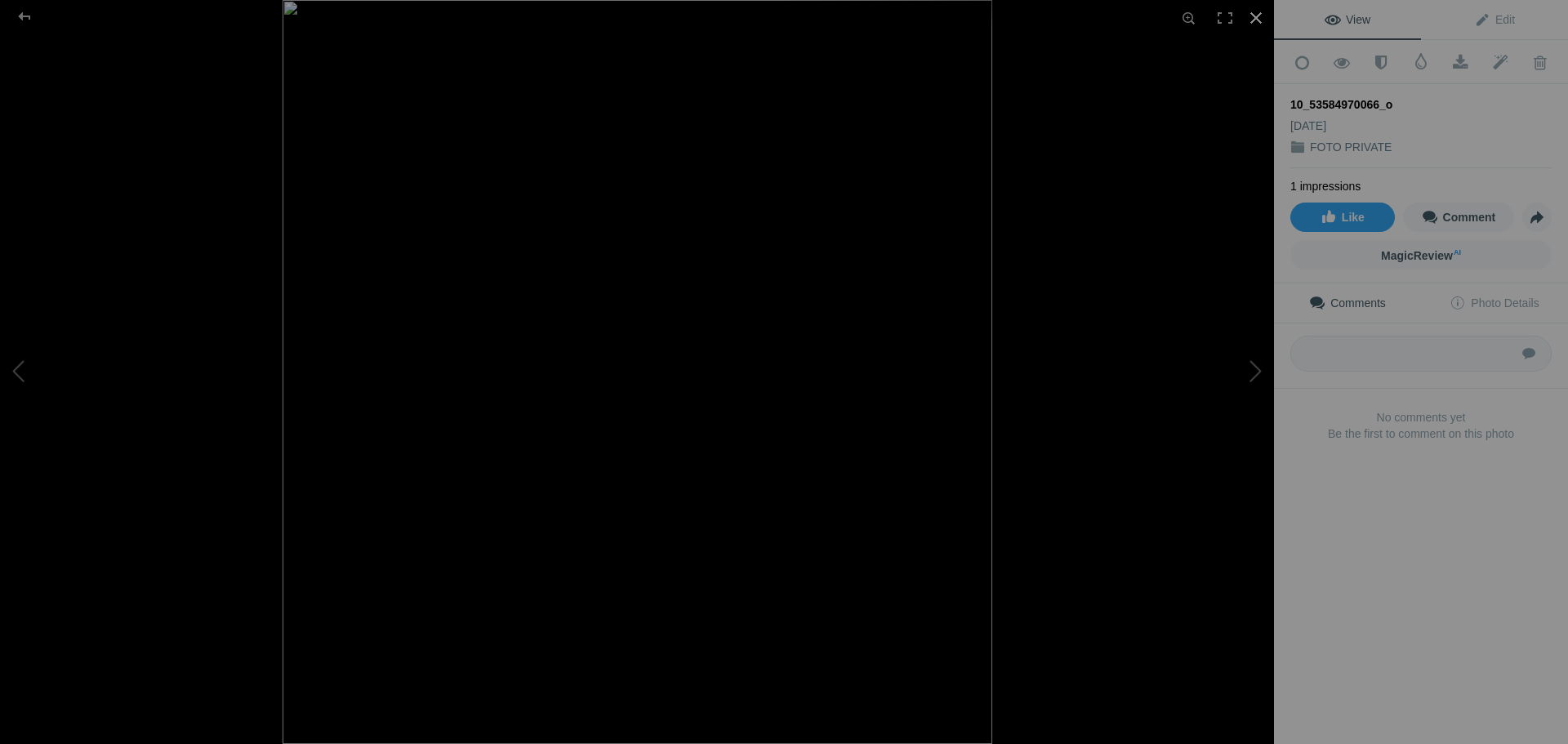
click div
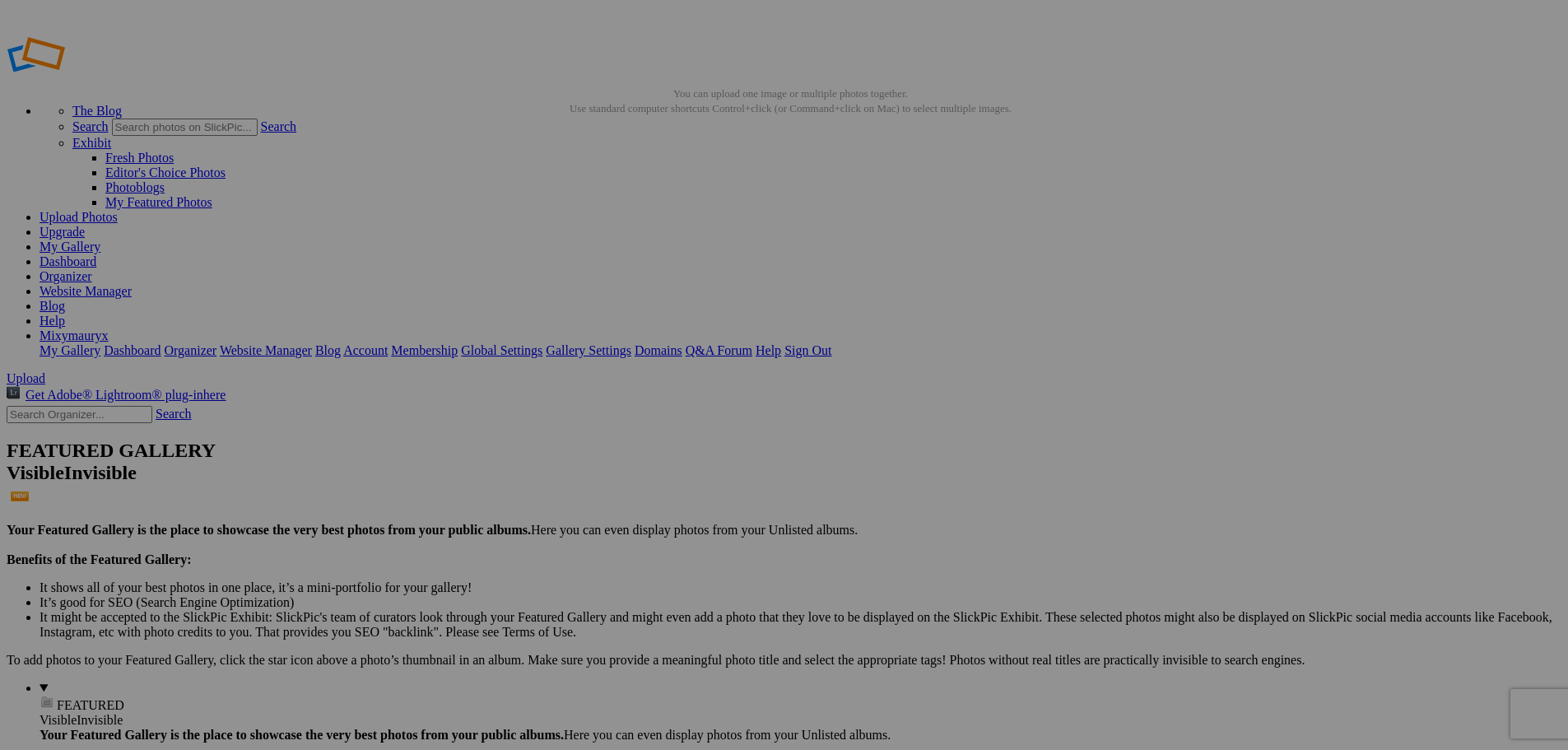
click span "VECCHIE FOTO E VARIE"
drag, startPoint x: 1438, startPoint y: 528, endPoint x: 1580, endPoint y: 517, distance: 142.4
drag, startPoint x: 428, startPoint y: 320, endPoint x: 528, endPoint y: 327, distance: 100.2
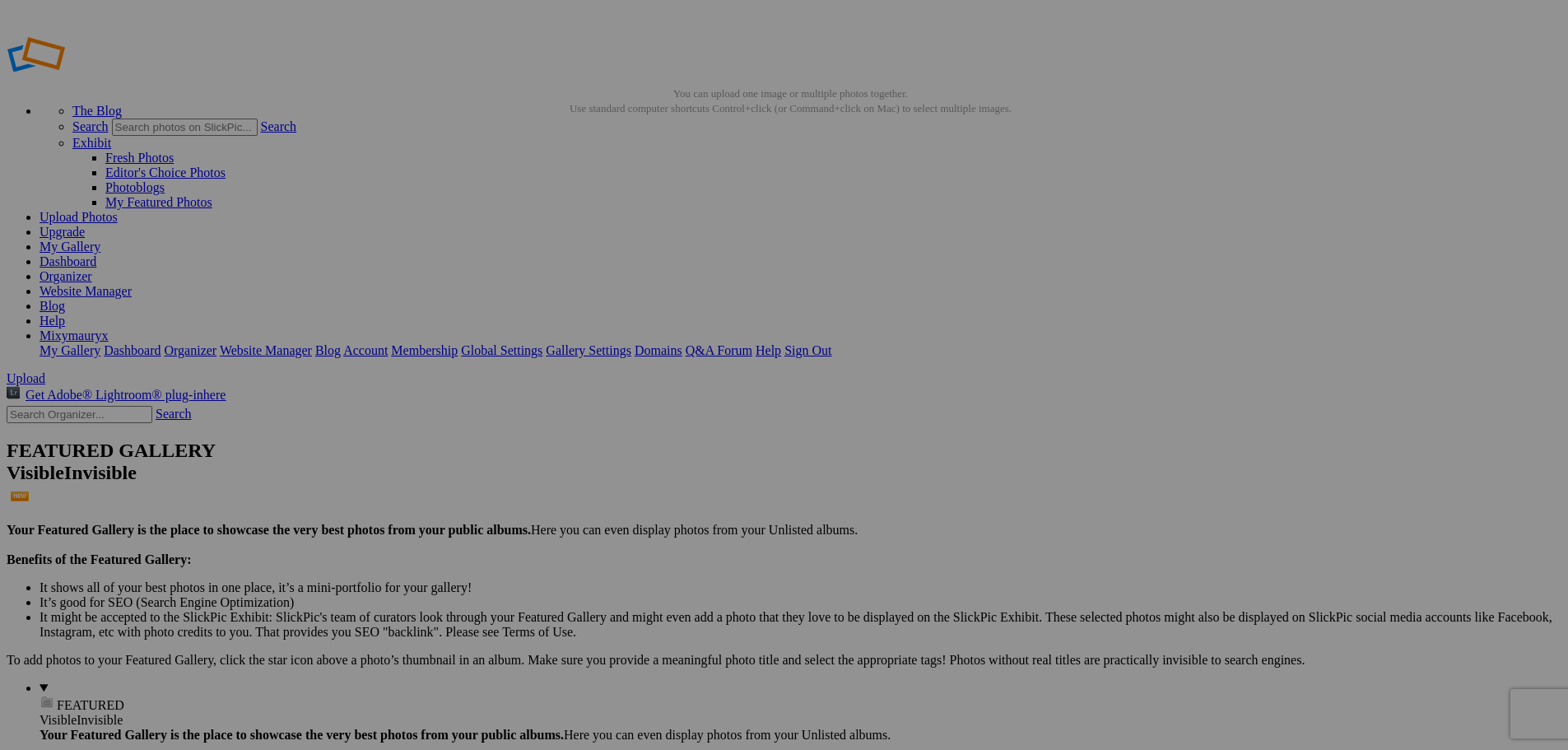
paste input "10_53584970066_o"
type input "10_53584970066_o"
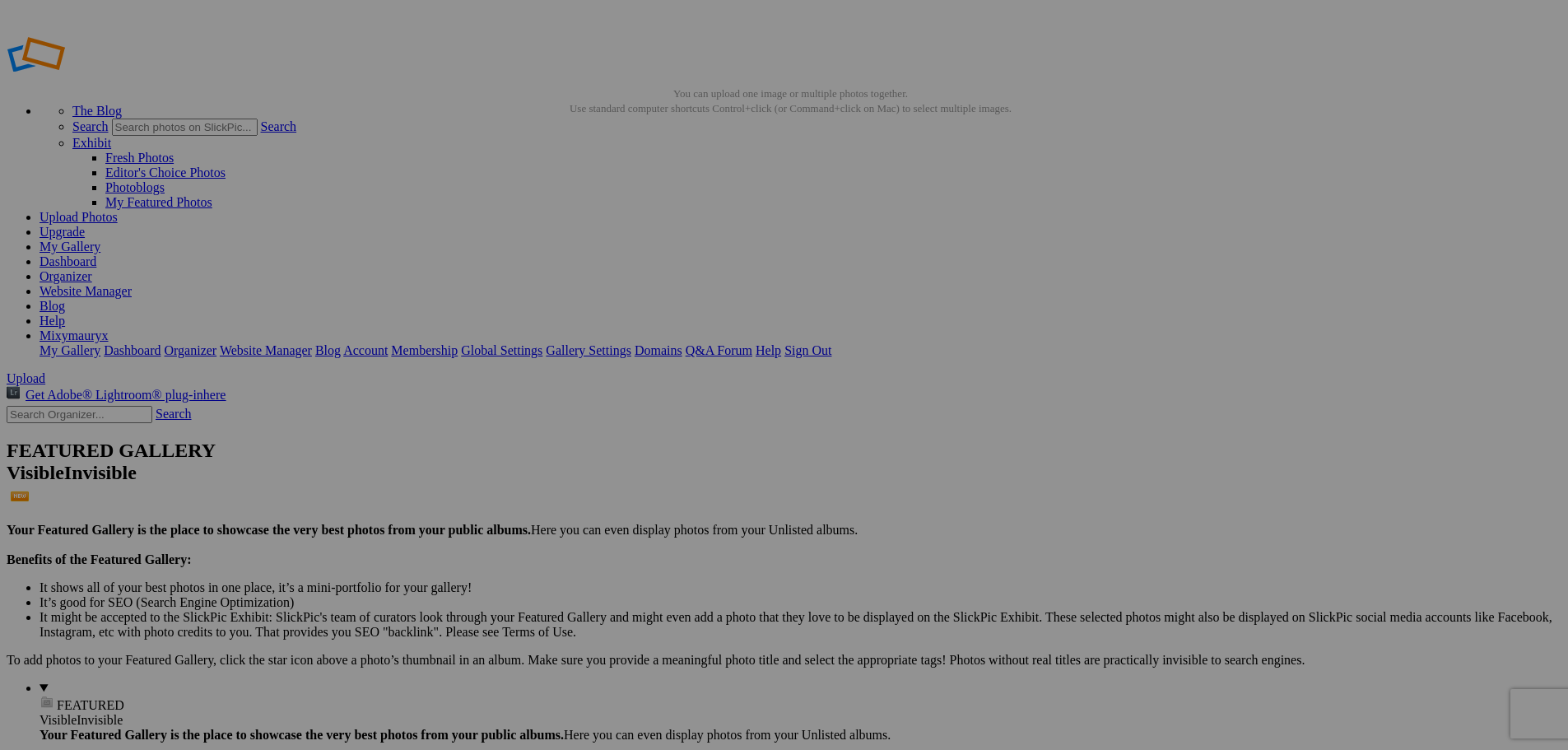
click at [675, 484] on span "Yes" at bounding box center [665, 483] width 19 height 14
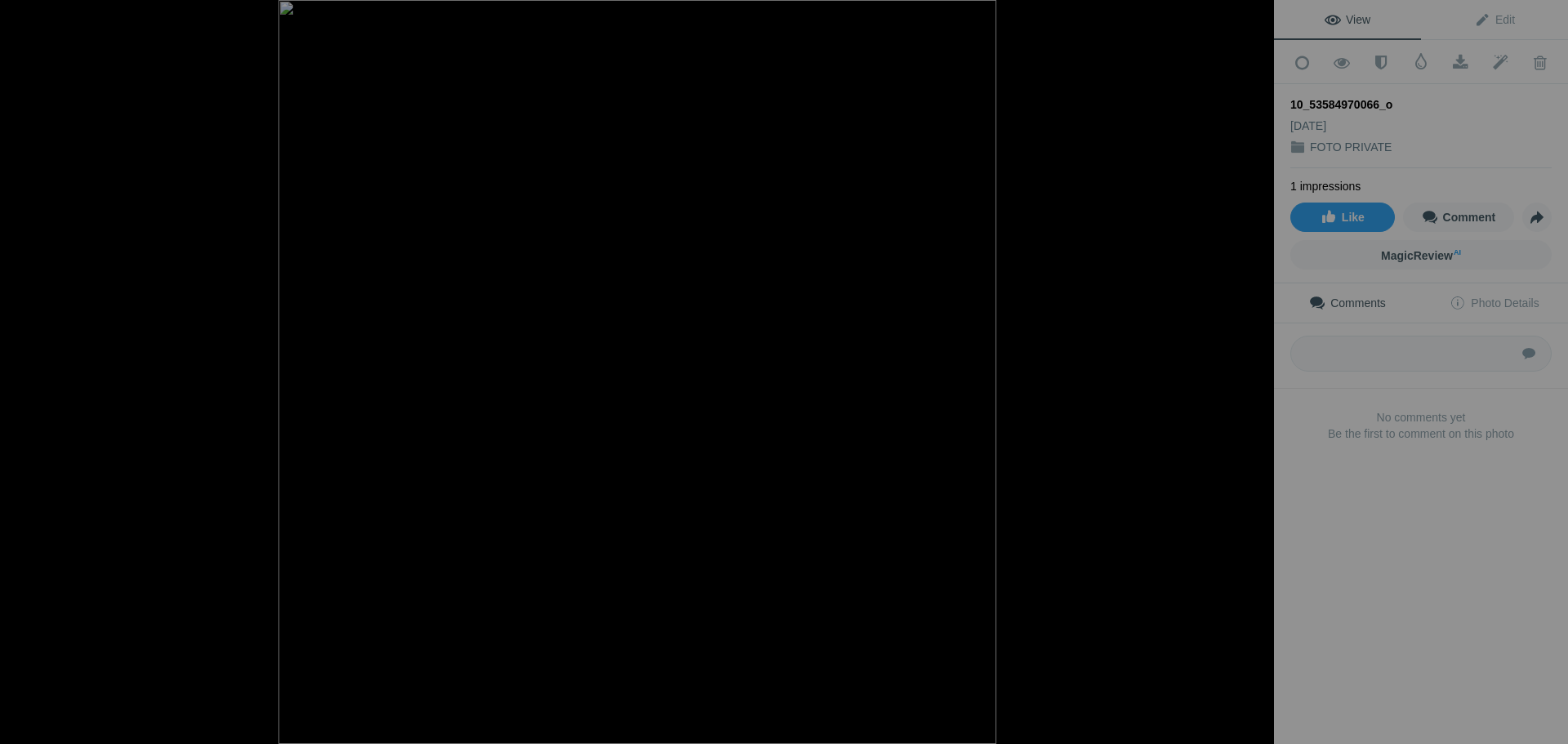
click at [1256, 18] on div at bounding box center [1256, 18] width 36 height 36
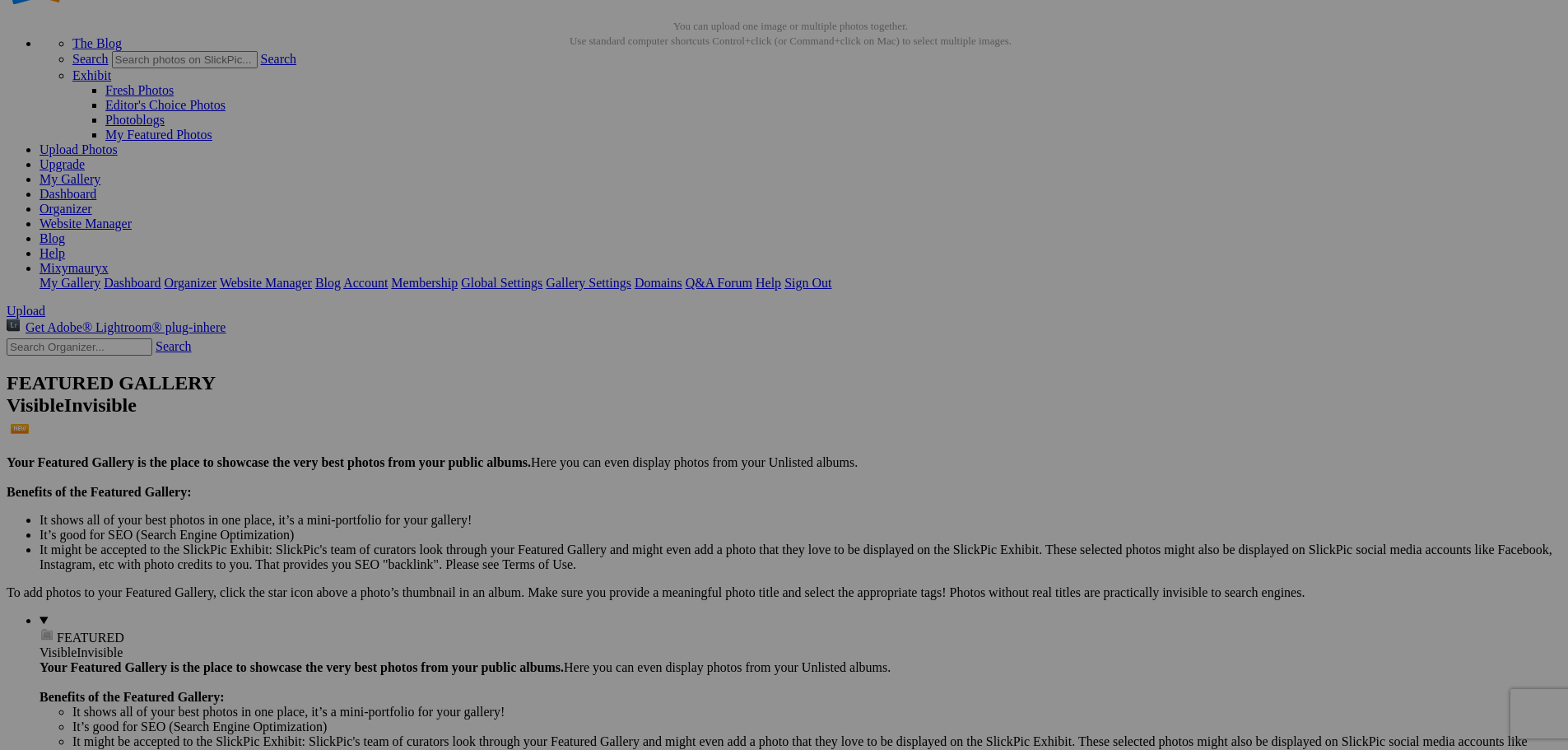
scroll to position [82, 0]
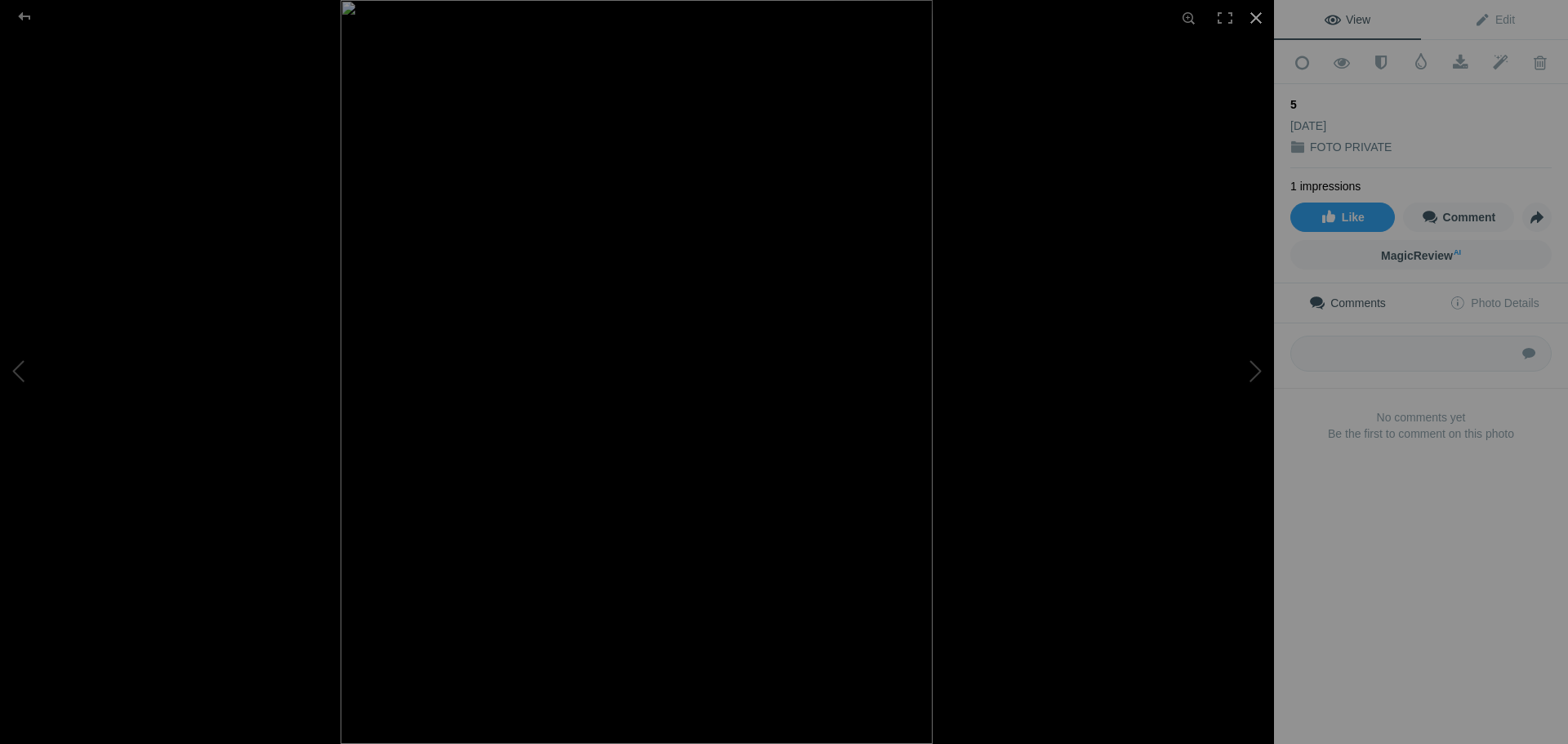
click at [1260, 19] on div at bounding box center [1256, 18] width 36 height 36
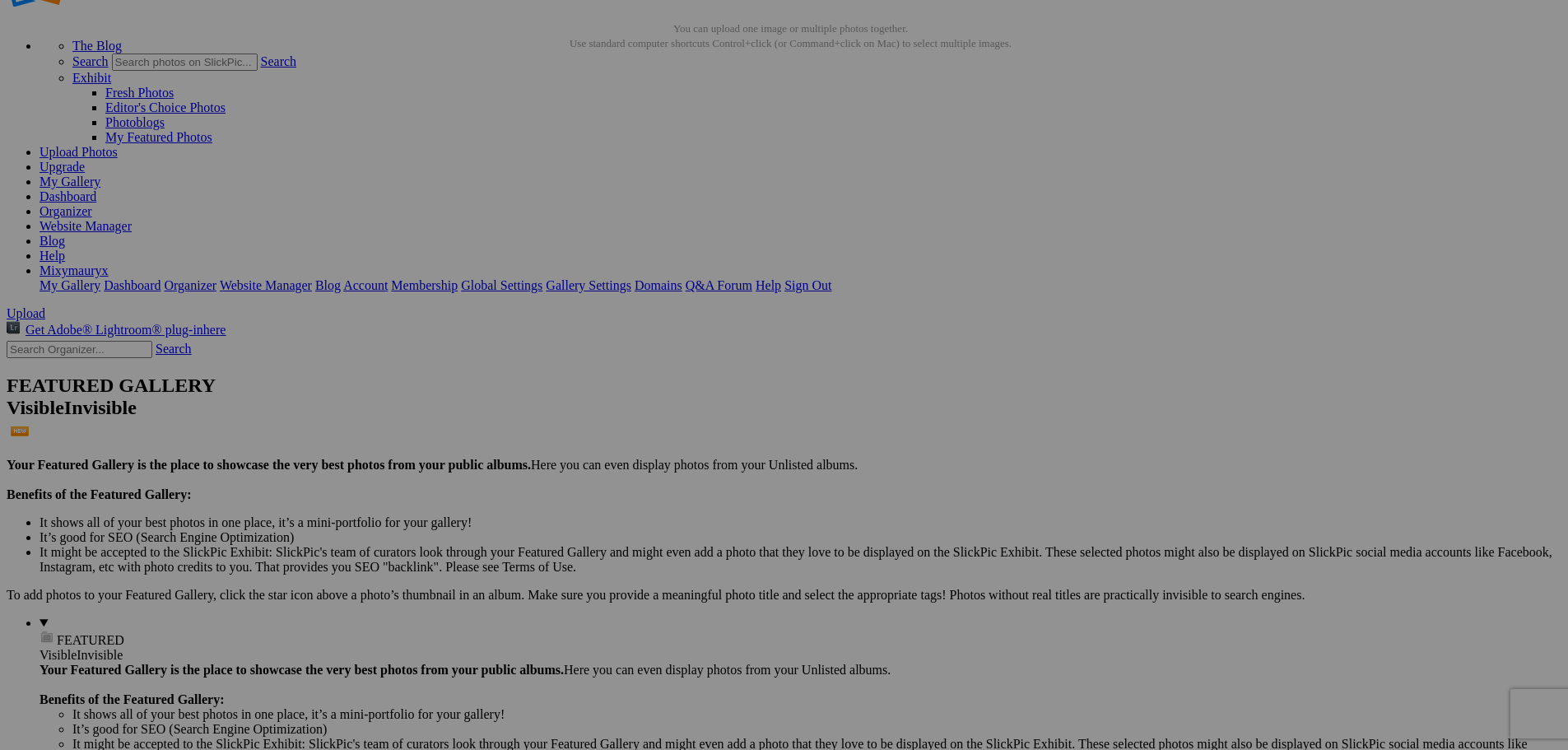
scroll to position [0, 0]
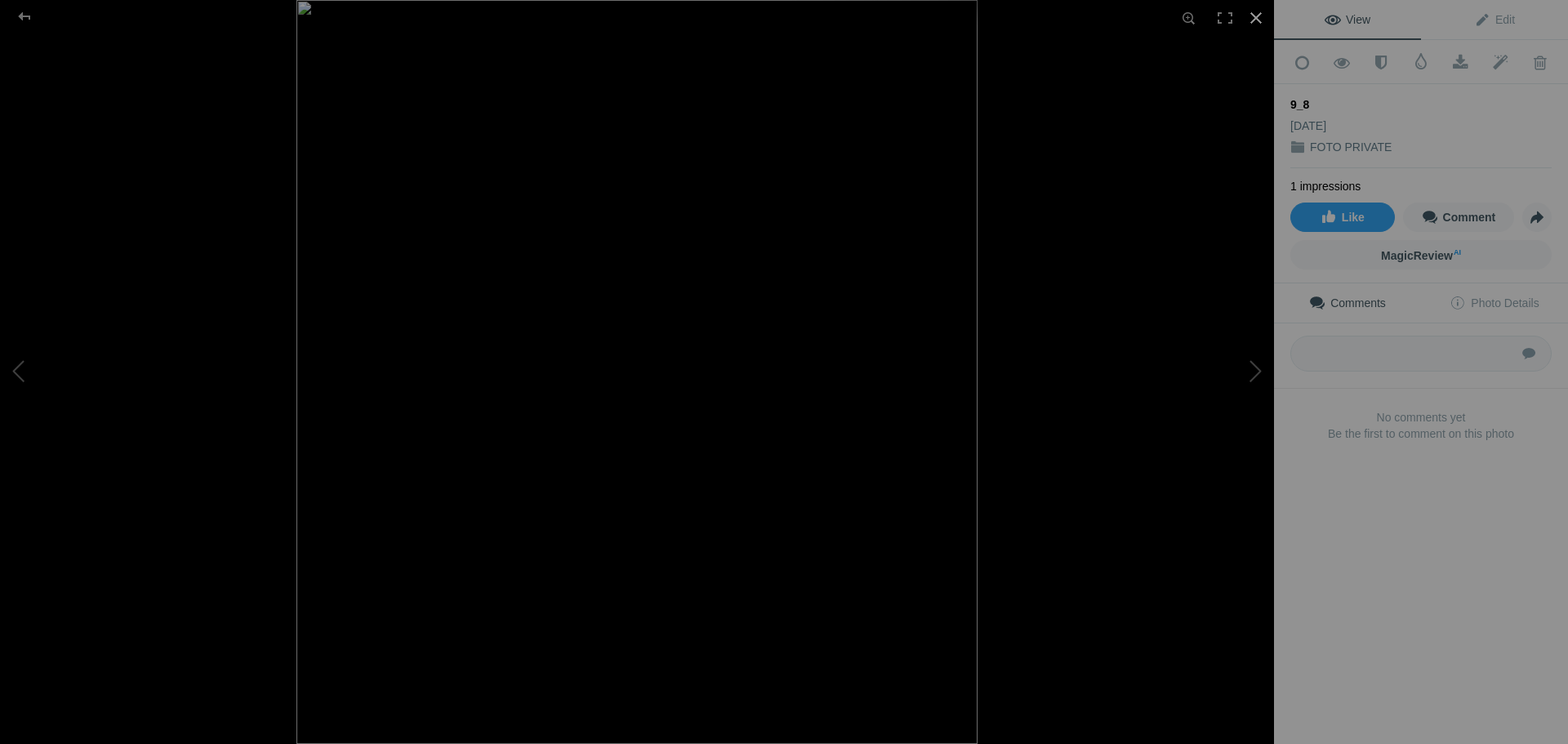
click at [1254, 12] on div at bounding box center [1256, 18] width 36 height 36
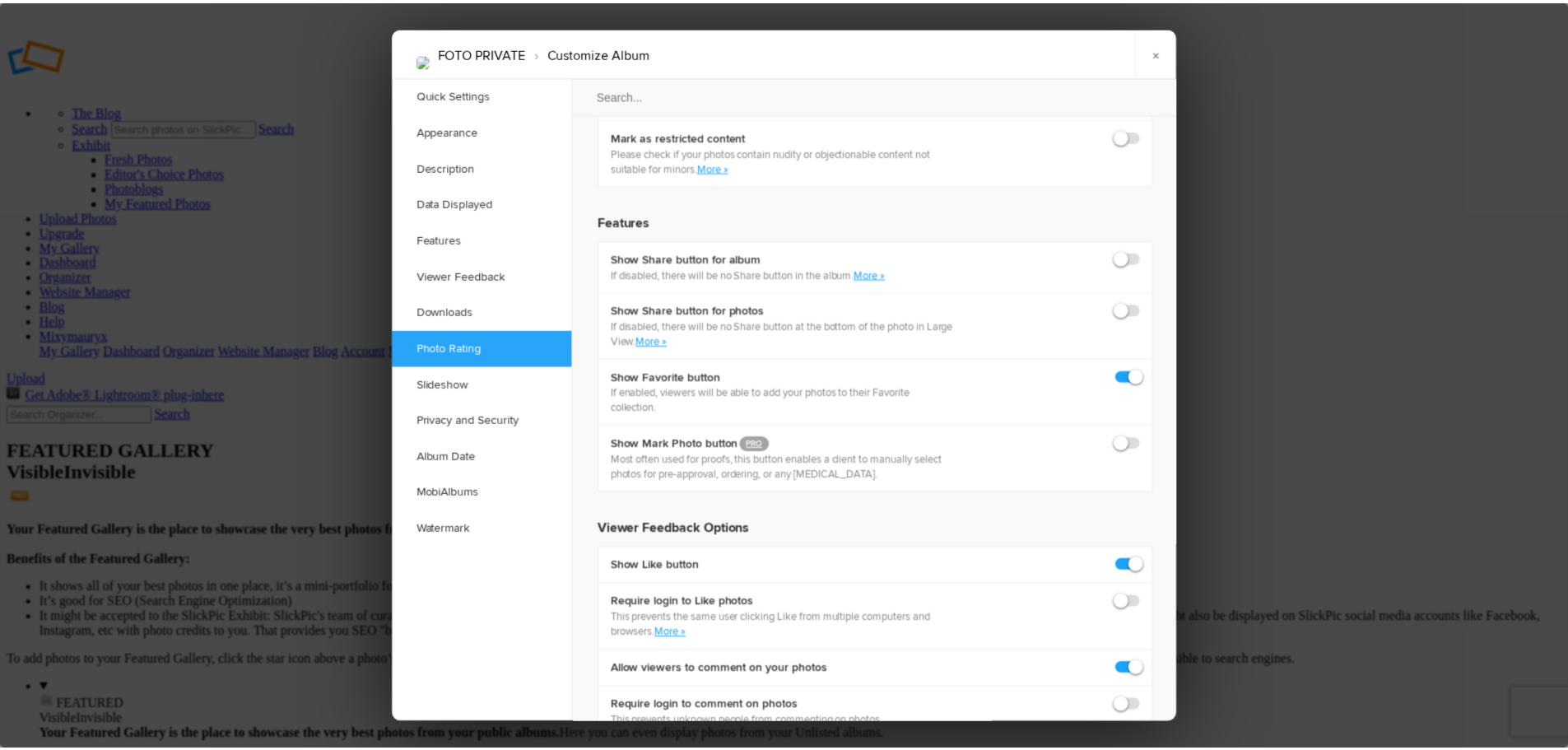
scroll to position [2717, 0]
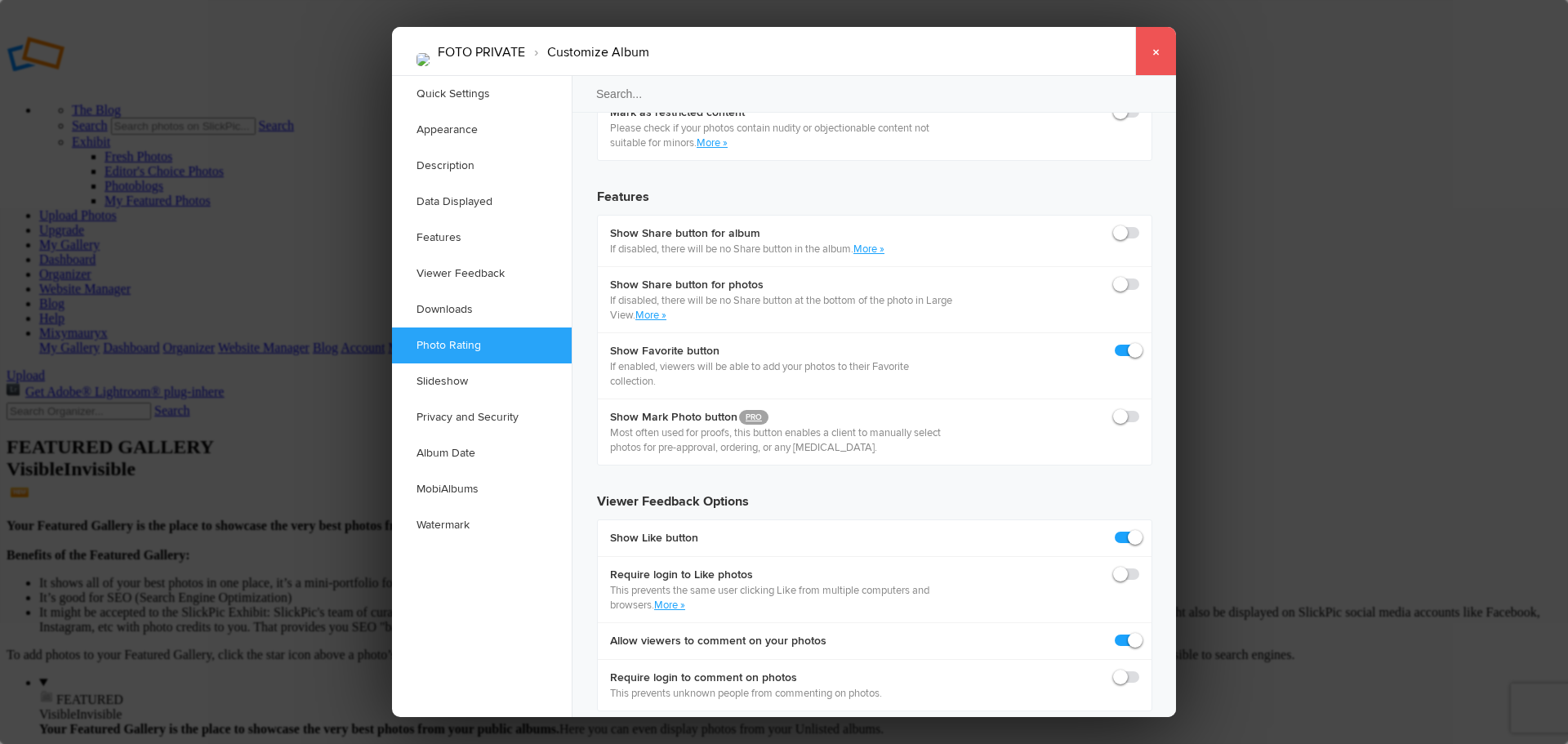
click at [1154, 41] on link "×" at bounding box center [1156, 52] width 40 height 49
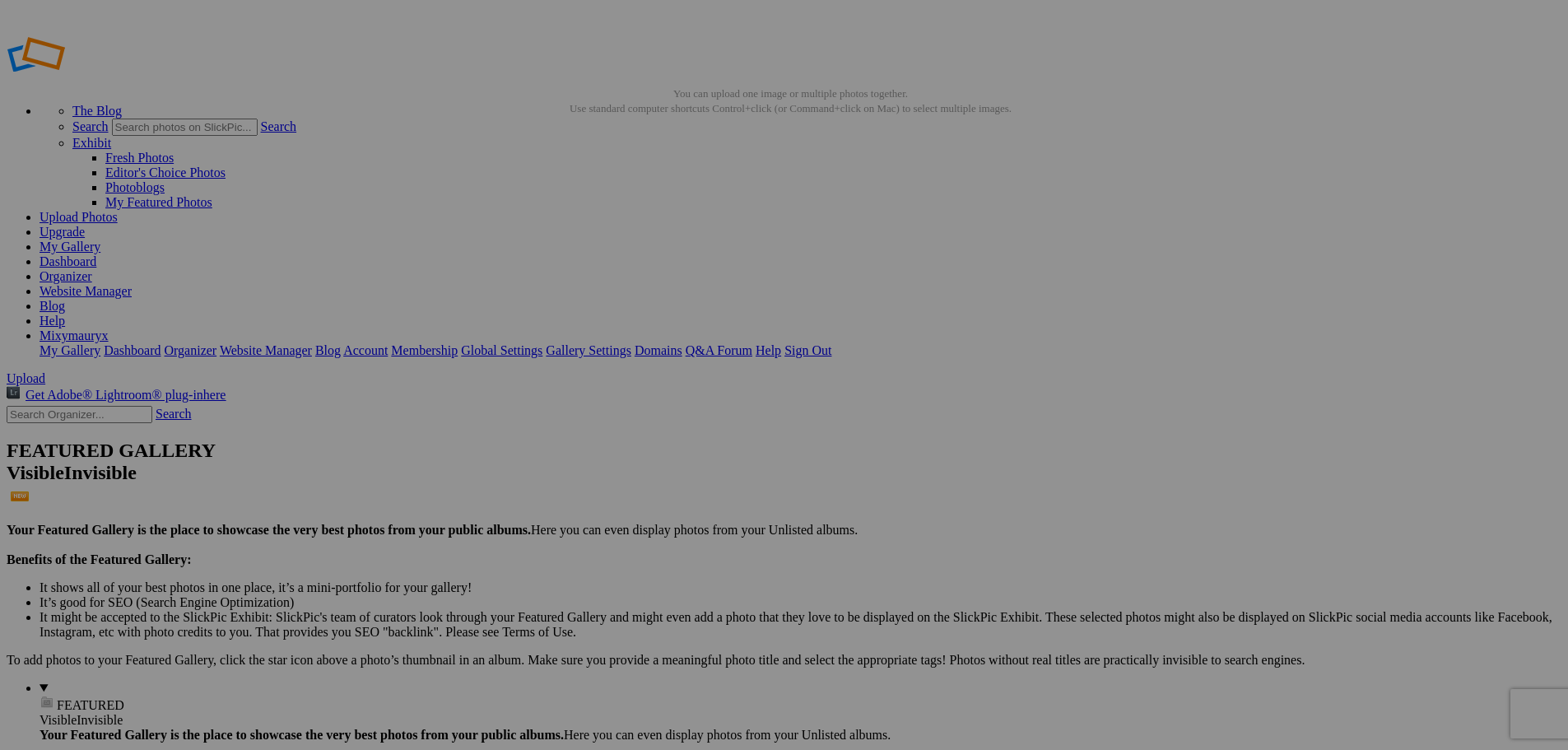
click at [631, 343] on link "Gallery Settings" at bounding box center [589, 350] width 86 height 14
